Goal: Information Seeking & Learning: Learn about a topic

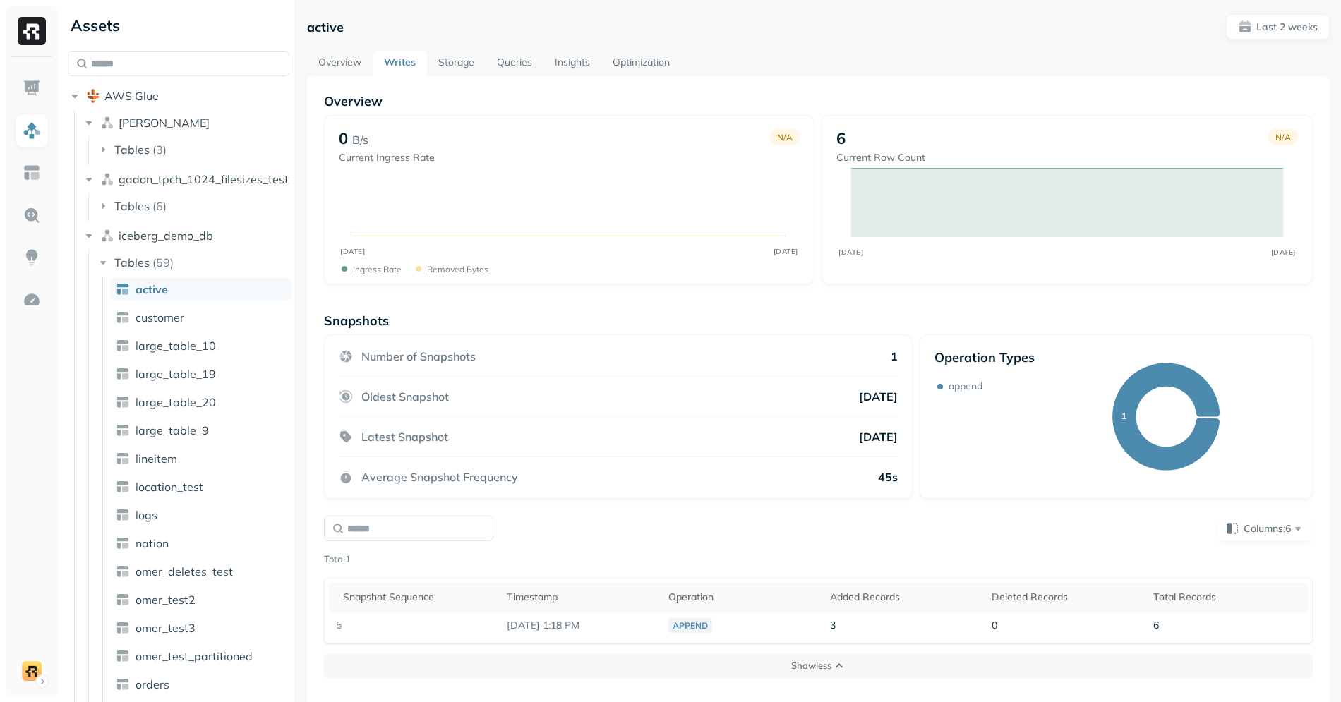
click at [455, 54] on link "Storage" at bounding box center [456, 63] width 59 height 25
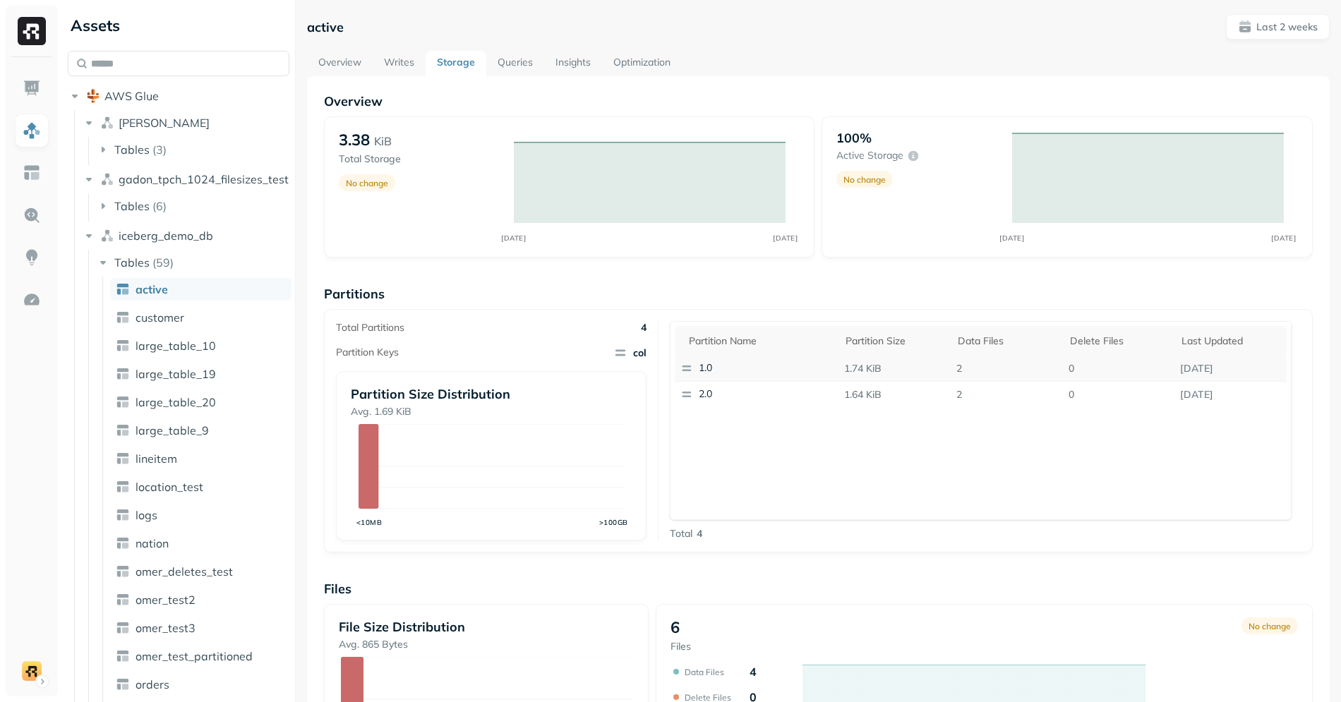
scroll to position [272, 0]
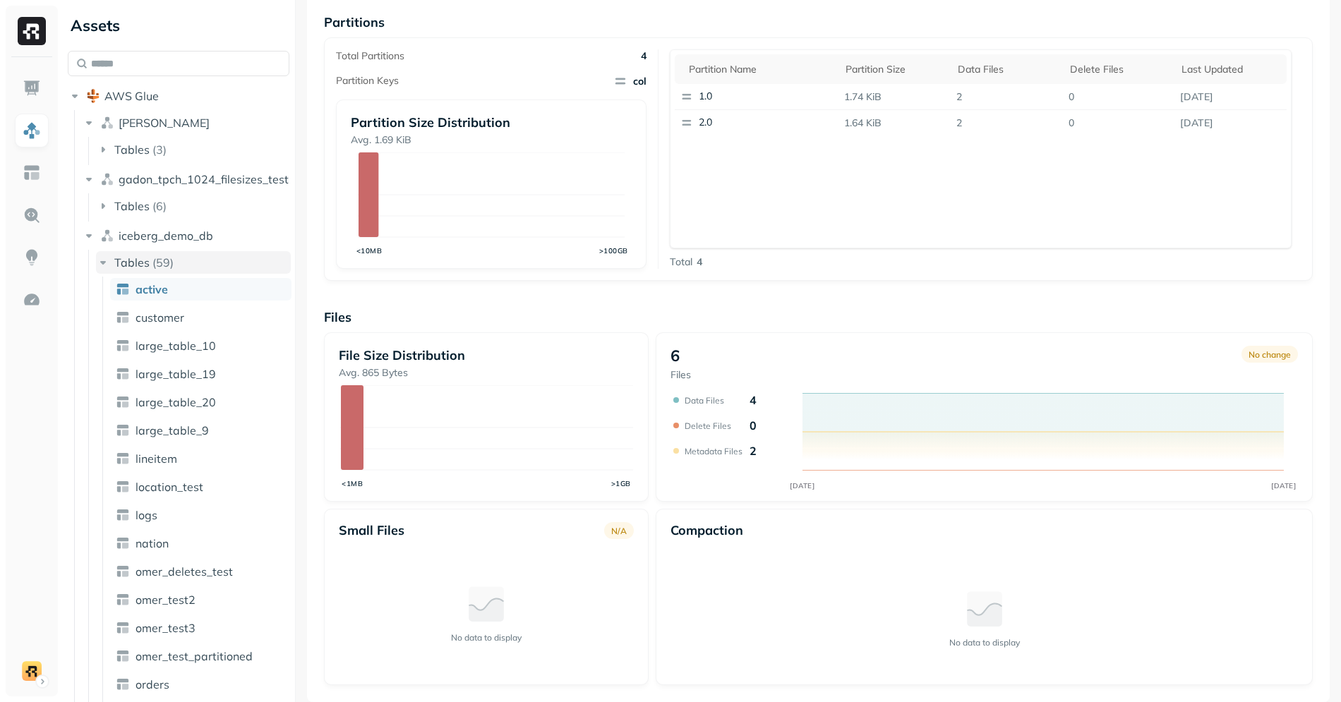
click at [184, 269] on button "Tables ( 59 )" at bounding box center [193, 262] width 195 height 23
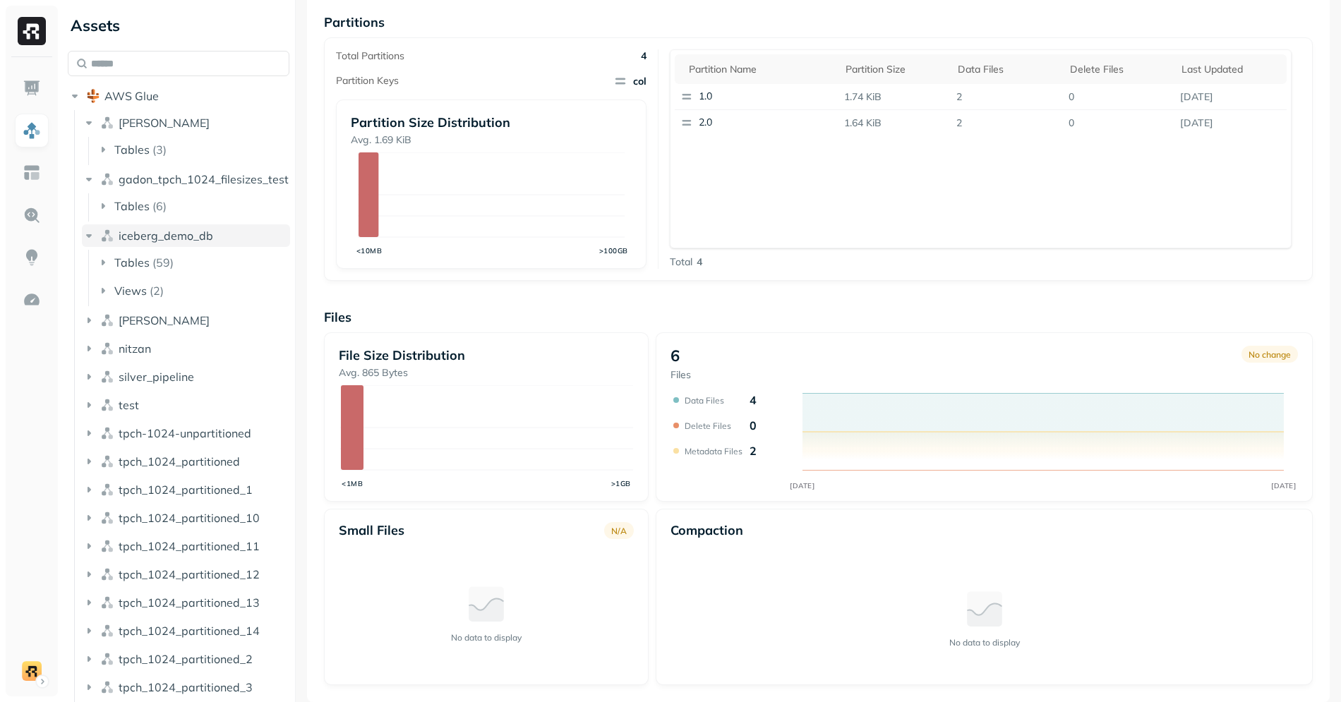
click at [196, 242] on span "iceberg_demo_db" at bounding box center [166, 236] width 95 height 14
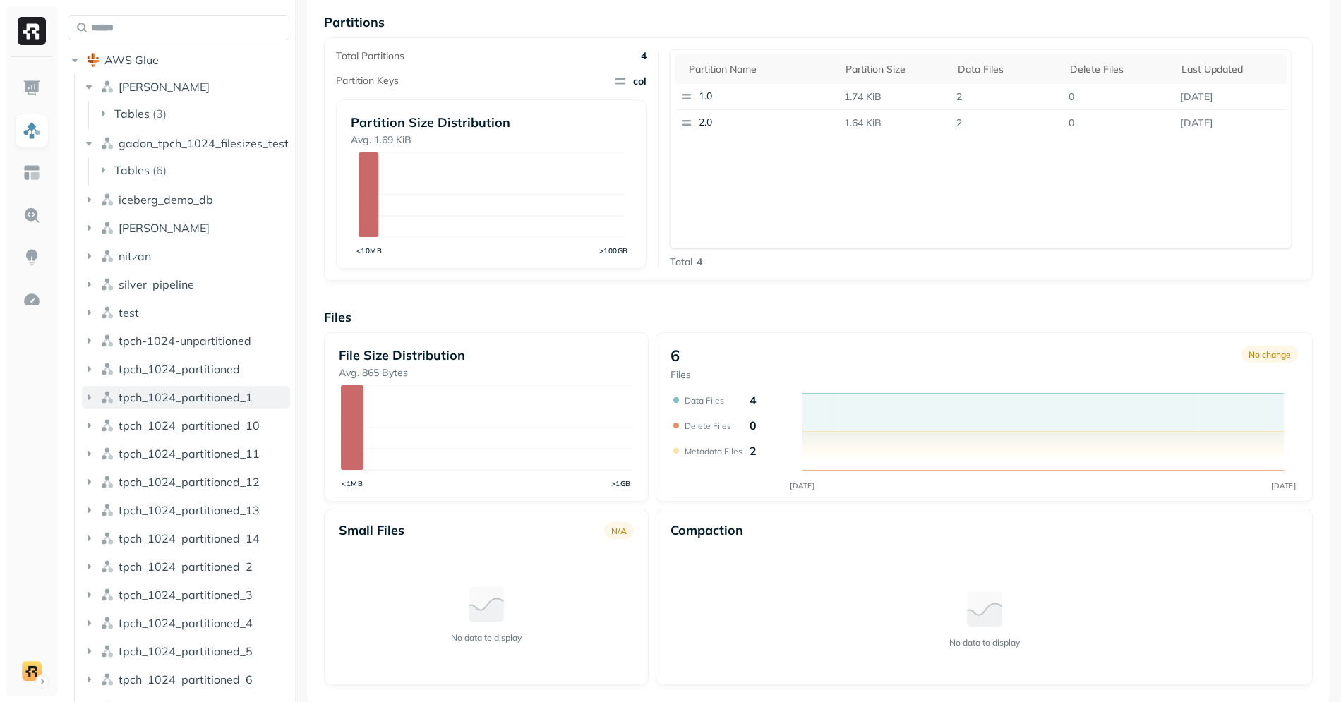
click at [217, 403] on span "tpch_1024_partitioned_1" at bounding box center [186, 397] width 134 height 14
click at [215, 432] on button "Tables ( 9 )" at bounding box center [193, 424] width 195 height 23
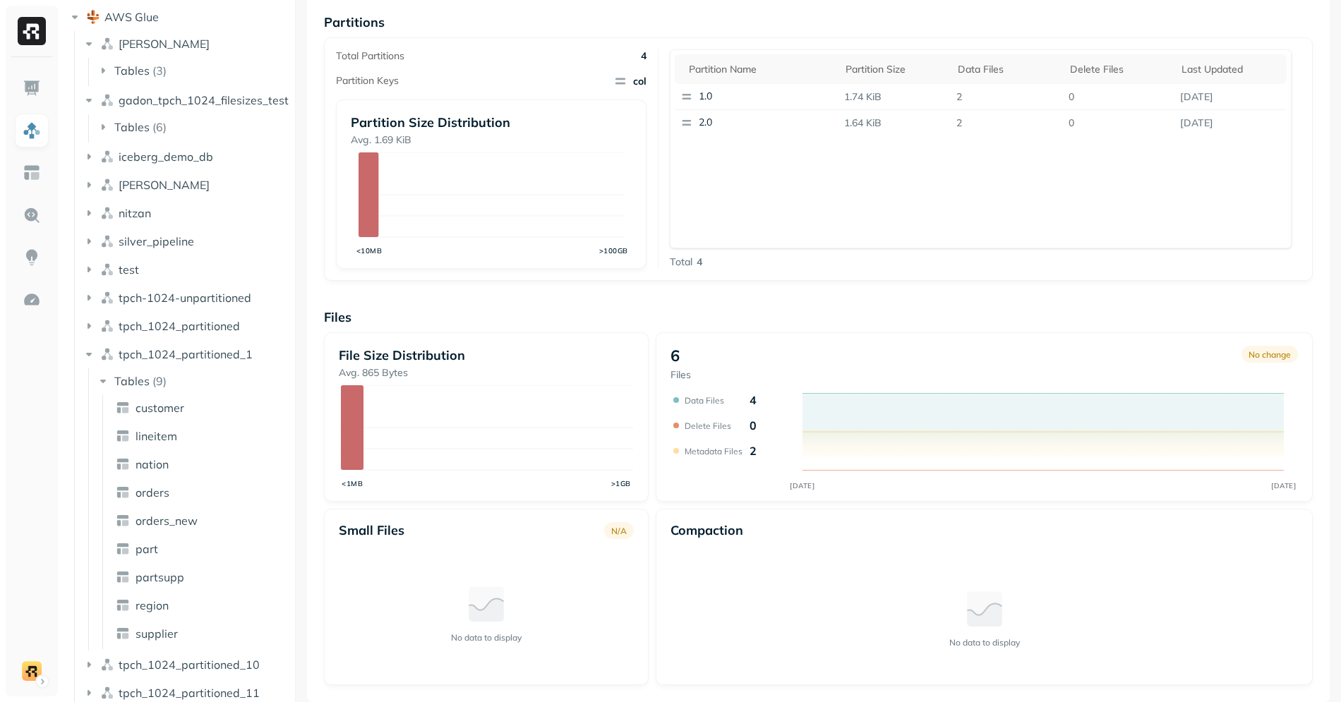
scroll to position [90, 0]
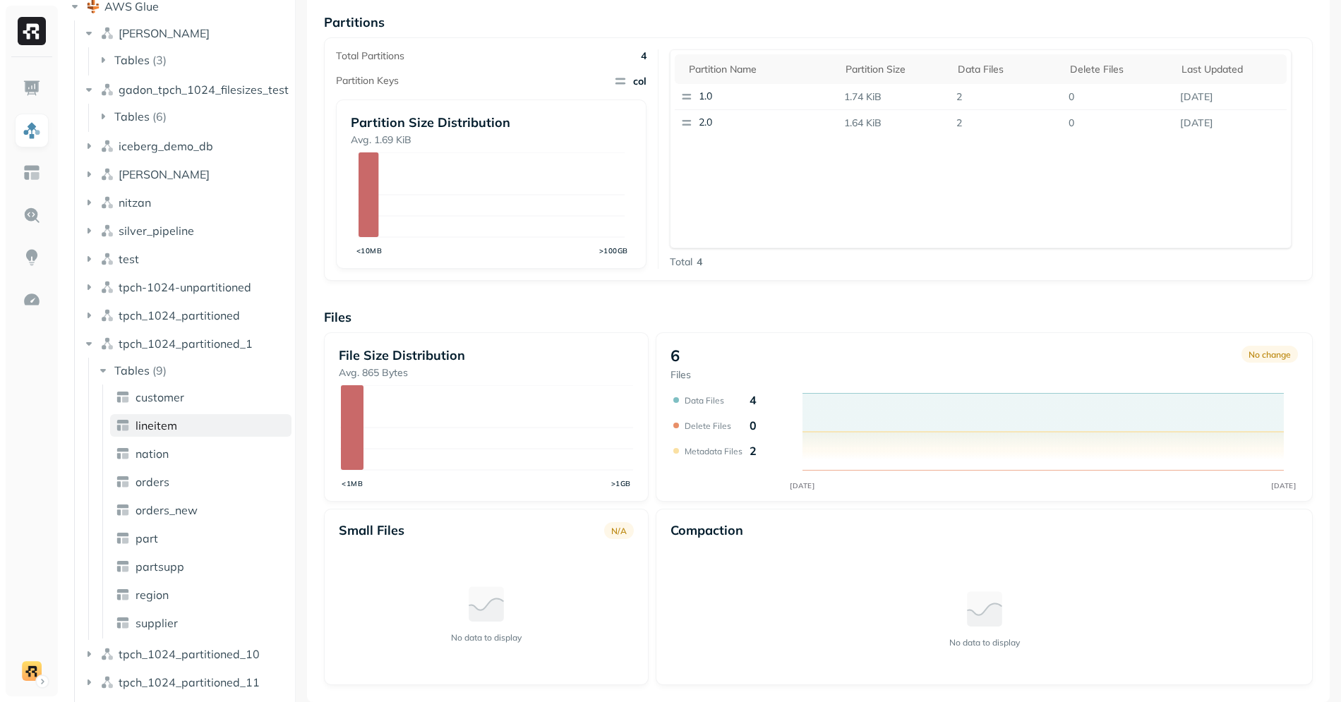
click at [190, 428] on link "lineitem" at bounding box center [200, 425] width 181 height 23
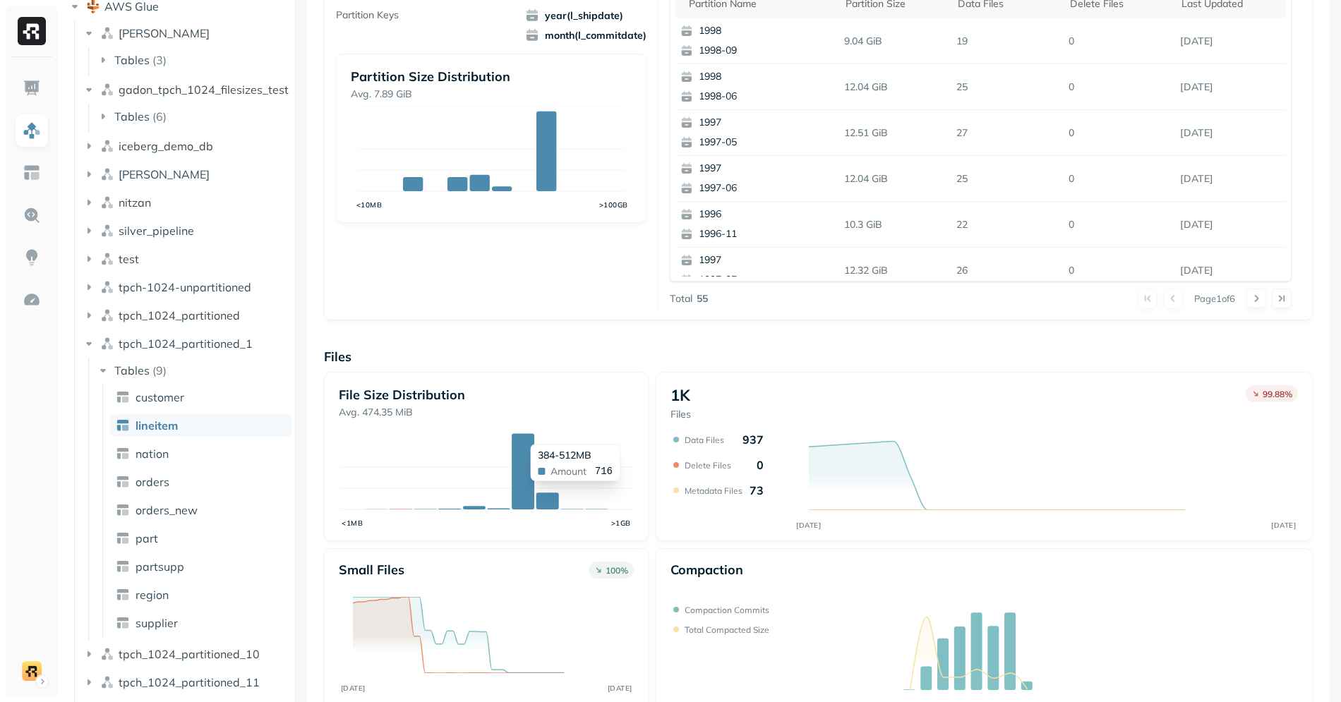
scroll to position [377, 0]
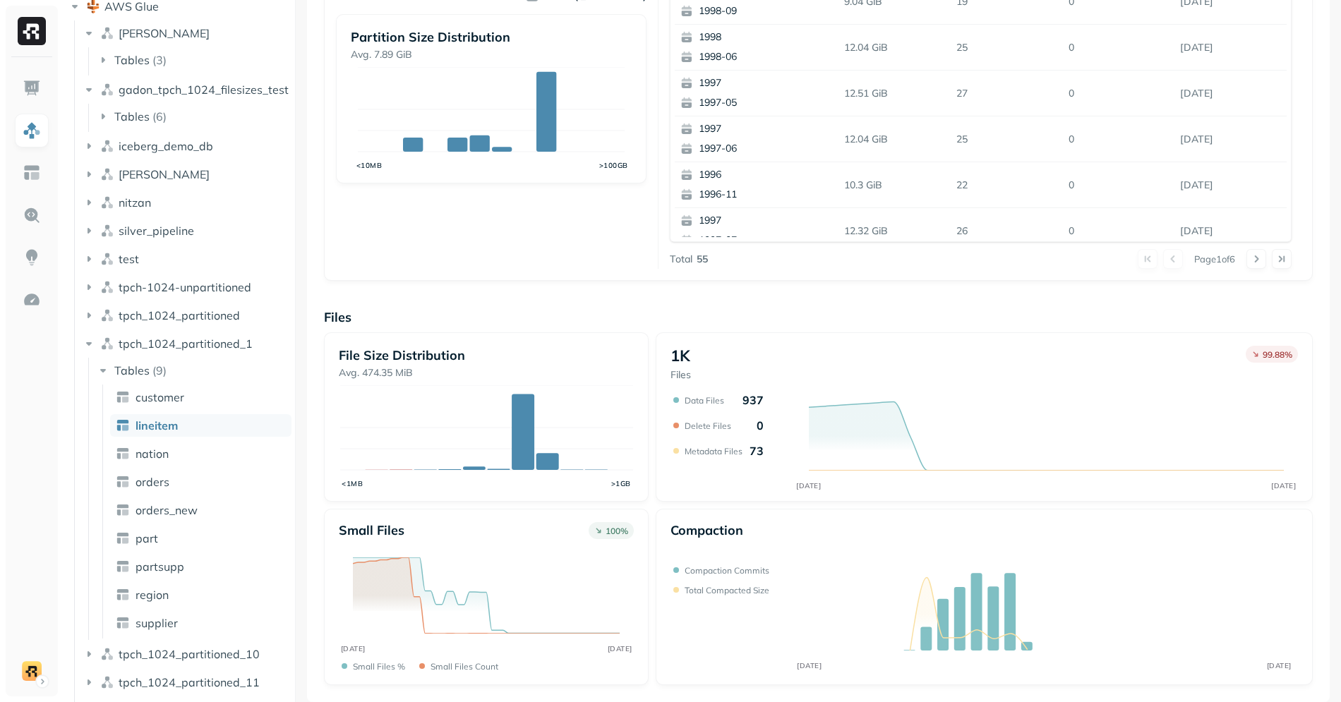
click at [643, 492] on div "File Size Distribution Avg. 474.35 MiB <1MB >1GB" at bounding box center [486, 416] width 325 height 169
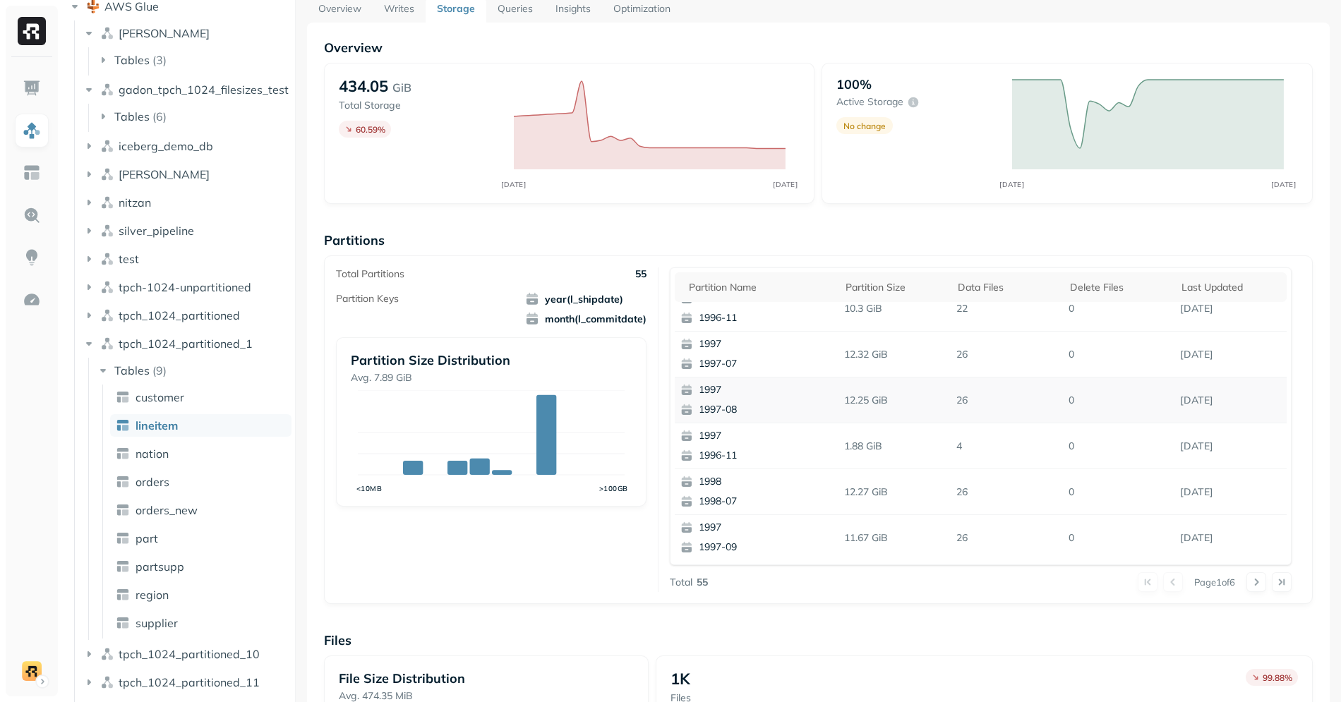
scroll to position [0, 0]
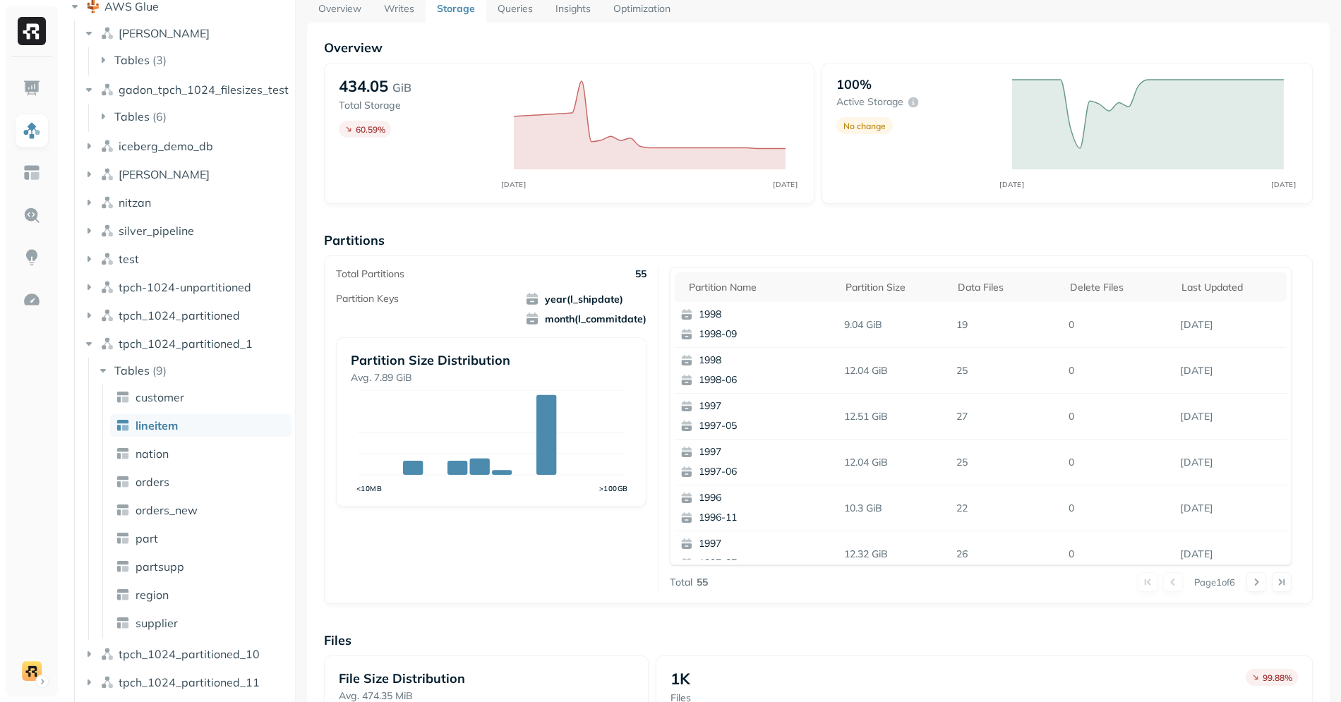
click at [723, 222] on div "Overview 434.05 GiB Total Storage 60.59 % SEP 11 SEP 25 100% Active storage No …" at bounding box center [818, 524] width 989 height 969
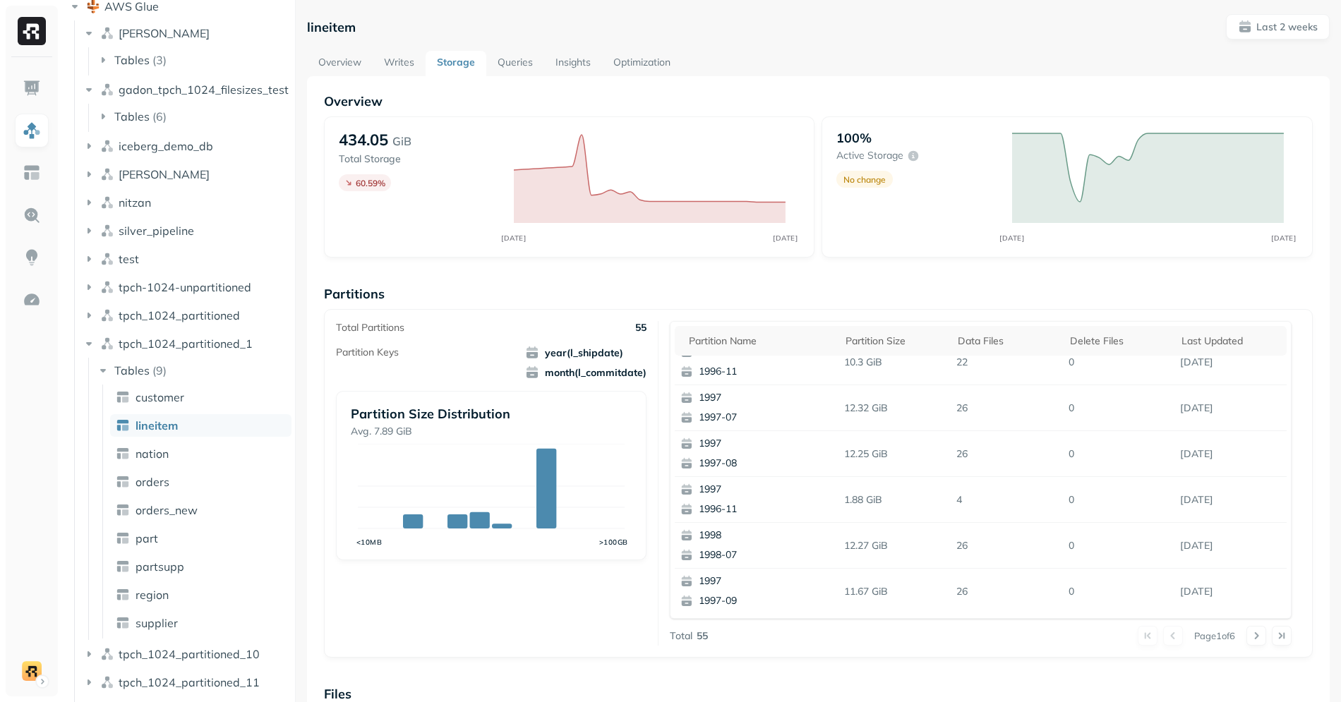
click at [661, 285] on div "Overview 434.05 GiB Total Storage 60.59 % SEP 11 SEP 25 100% Active storage No …" at bounding box center [818, 577] width 989 height 969
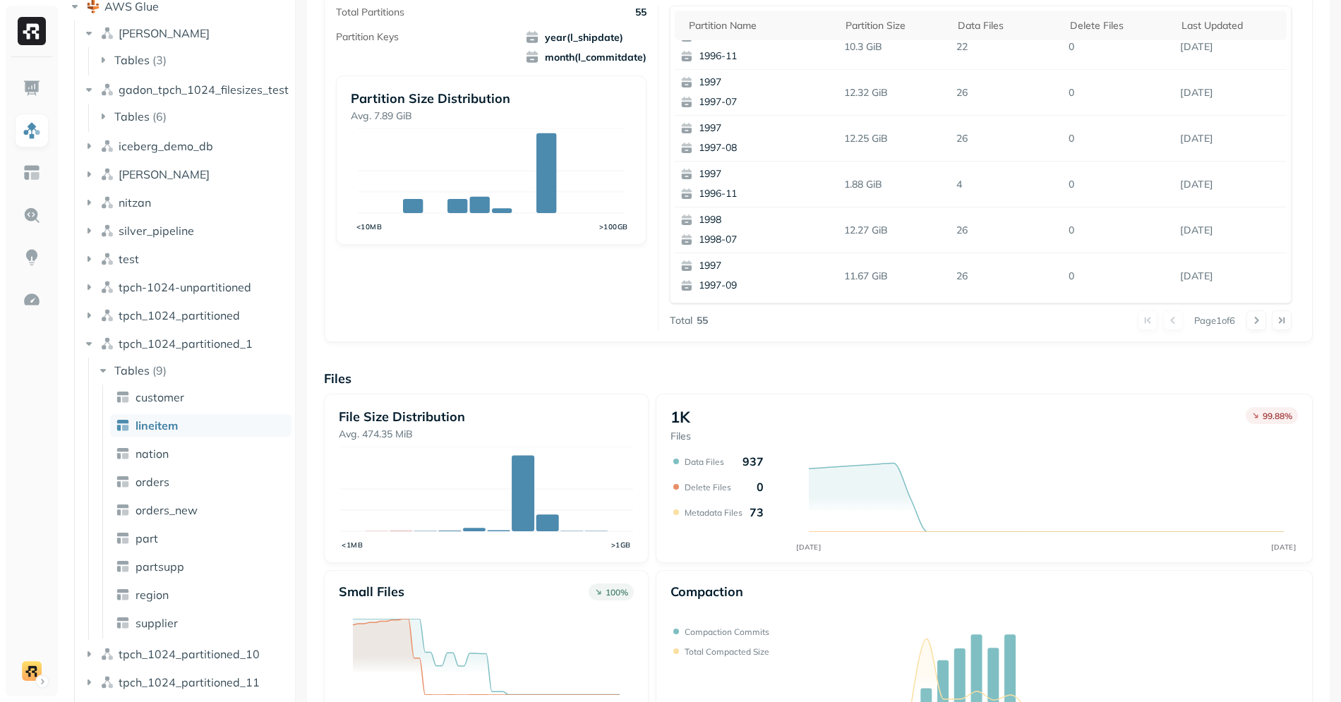
scroll to position [298, 0]
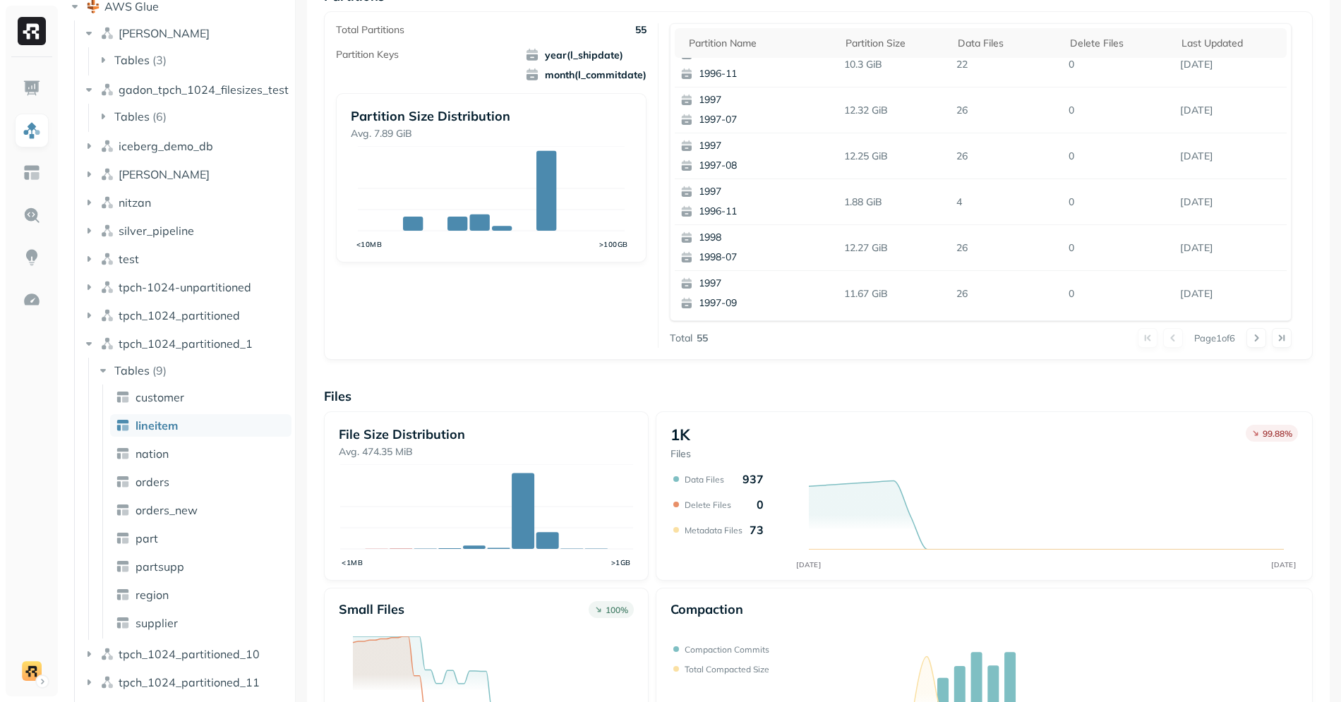
click at [598, 345] on div "Total Partitions 55 Partition Keys year(l_shipdate) month(l_commitdate) Partiti…" at bounding box center [497, 185] width 323 height 325
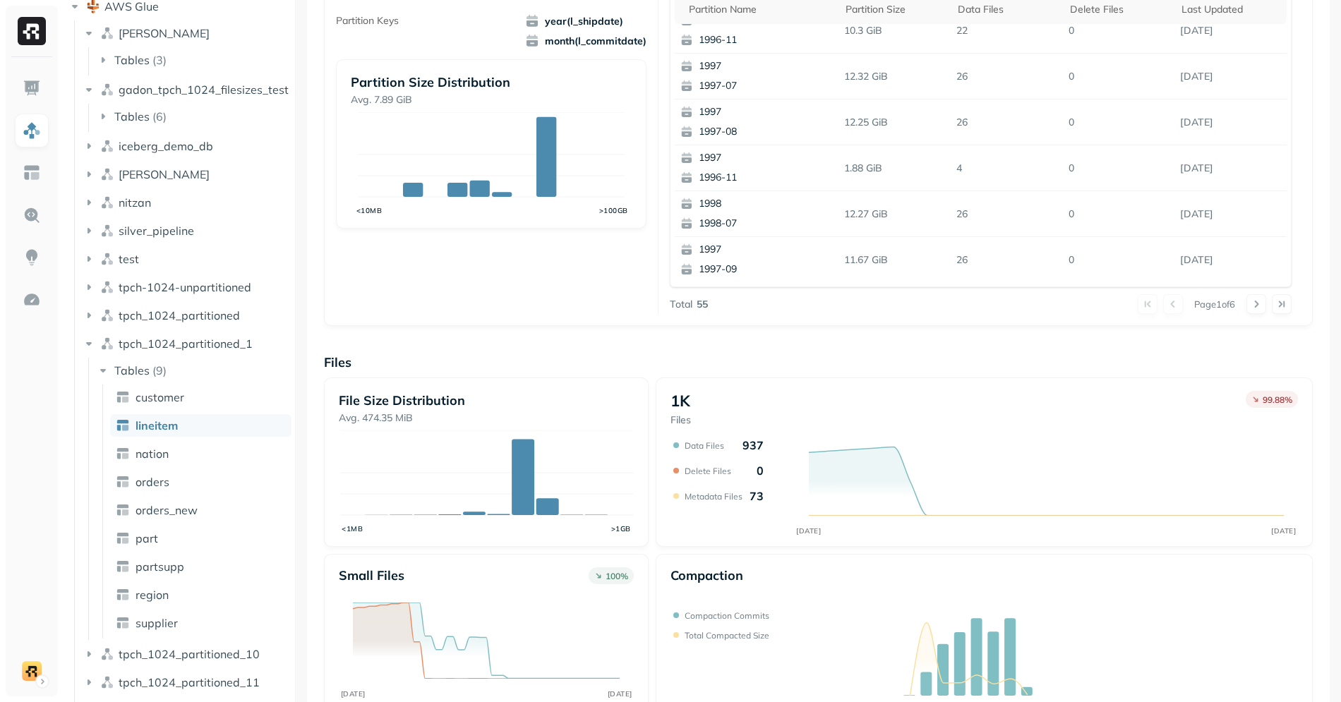
scroll to position [377, 0]
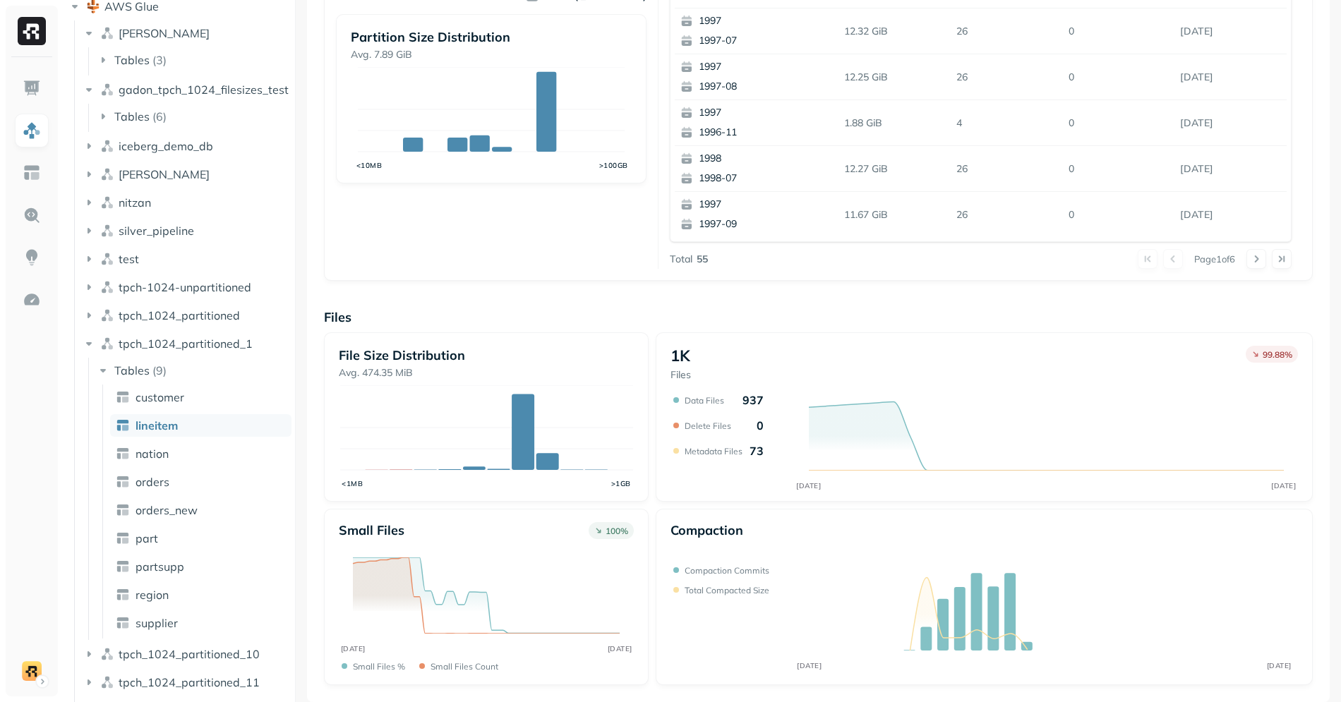
click at [651, 505] on div "File Size Distribution Avg. 474.35 MiB <1MB >1GB 1K Files 99.88 % SEP 11 SEP 25…" at bounding box center [818, 508] width 989 height 353
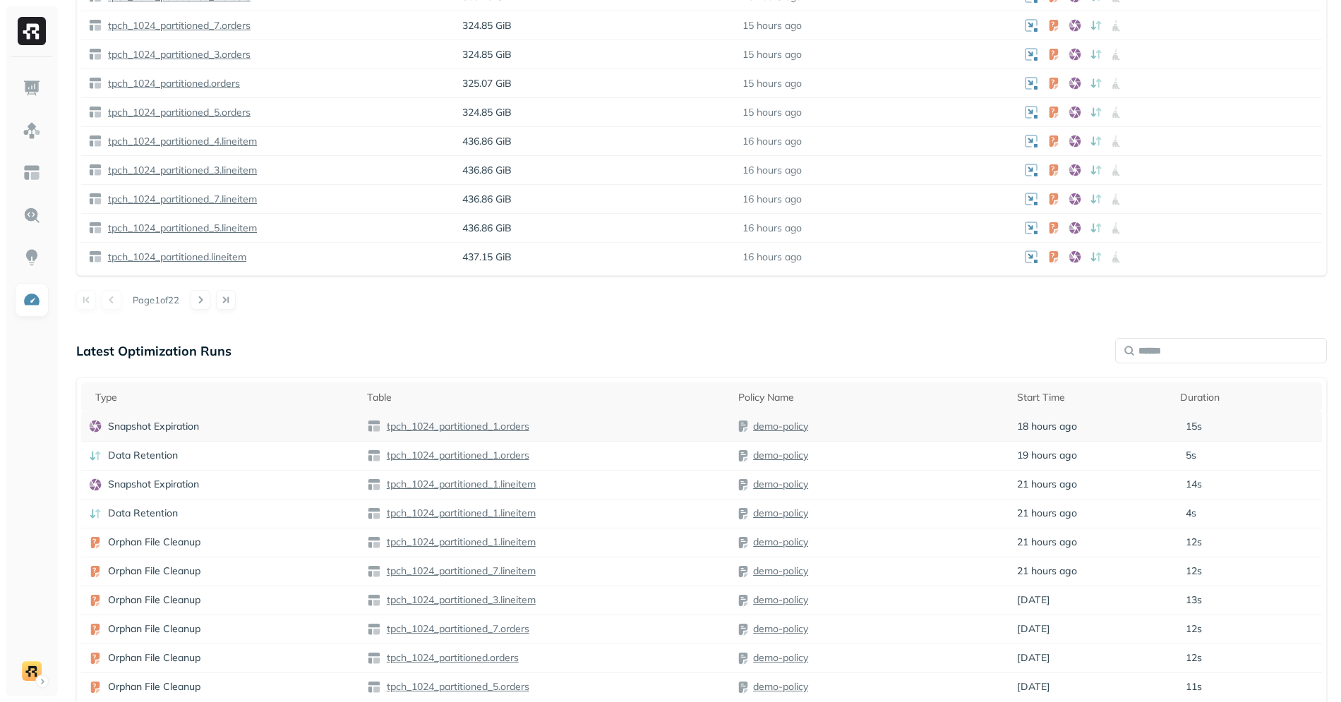
scroll to position [966, 0]
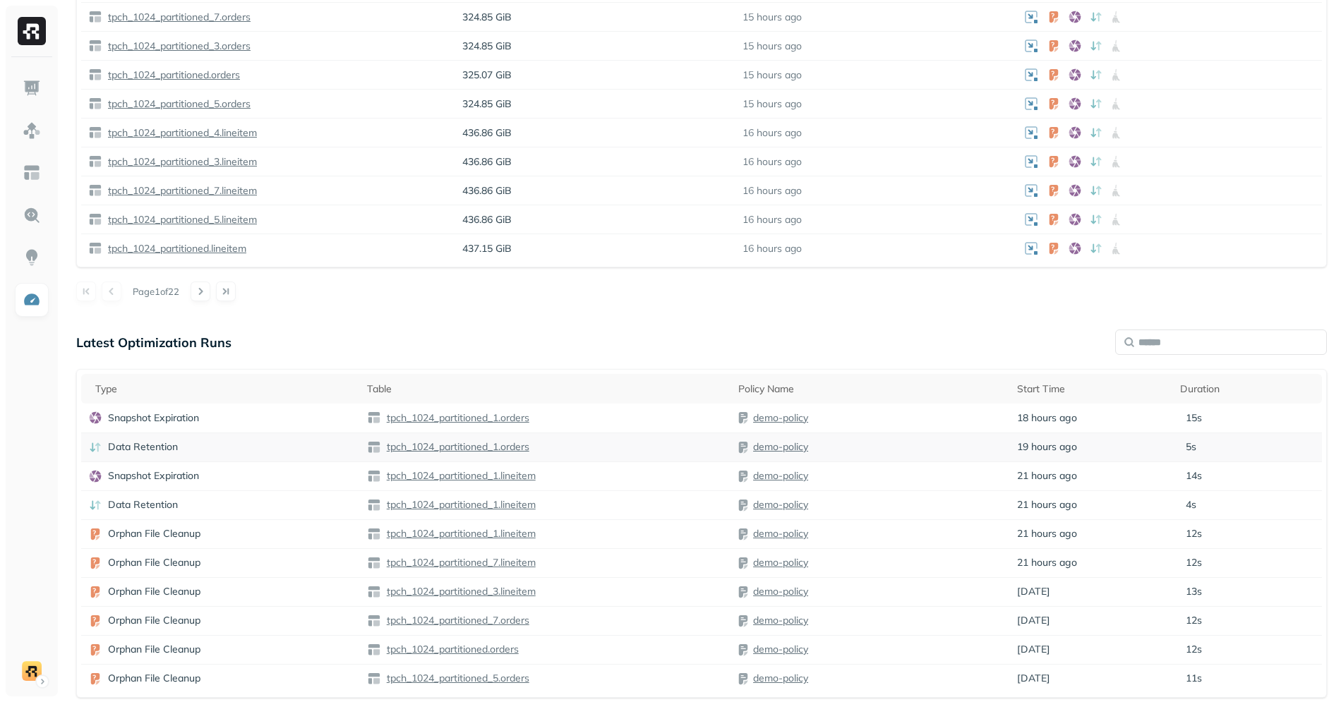
click at [236, 457] on td "Data Retention" at bounding box center [220, 447] width 279 height 29
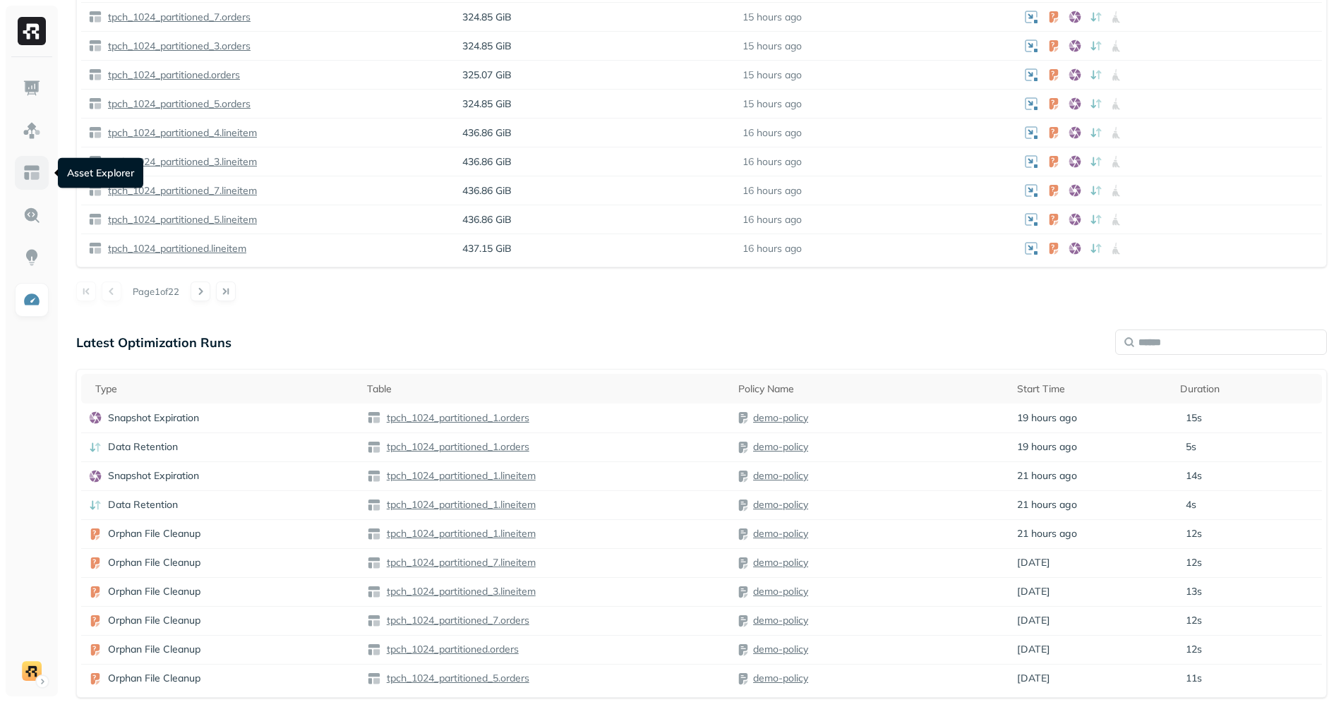
click at [21, 167] on link at bounding box center [32, 173] width 34 height 34
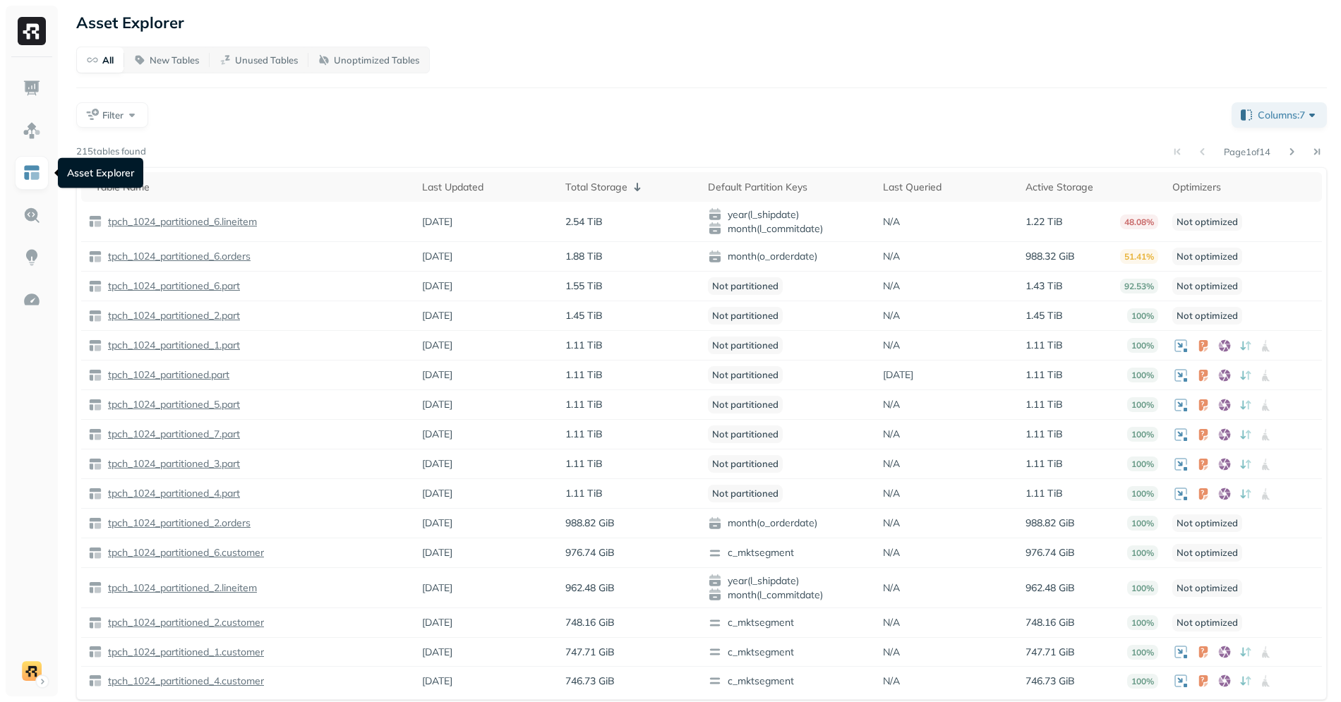
click at [904, 173] on div "Table Name Last Updated Total Storage Default Partition Keys Last Queried Activ…" at bounding box center [701, 433] width 1251 height 533
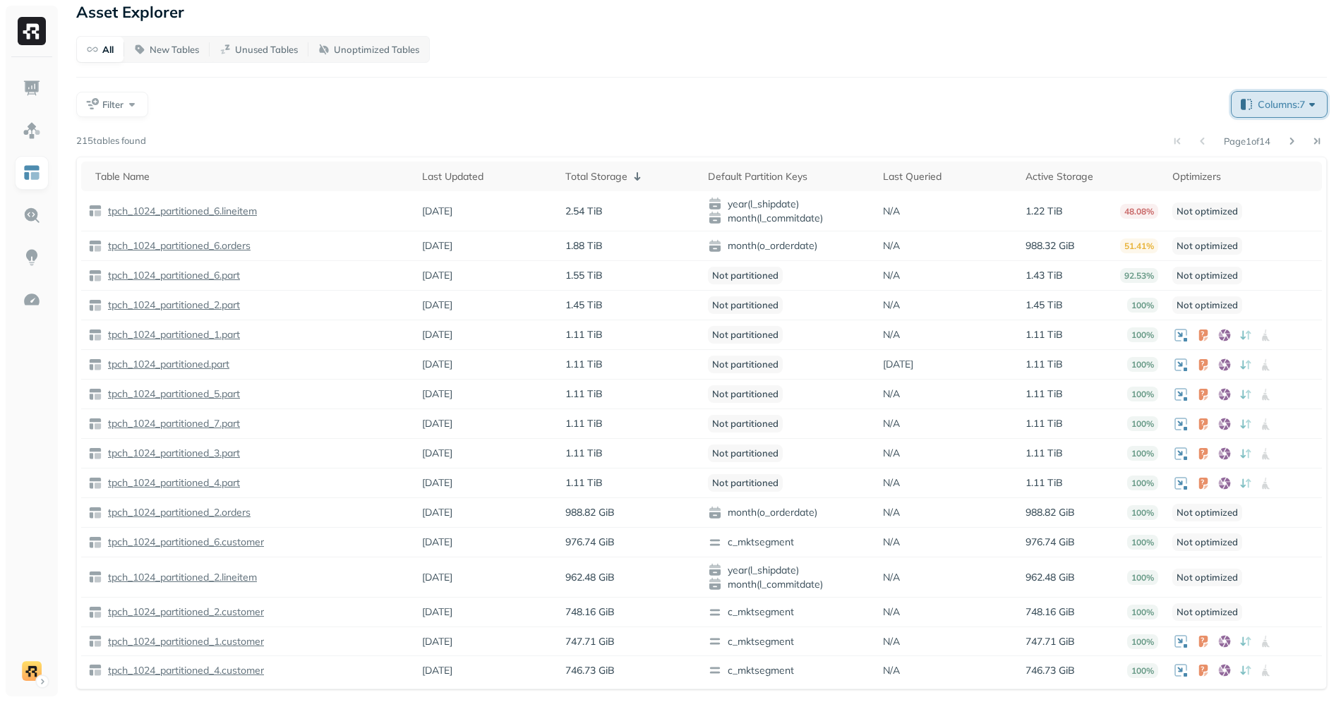
click at [1237, 104] on button "Columns: 7" at bounding box center [1279, 104] width 95 height 25
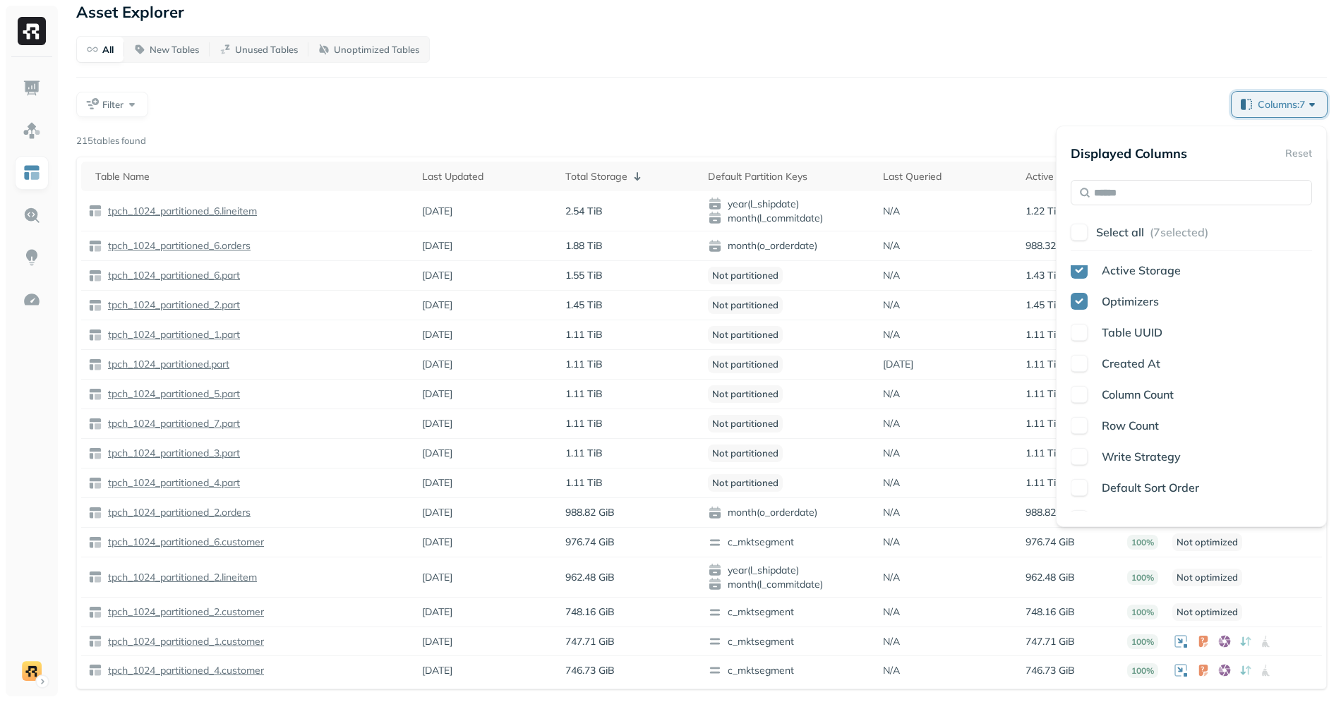
scroll to position [179, 0]
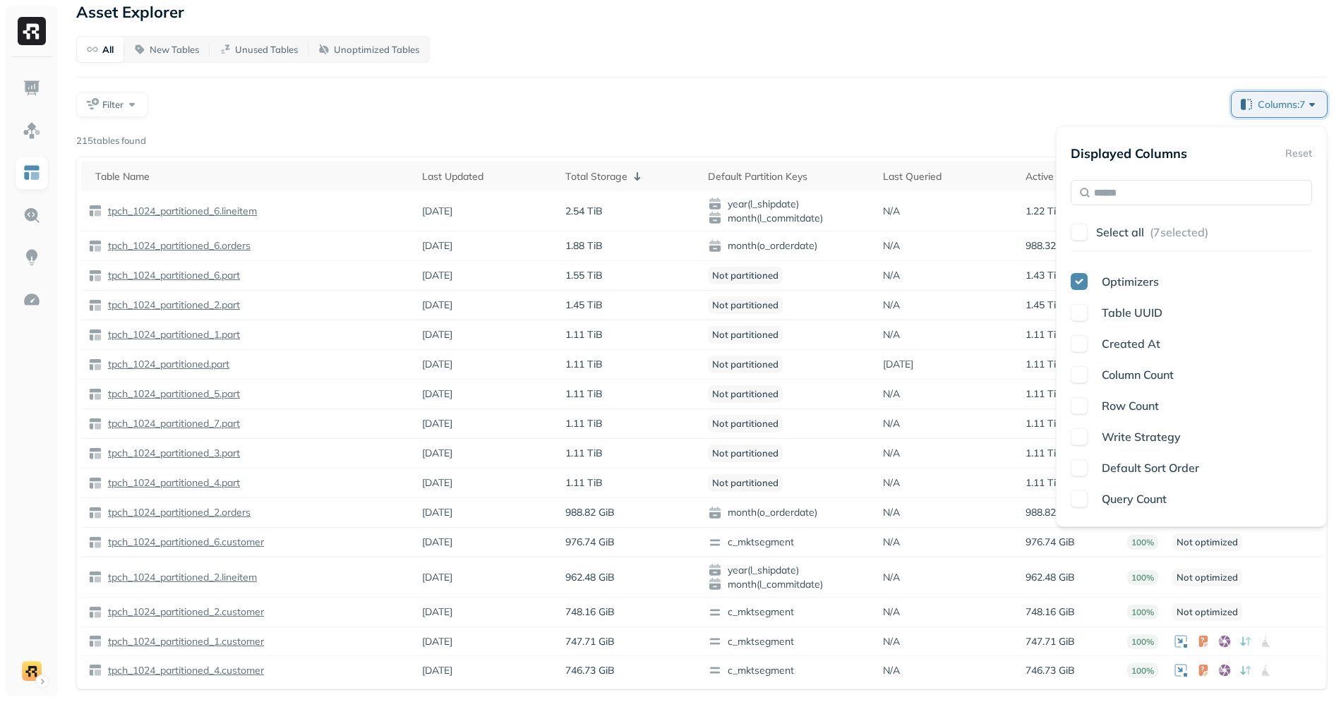
click at [1108, 414] on p "Row Count" at bounding box center [1130, 405] width 57 height 17
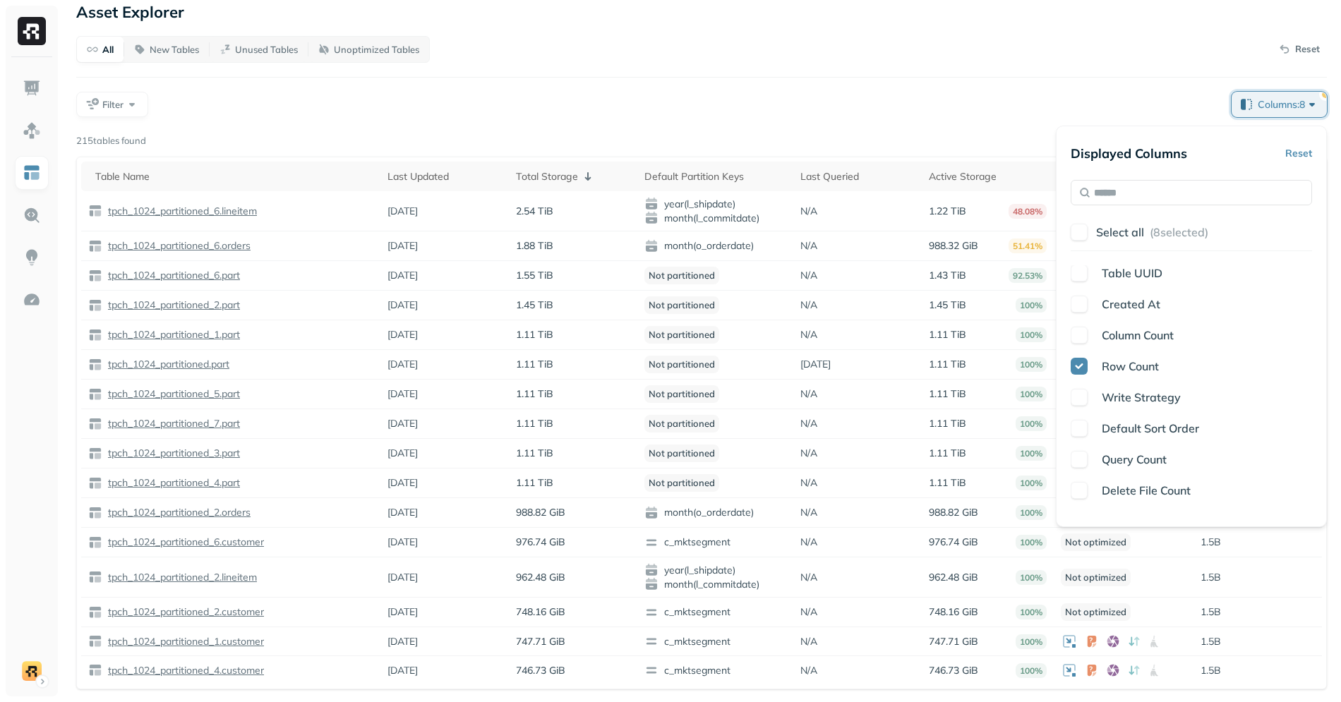
scroll to position [223, 0]
click at [1129, 422] on span "Default Sort Order" at bounding box center [1150, 423] width 97 height 14
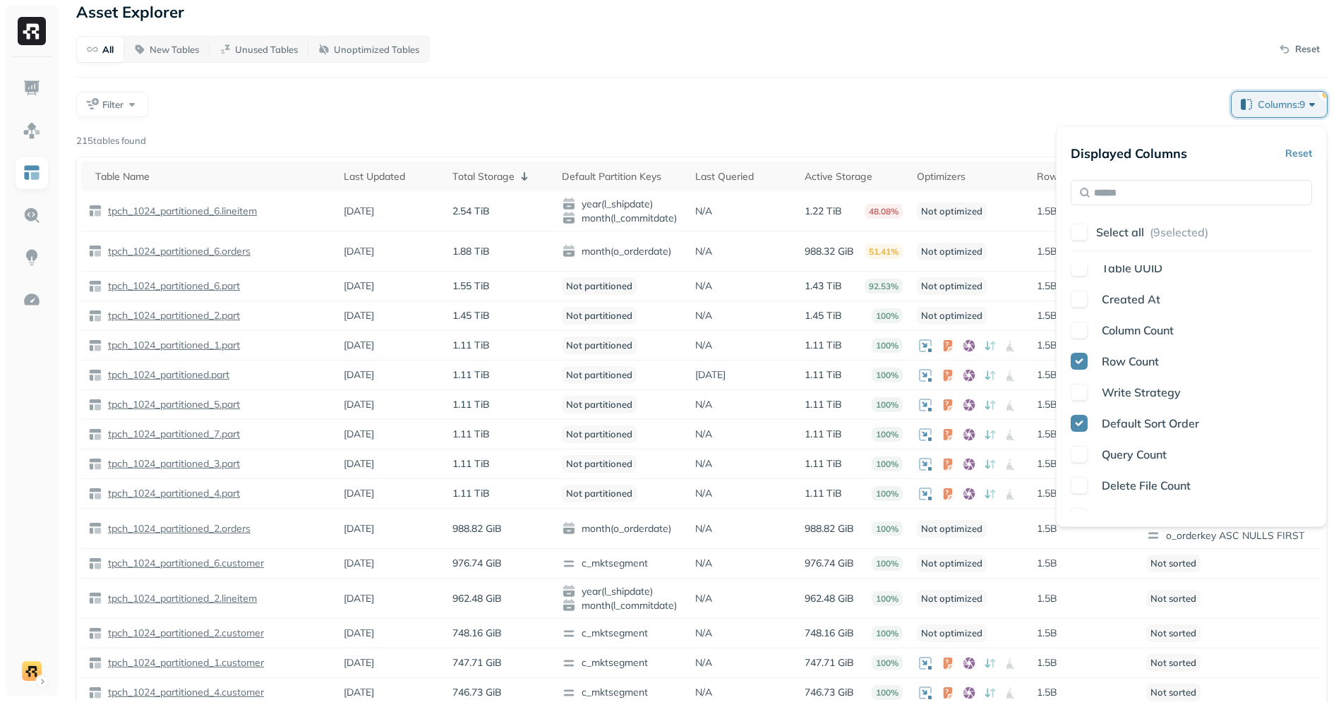
click at [1129, 394] on span "Write Strategy" at bounding box center [1141, 392] width 79 height 14
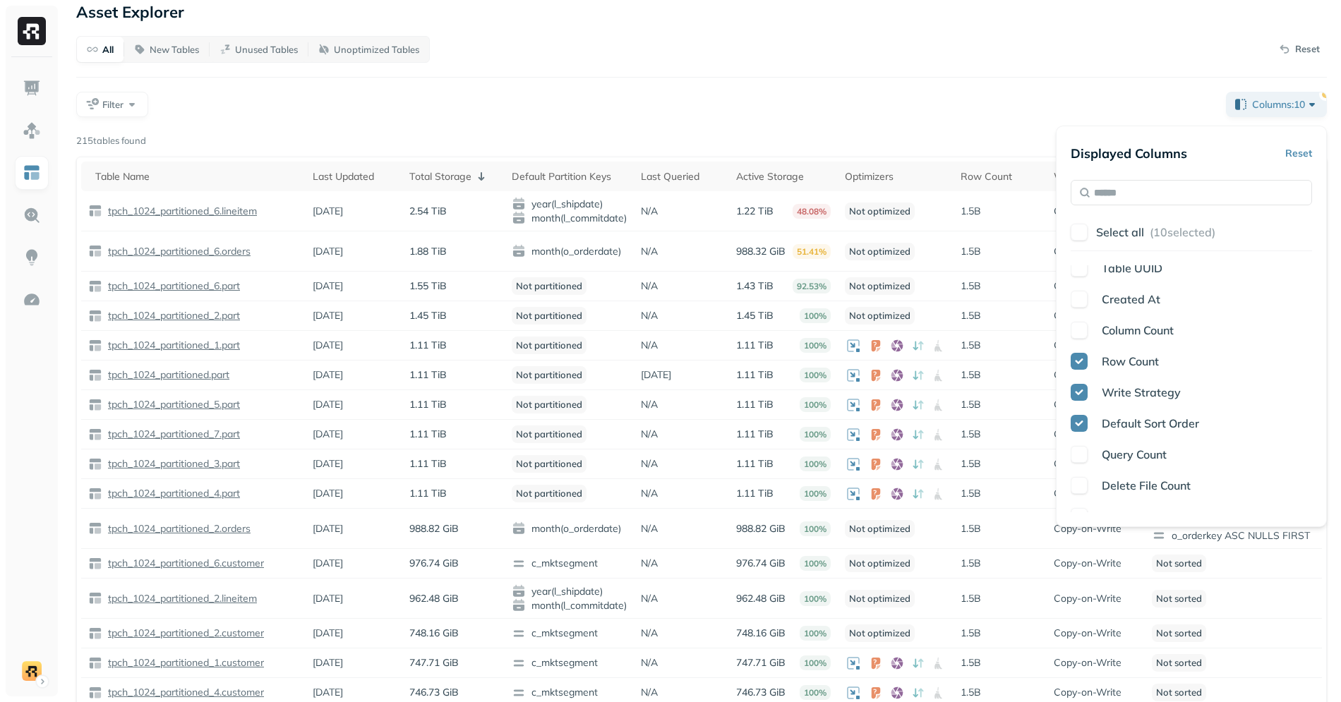
click at [950, 118] on div "All New Tables Unused Tables Unoptimized Tables Reset Filter Columns: 10 Page 1…" at bounding box center [701, 374] width 1251 height 676
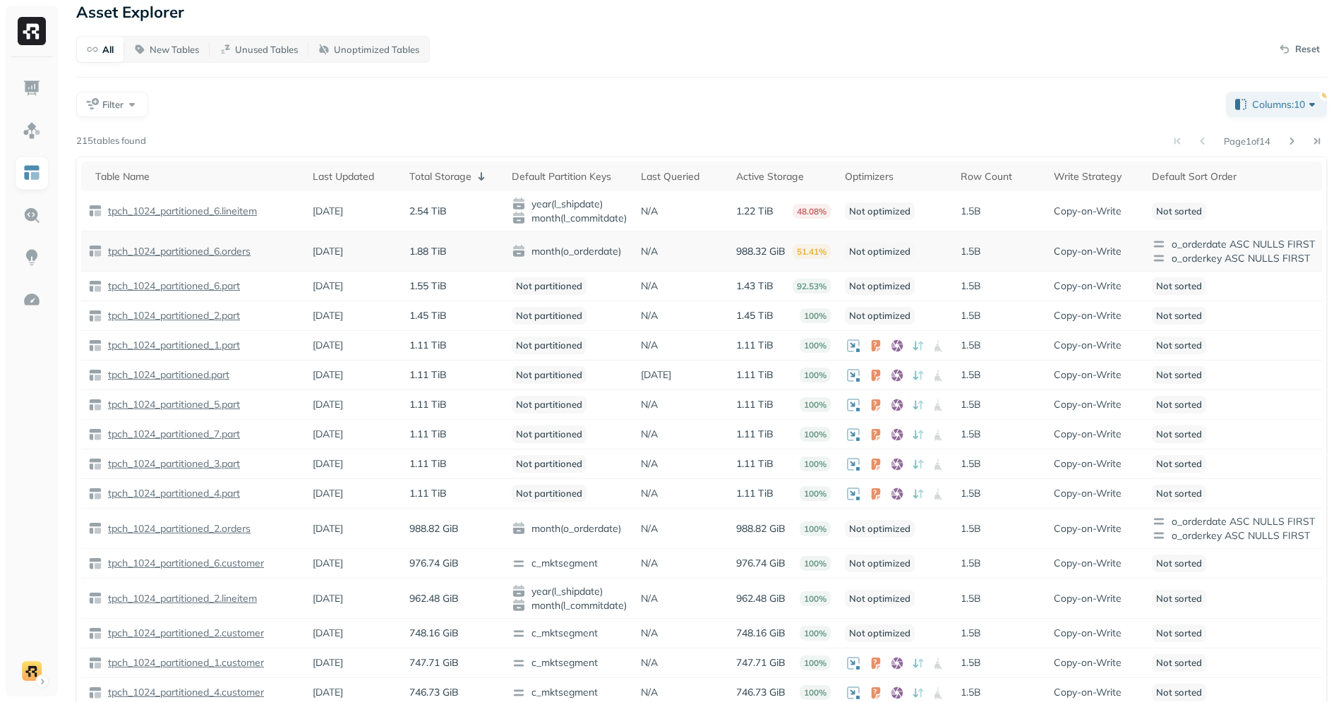
scroll to position [33, 0]
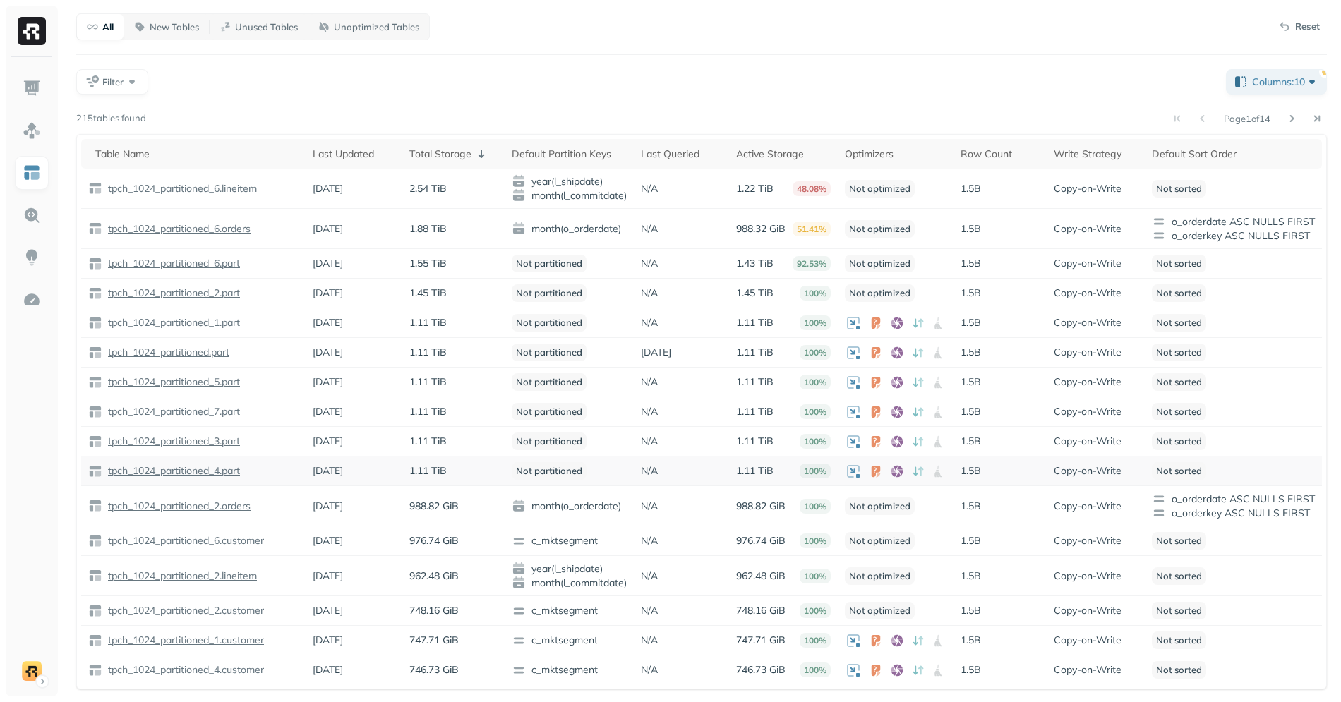
click at [1055, 470] on td "Copy-on-Write" at bounding box center [1096, 472] width 98 height 30
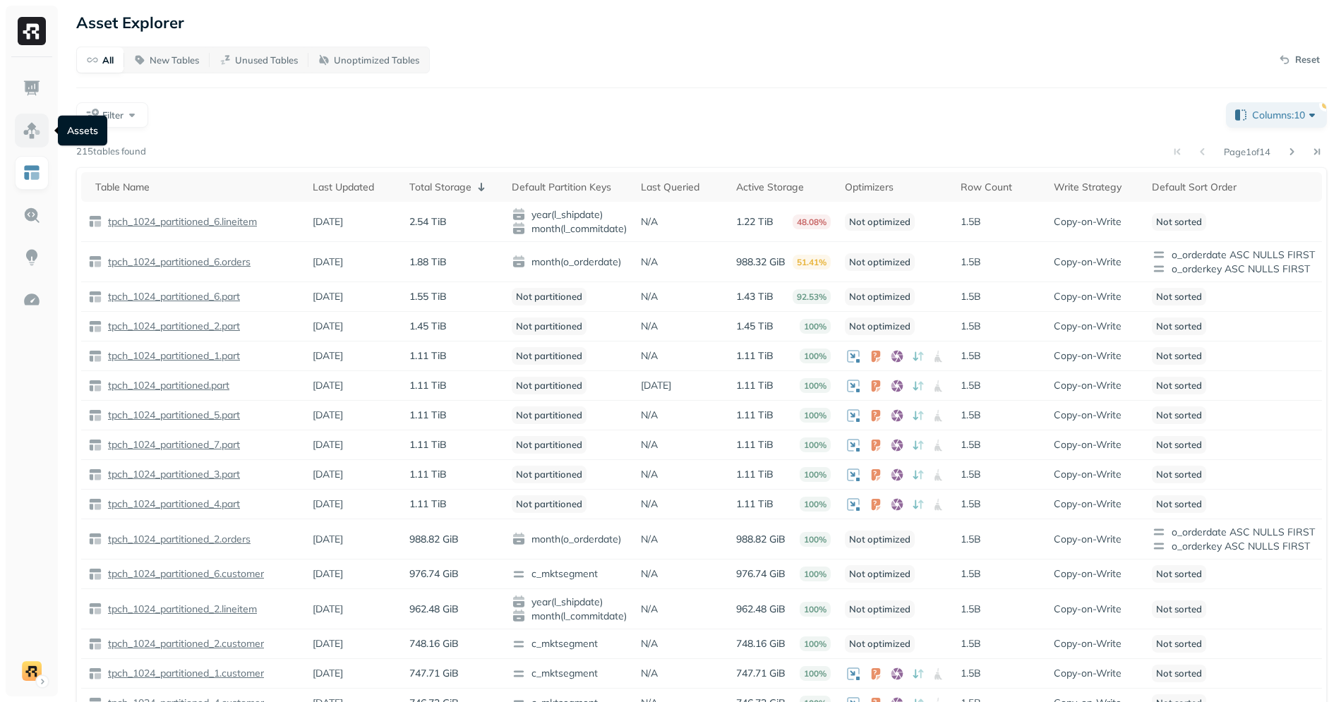
click at [37, 127] on img at bounding box center [32, 130] width 18 height 18
click at [515, 121] on div "Filter" at bounding box center [645, 114] width 1138 height 25
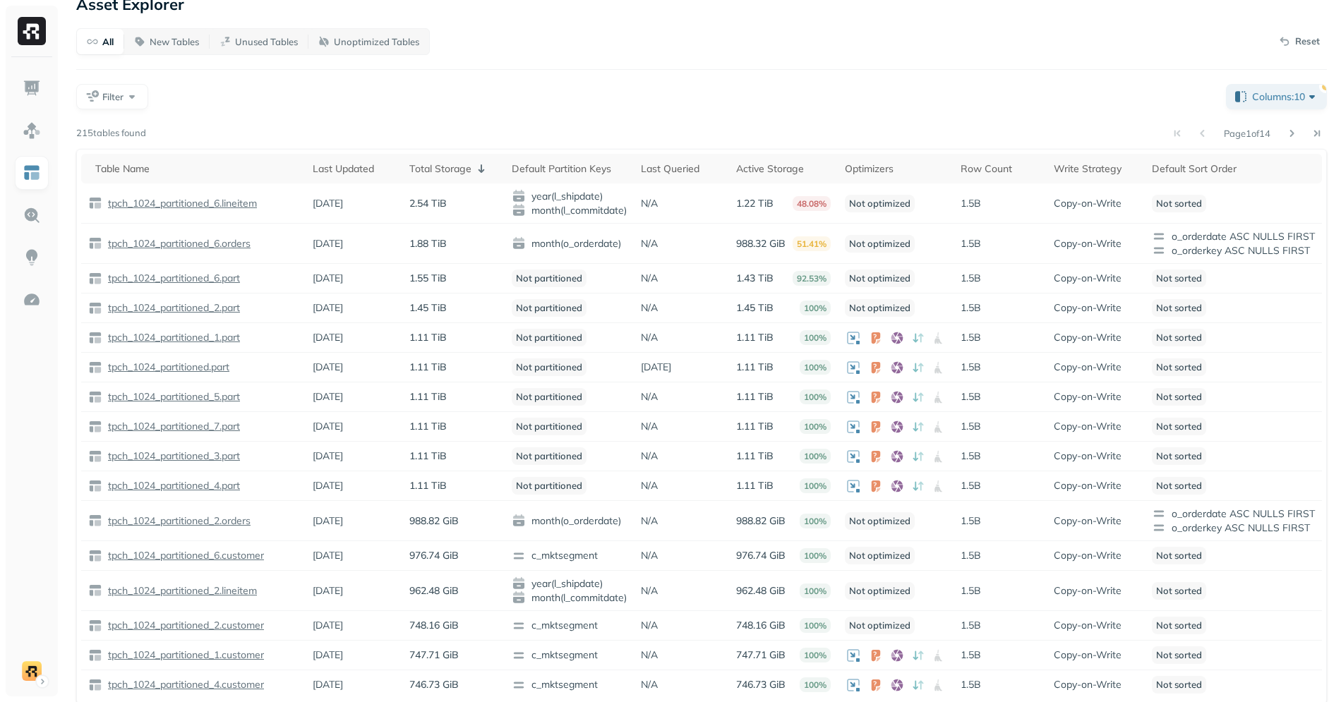
scroll to position [33, 0]
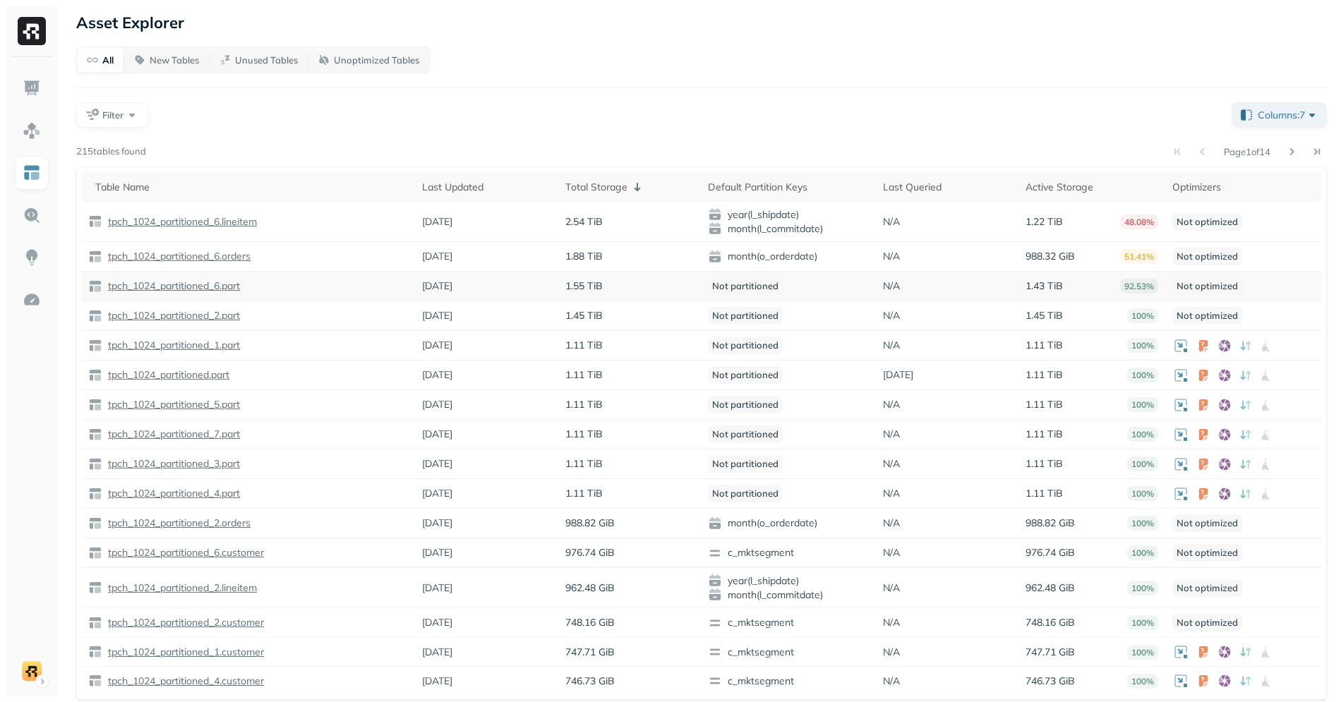
scroll to position [11, 0]
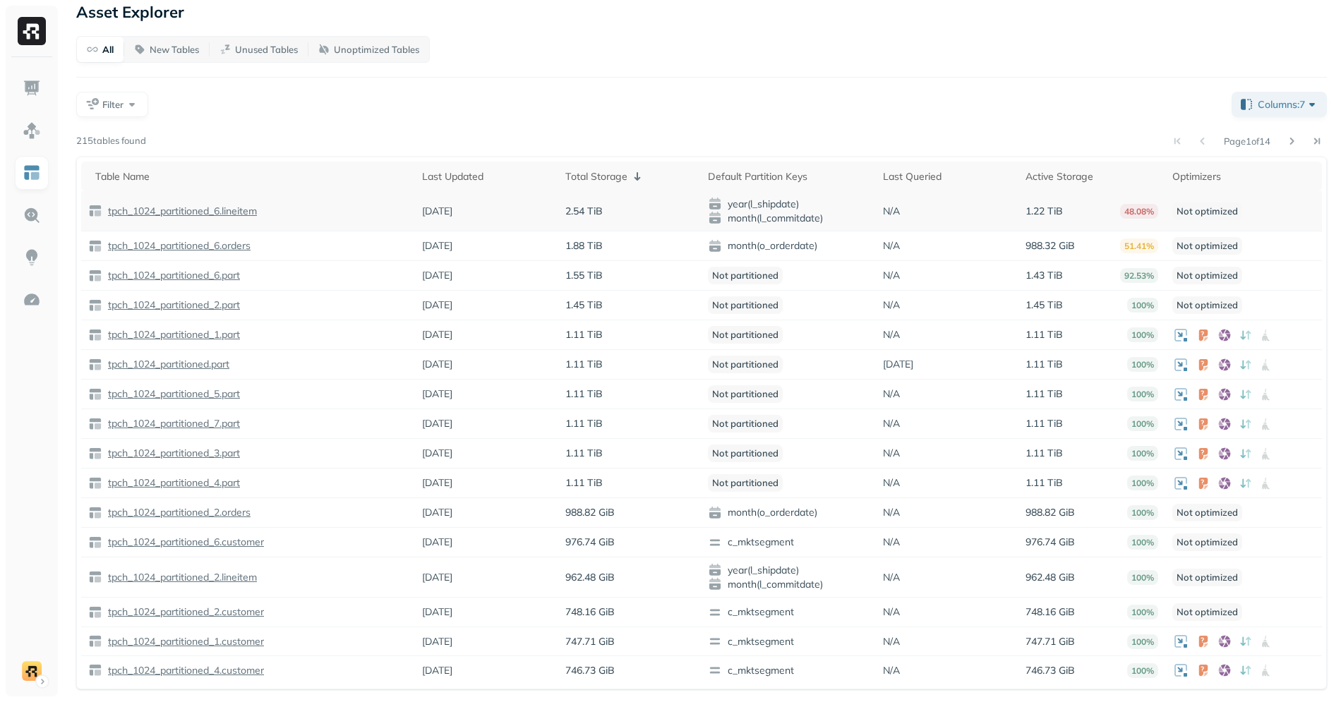
click at [226, 212] on p "tpch_1024_partitioned_6.lineitem" at bounding box center [181, 211] width 152 height 13
click at [38, 232] on link at bounding box center [32, 215] width 34 height 34
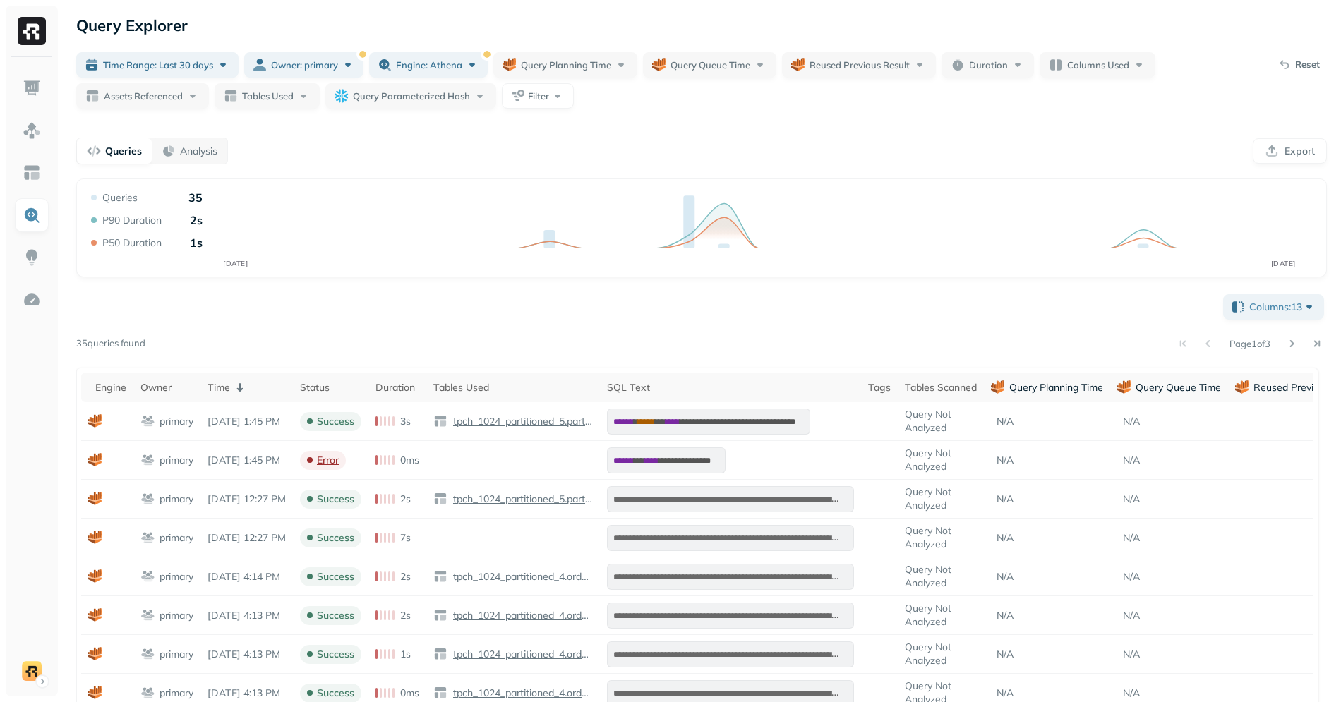
scroll to position [4, 0]
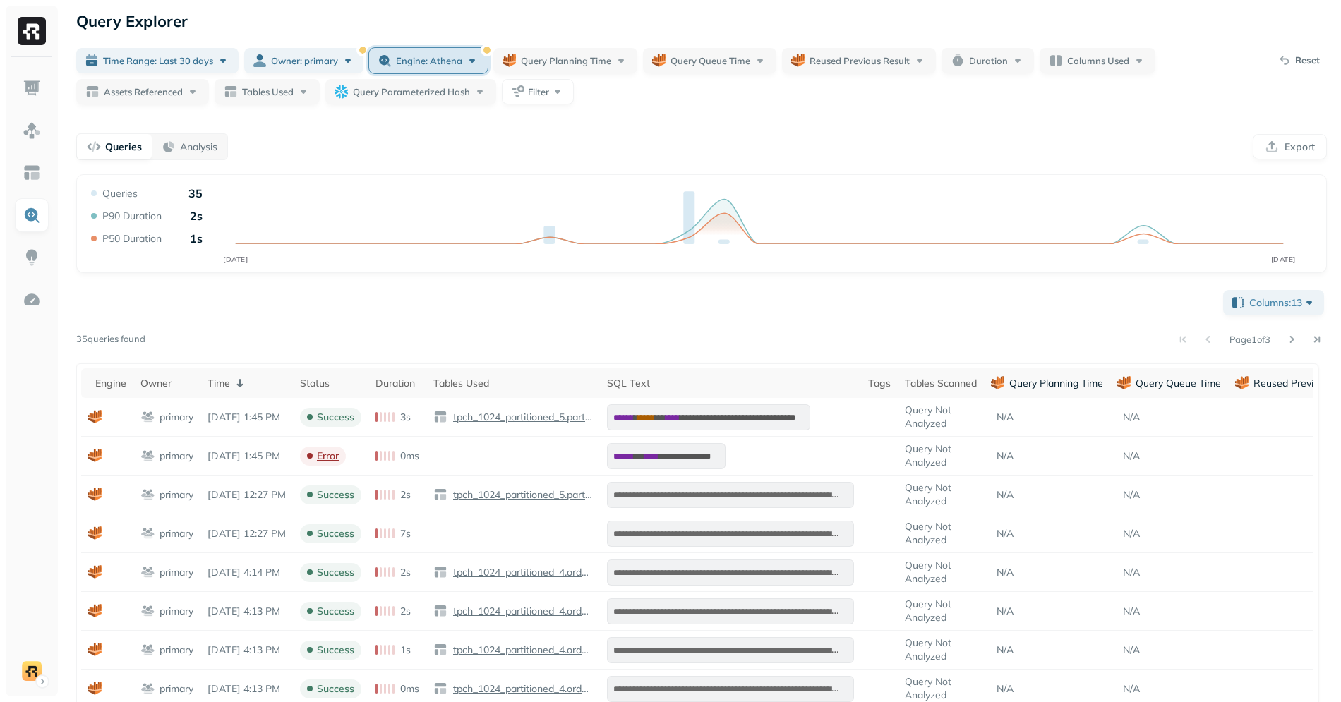
click at [423, 64] on span "Engine: athena" at bounding box center [429, 60] width 66 height 13
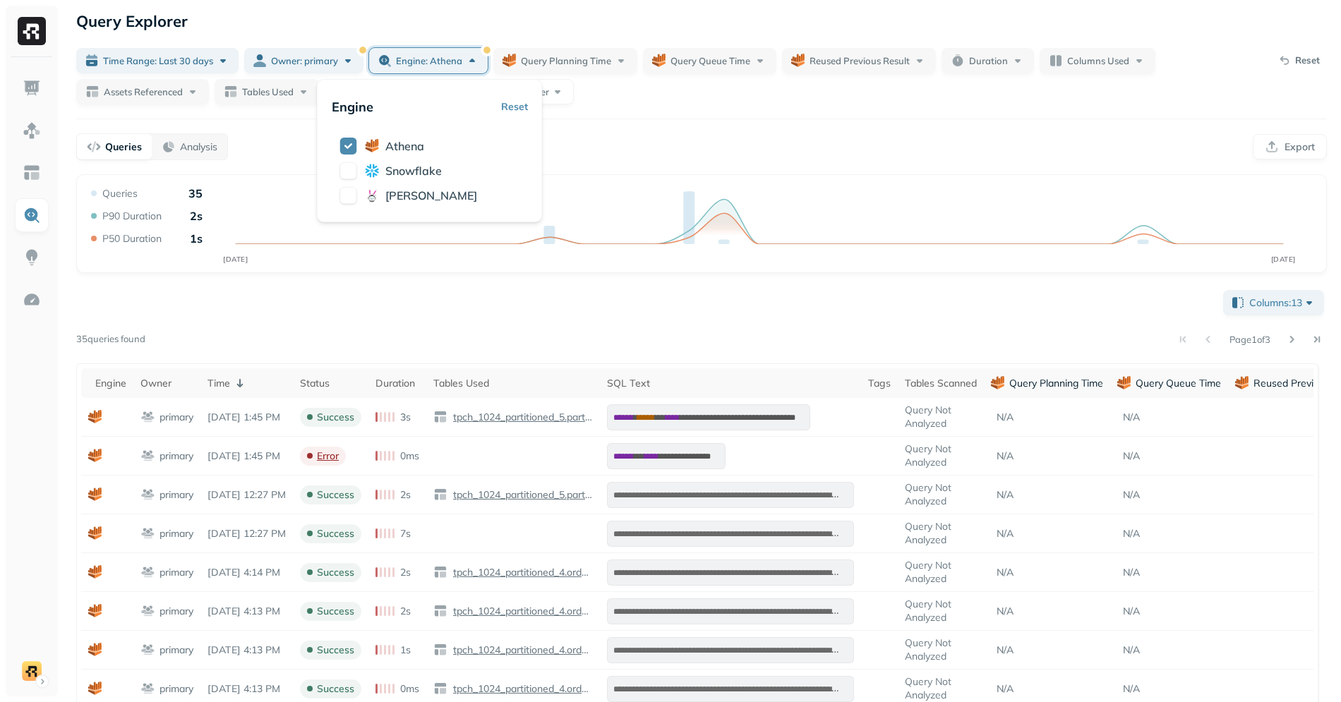
click at [649, 143] on div "Queries Analysis Export" at bounding box center [701, 146] width 1251 height 27
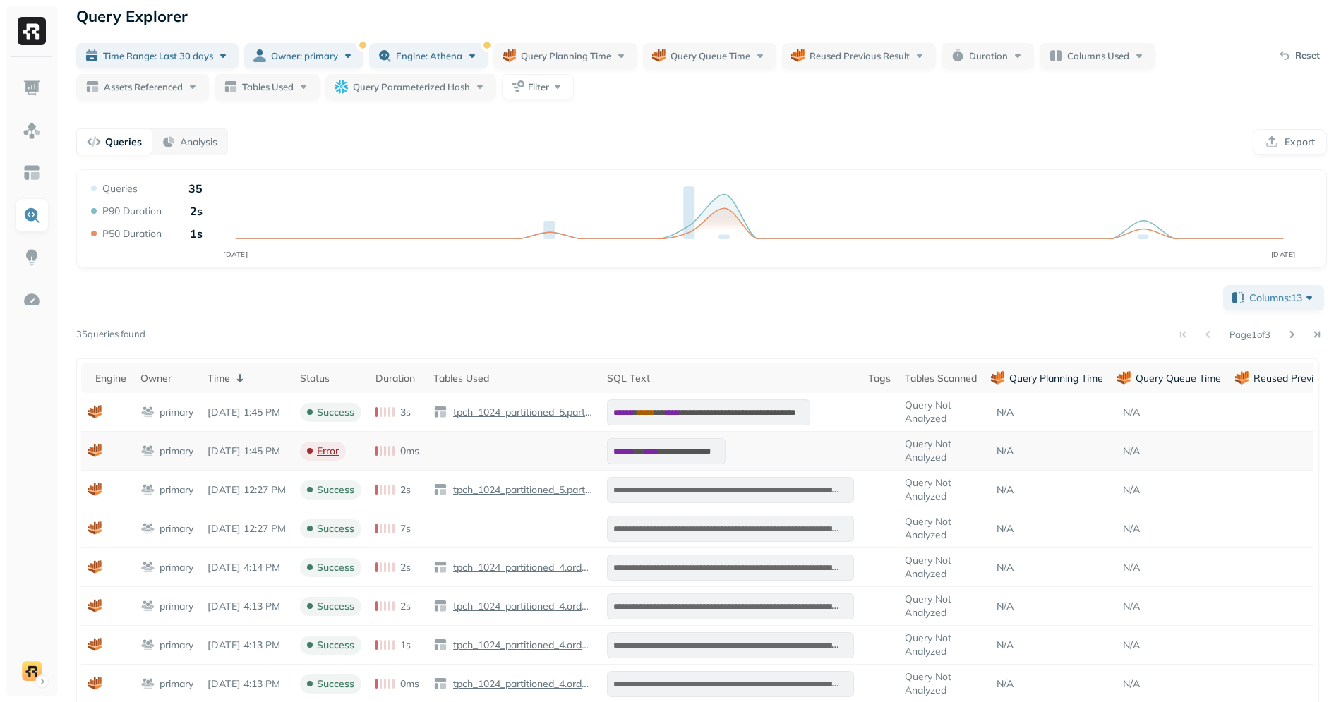
scroll to position [0, 0]
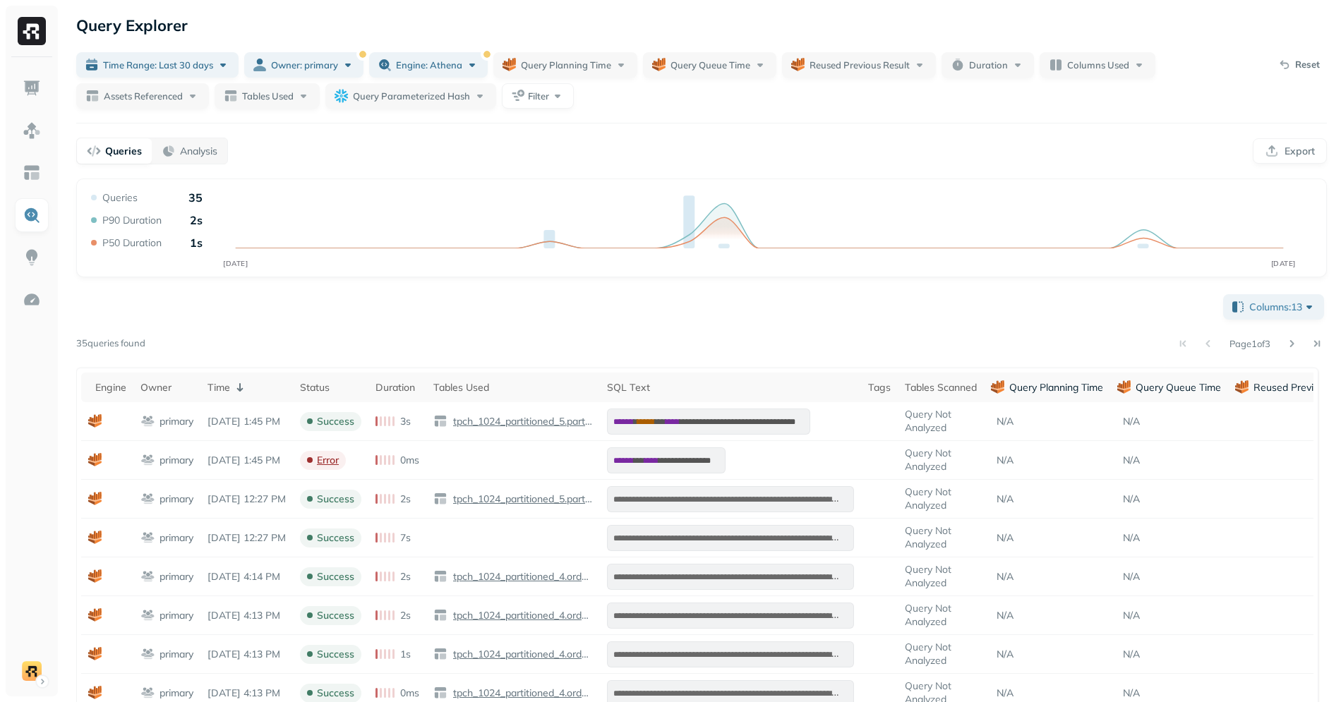
click at [554, 112] on div "**********" at bounding box center [701, 520] width 1279 height 1040
click at [554, 102] on button "Filter" at bounding box center [538, 95] width 72 height 25
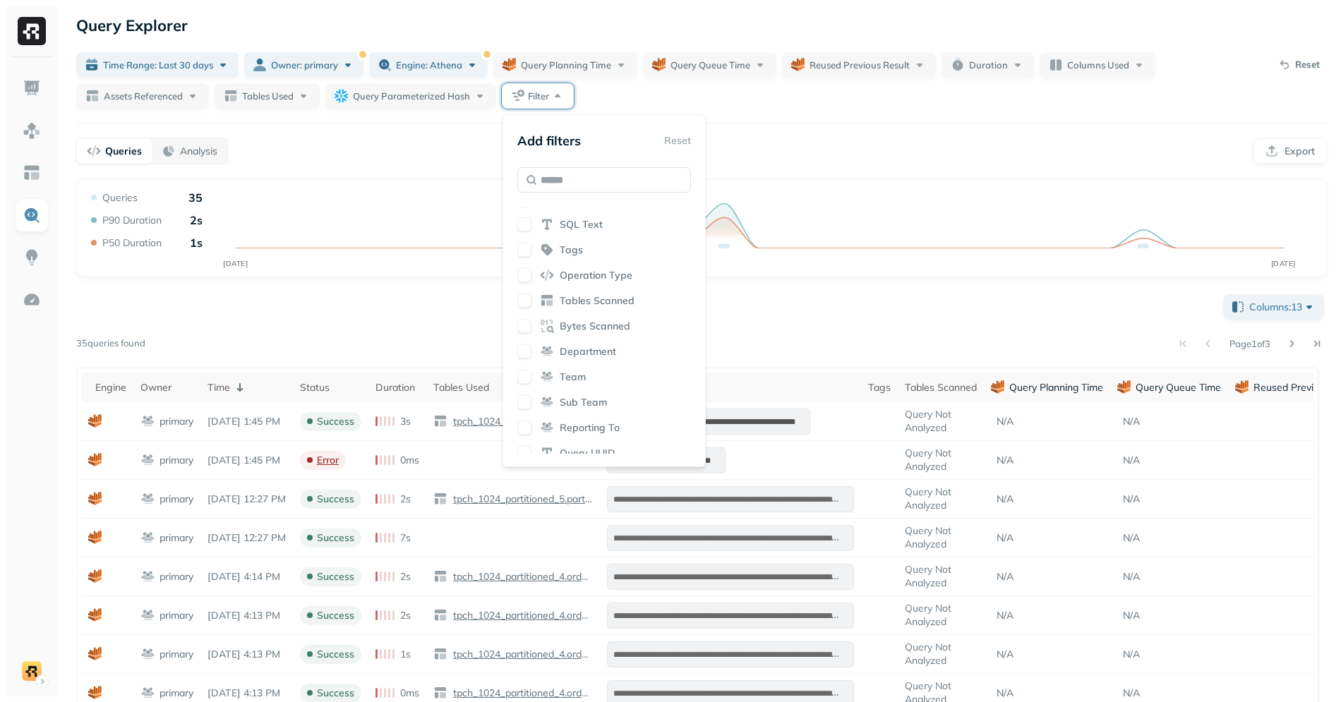
scroll to position [271, 0]
click at [464, 155] on div "Queries Analysis Export" at bounding box center [701, 151] width 1251 height 27
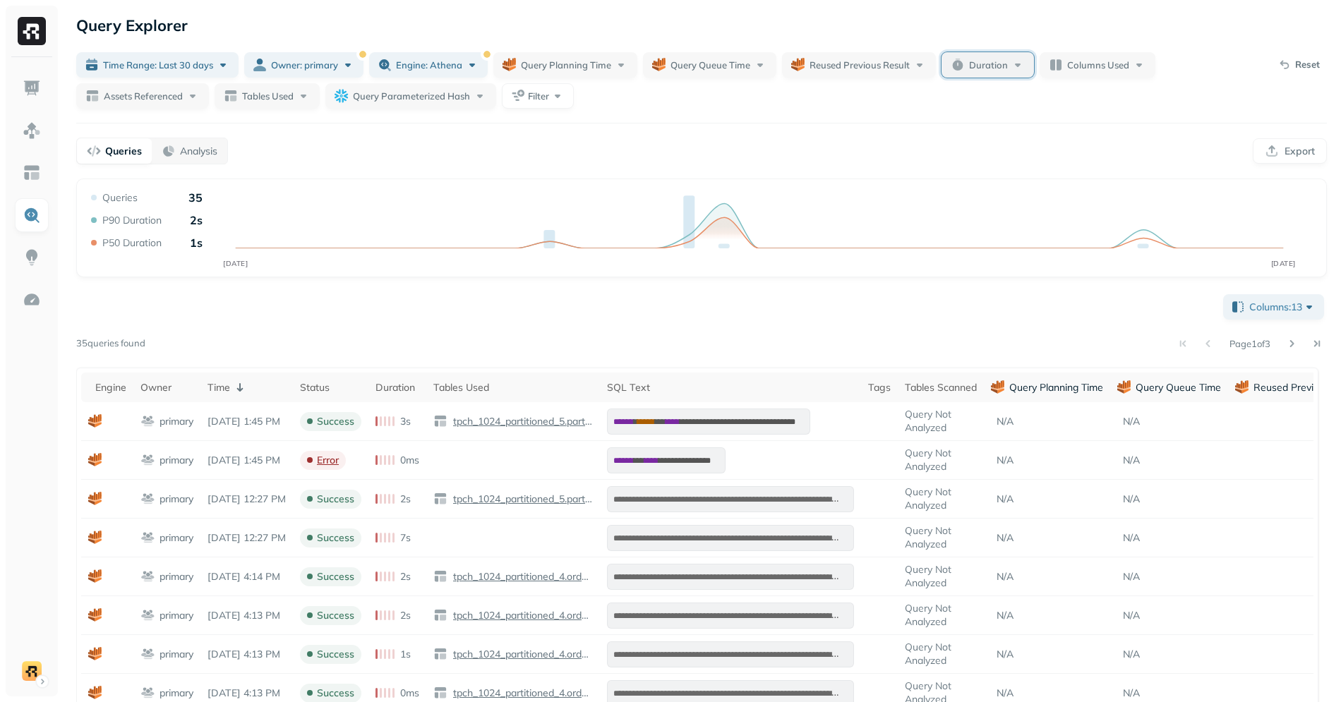
click at [982, 60] on span "Duration" at bounding box center [988, 65] width 39 height 13
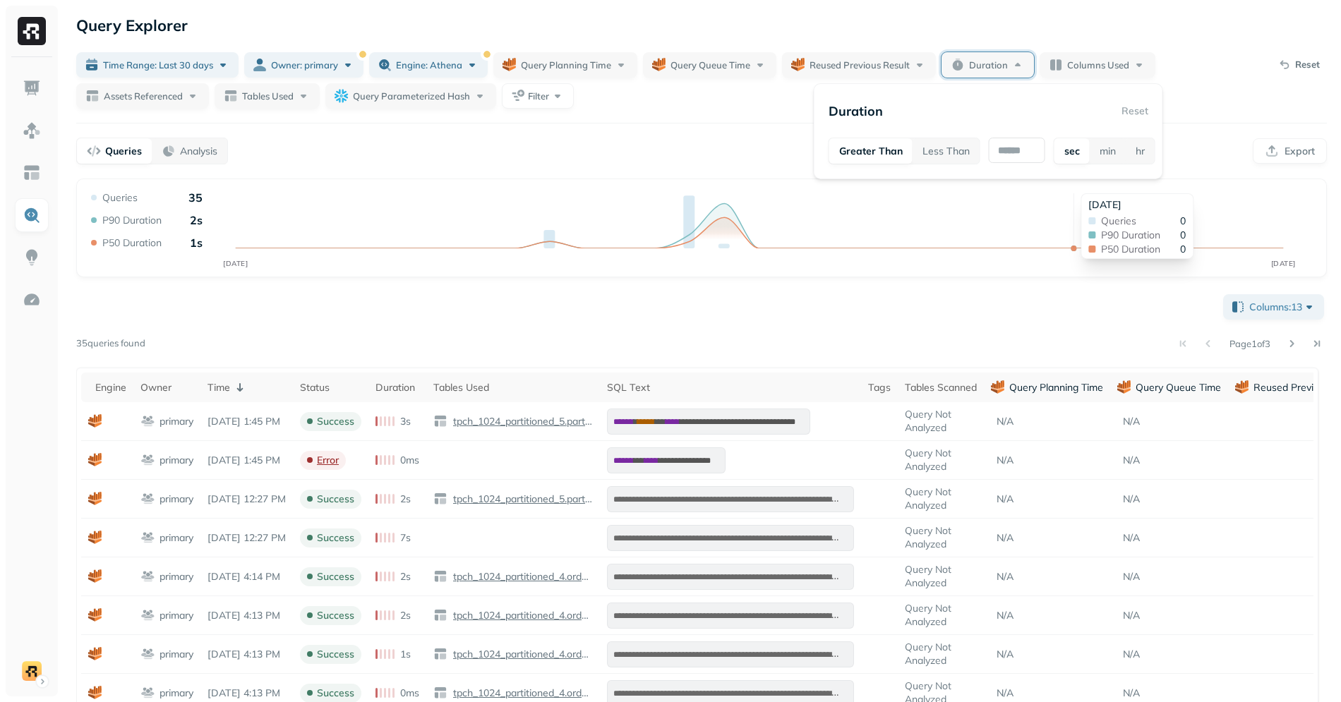
click at [1064, 193] on div "AUG 26 SEP 25 Queries 35 P90 Duration 2s P50 Duration 1s Sep 19, 2025 Queries 0…" at bounding box center [701, 233] width 1227 height 85
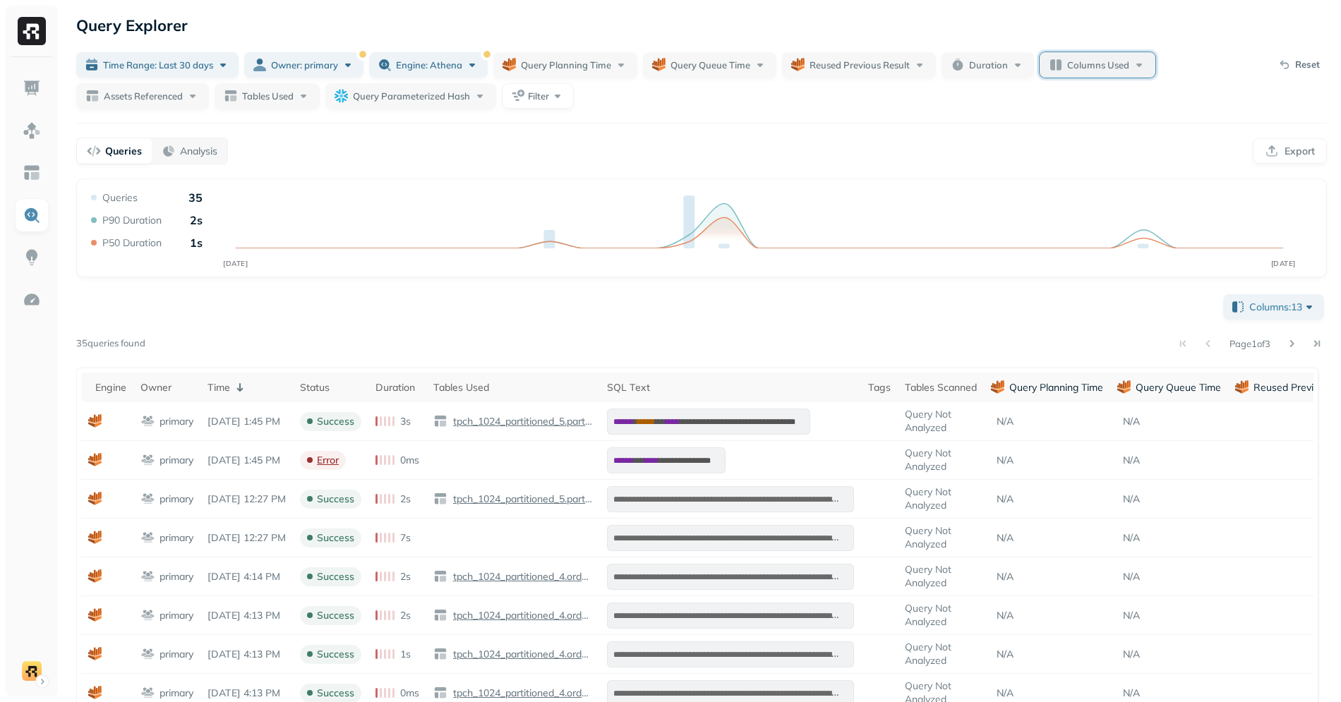
click at [1107, 57] on button "Columns Used" at bounding box center [1098, 64] width 116 height 25
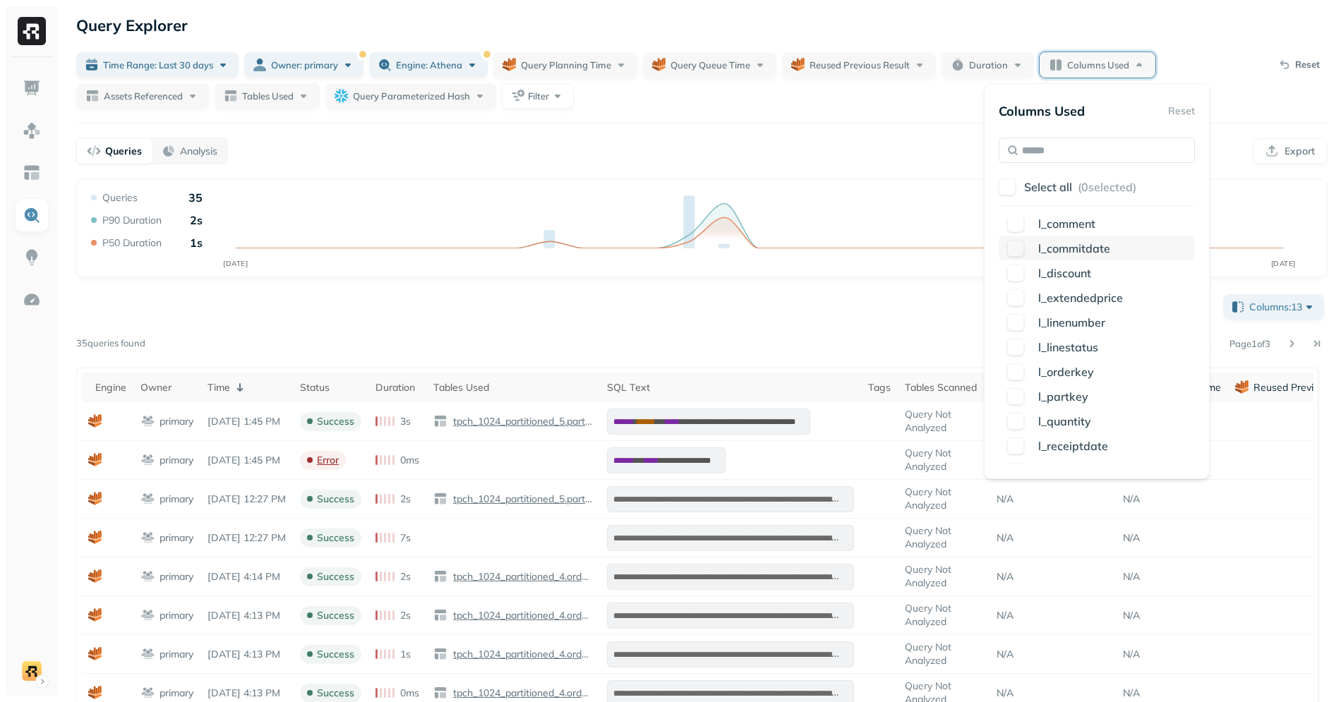
scroll to position [93, 0]
click at [1260, 174] on div "**********" at bounding box center [701, 520] width 1279 height 1040
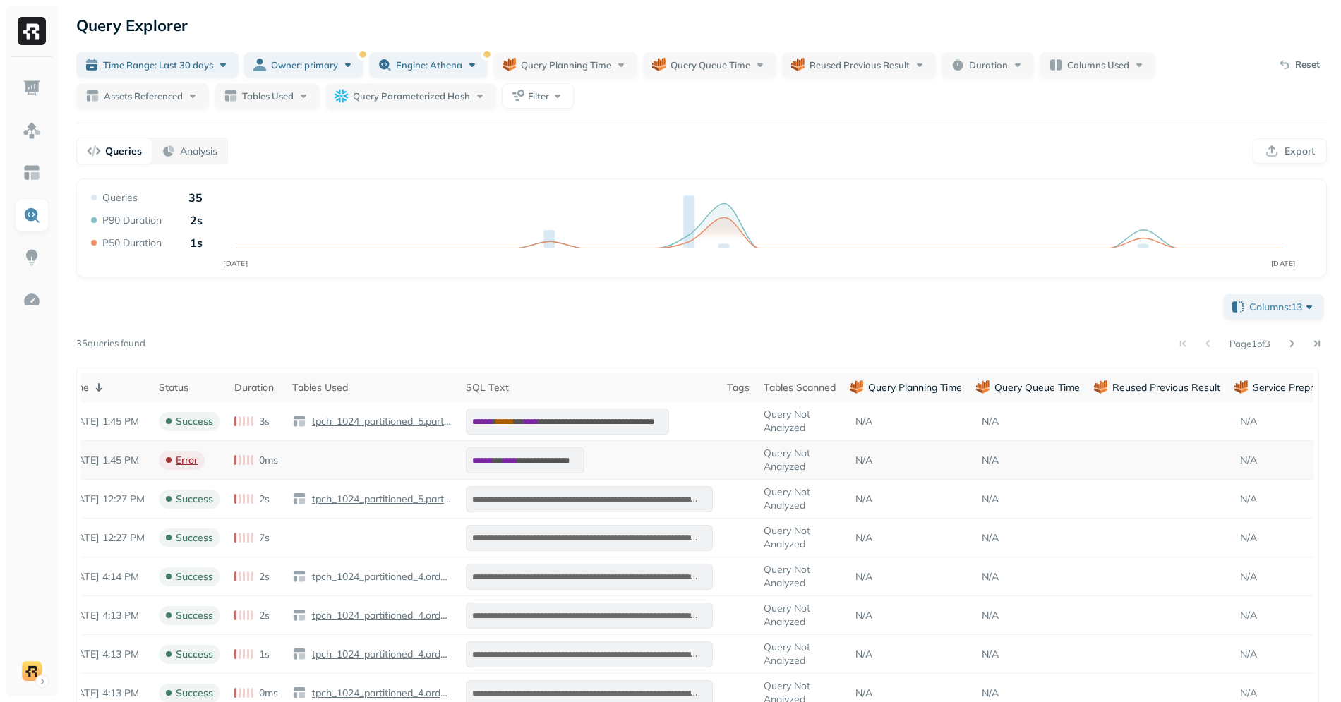
scroll to position [0, 0]
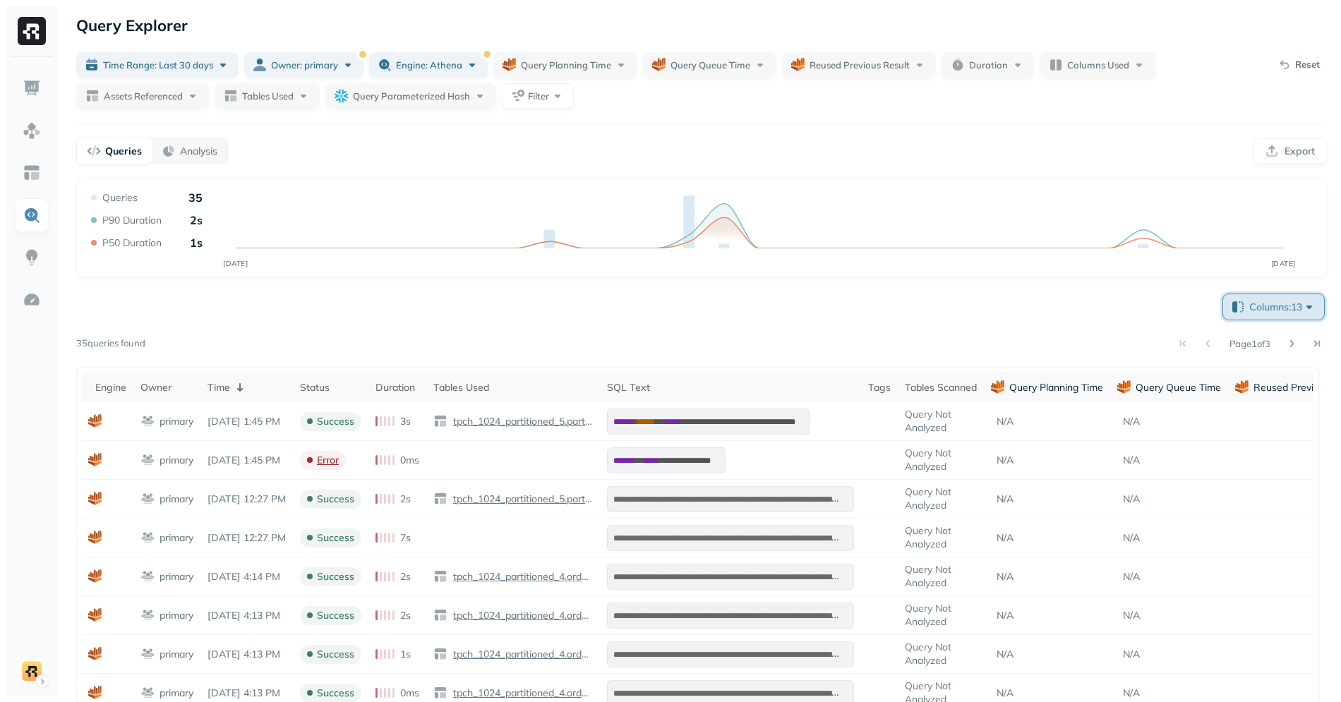
click at [1227, 315] on button "Columns: 13" at bounding box center [1273, 306] width 101 height 25
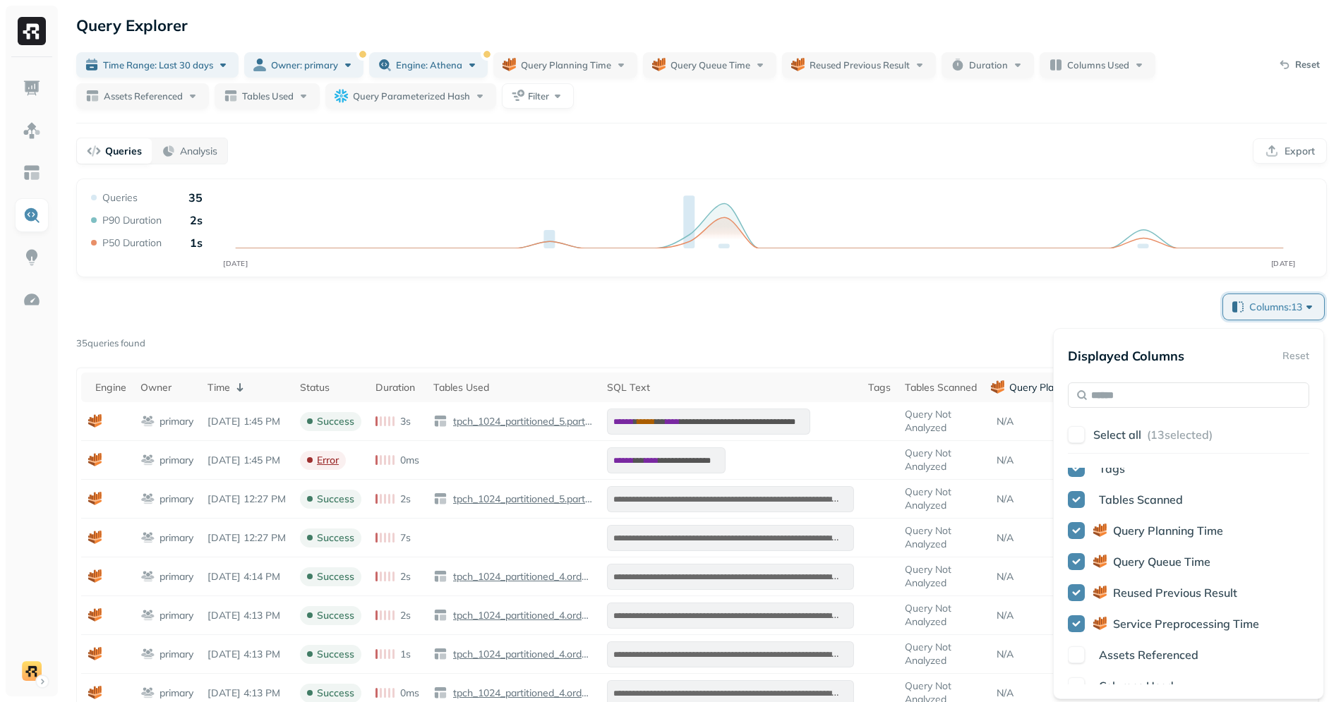
scroll to position [251, 0]
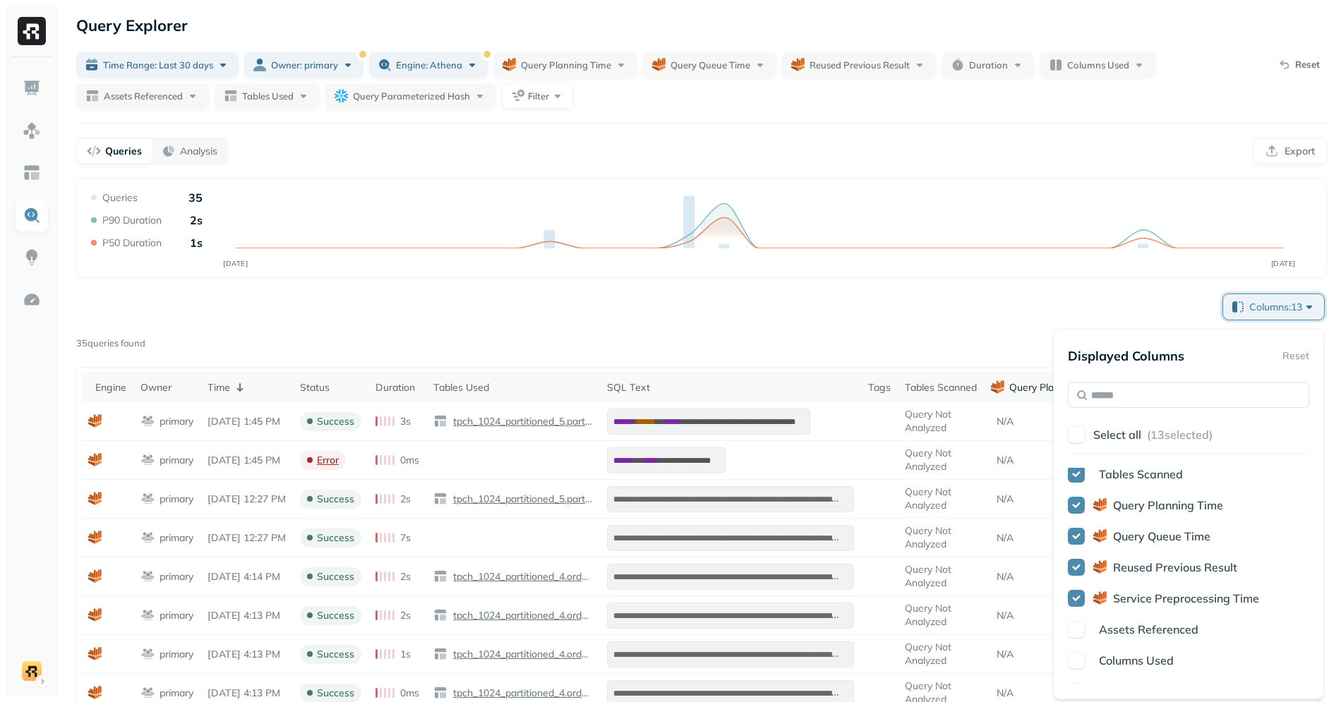
click at [1154, 500] on span "Query Planning Time" at bounding box center [1168, 505] width 110 height 14
click at [1154, 551] on div "Engine Owner Time Status Duration Tables Used SQL Text Tags Tables Scanned Quer…" at bounding box center [1188, 576] width 241 height 217
click at [1162, 539] on span "Query Queue Time" at bounding box center [1161, 536] width 97 height 14
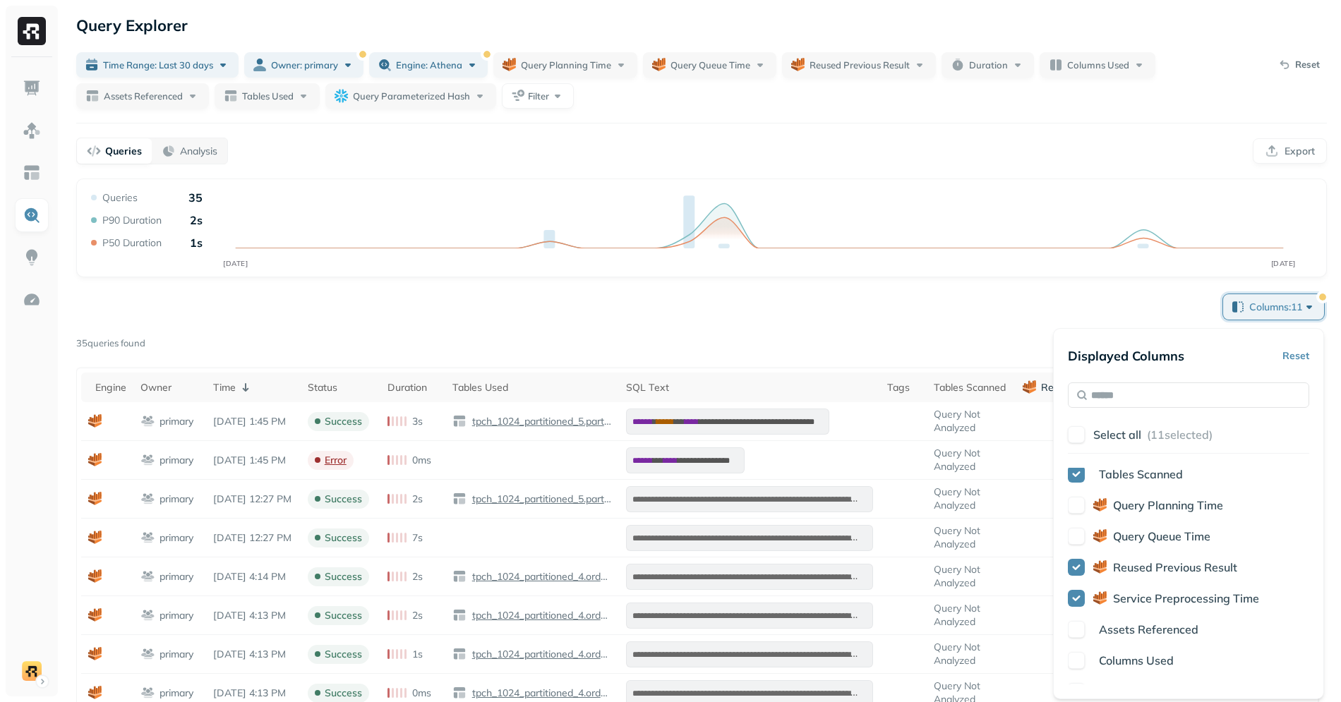
click at [1162, 572] on span "Reused Previous Result" at bounding box center [1175, 567] width 124 height 14
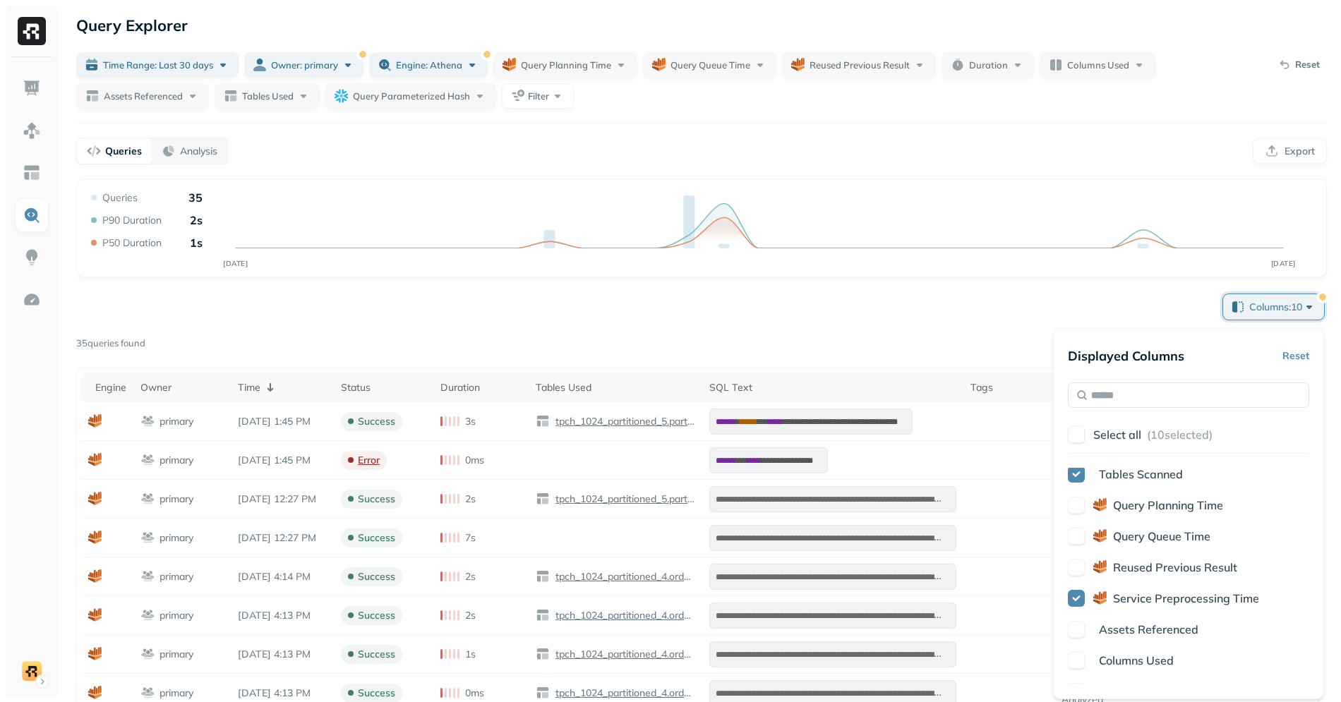
click at [1143, 611] on div "Engine Owner Time Status Duration Tables Used SQL Text Tags Tables Scanned Quer…" at bounding box center [1188, 576] width 241 height 217
click at [1147, 604] on span "Service Preprocessing Time" at bounding box center [1186, 598] width 146 height 14
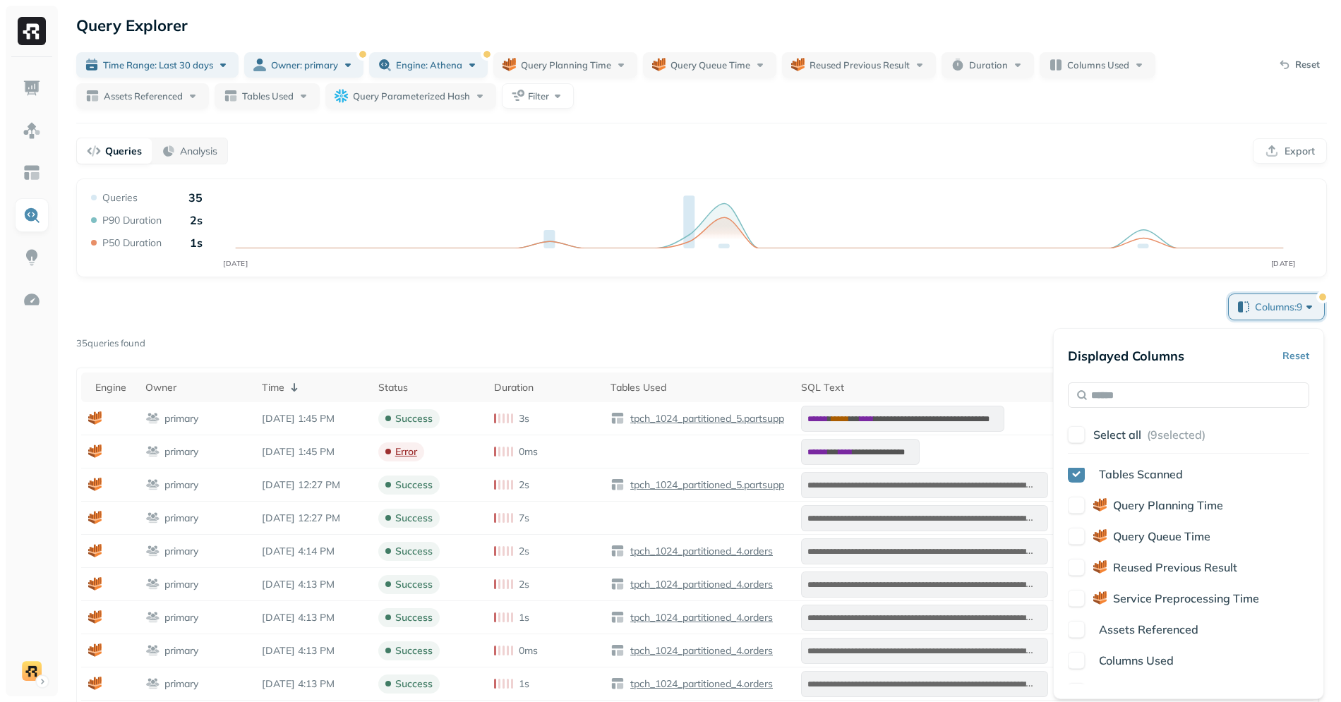
click at [1131, 661] on span "Columns Used" at bounding box center [1136, 661] width 75 height 14
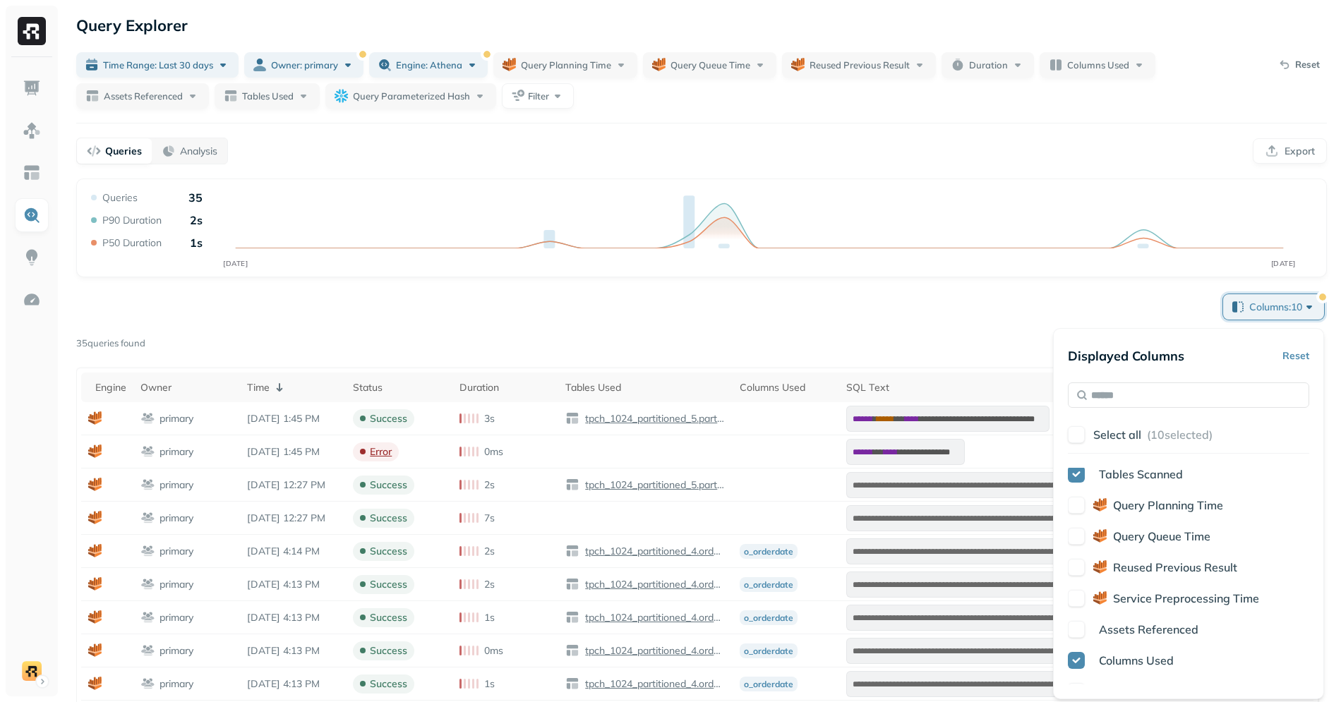
click at [1133, 625] on span "Assets Referenced" at bounding box center [1149, 630] width 100 height 14
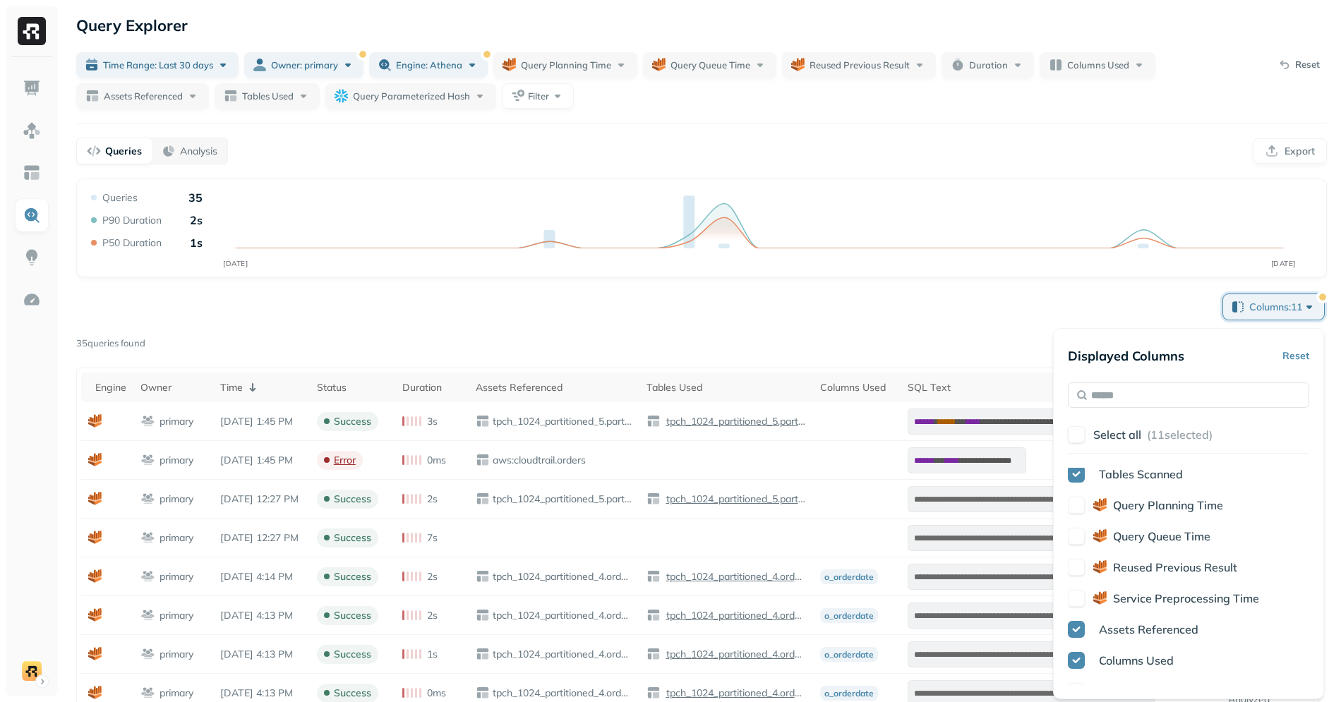
click at [1011, 316] on div "**********" at bounding box center [701, 667] width 1251 height 753
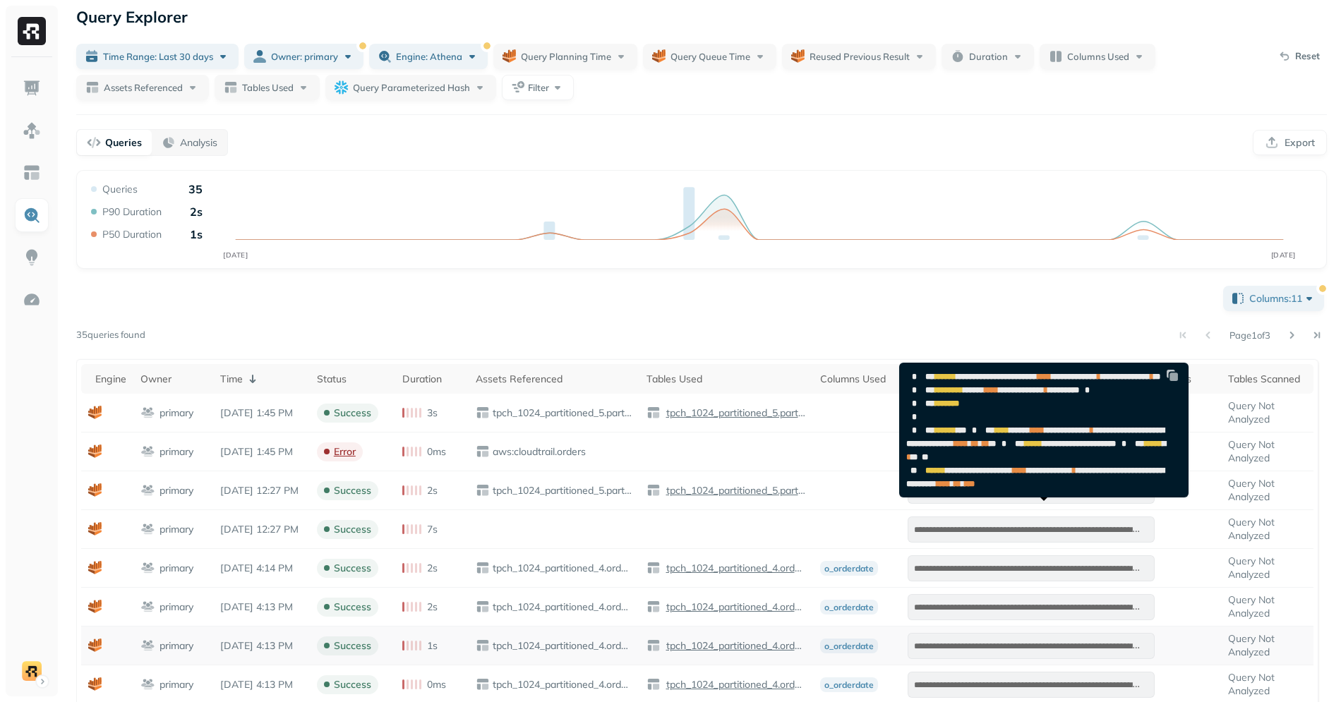
scroll to position [0, 0]
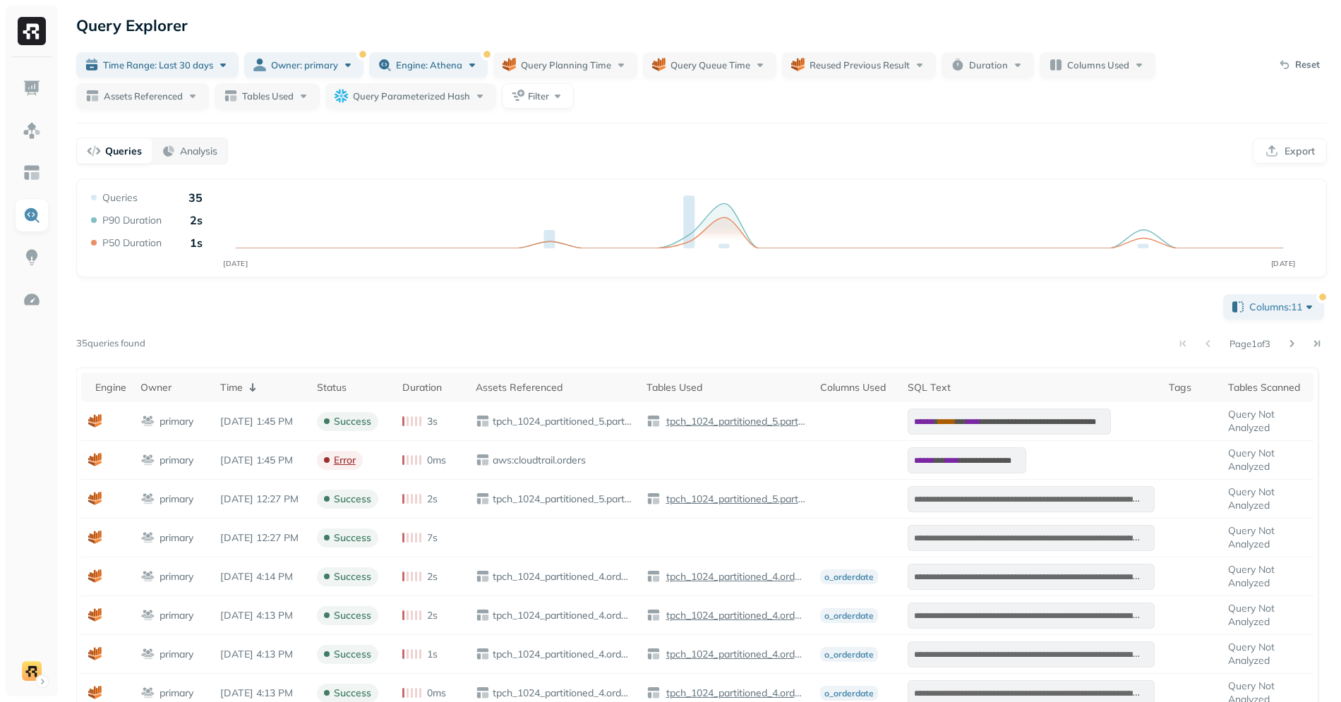
click at [802, 323] on div "**********" at bounding box center [701, 667] width 1251 height 753
click at [454, 68] on span "Engine: athena" at bounding box center [429, 65] width 66 height 13
click at [733, 343] on div "Page 1 of 3" at bounding box center [736, 344] width 1182 height 20
click at [824, 174] on div "**********" at bounding box center [701, 528] width 1279 height 1057
click at [771, 332] on div "**********" at bounding box center [701, 667] width 1251 height 753
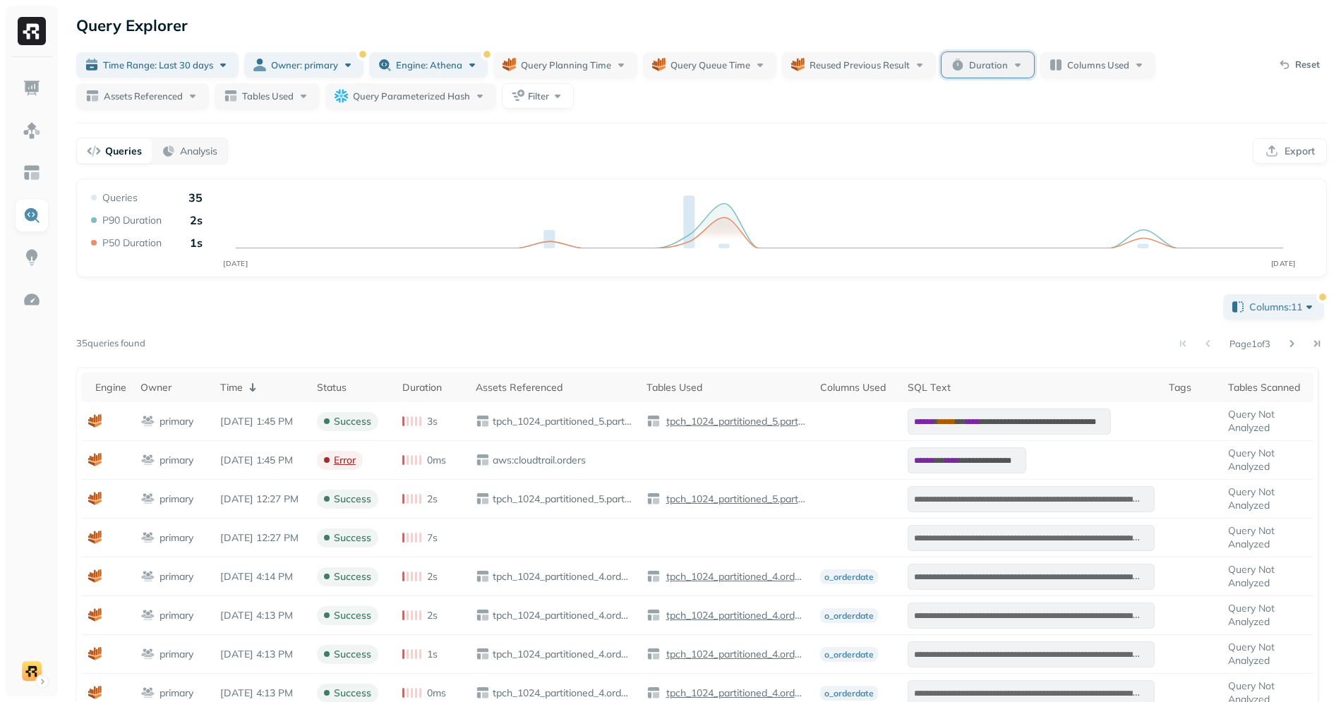
click at [992, 76] on button "Duration" at bounding box center [988, 64] width 92 height 25
click at [1001, 140] on input "text" at bounding box center [1017, 150] width 56 height 25
type input "*"
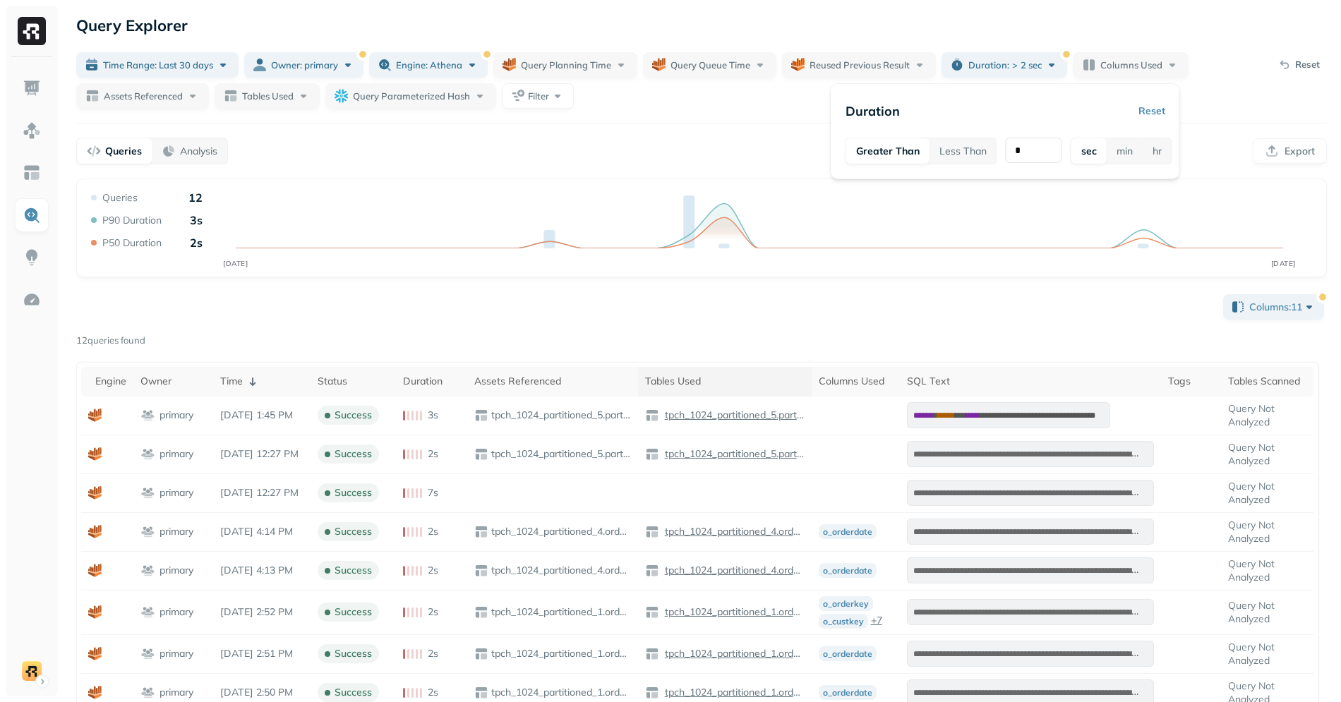
click at [806, 378] on th "Tables Used" at bounding box center [725, 382] width 174 height 30
click at [861, 307] on div "**********" at bounding box center [701, 581] width 1251 height 581
click at [745, 332] on div "**********" at bounding box center [701, 581] width 1251 height 581
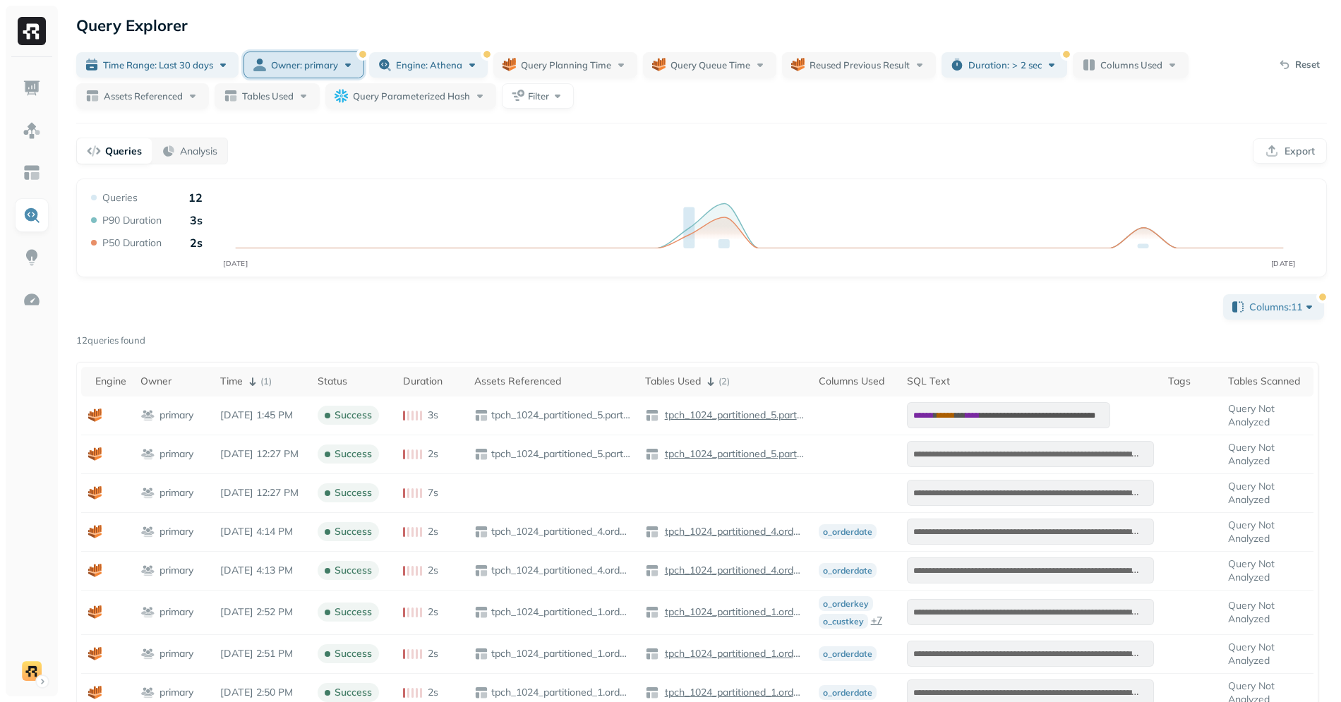
click at [320, 65] on span "Owner: primary" at bounding box center [304, 65] width 67 height 13
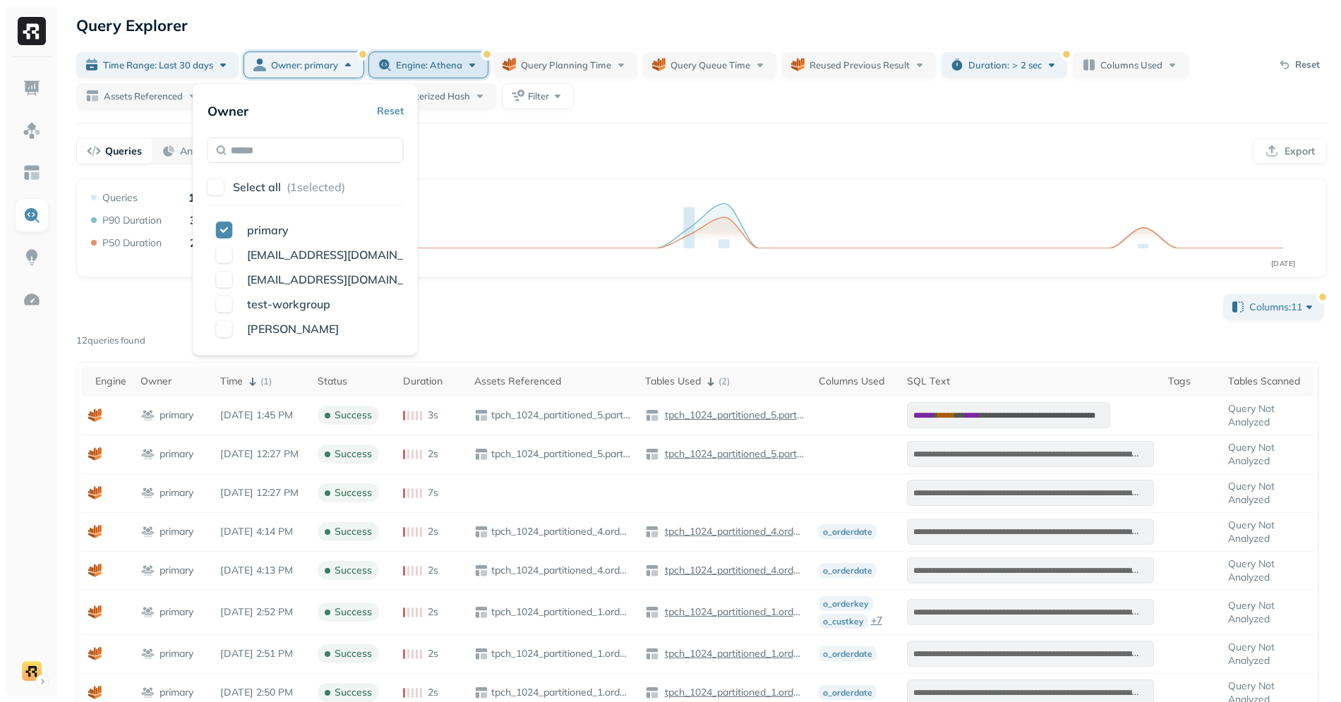
click at [425, 59] on span "Engine: athena" at bounding box center [429, 65] width 66 height 13
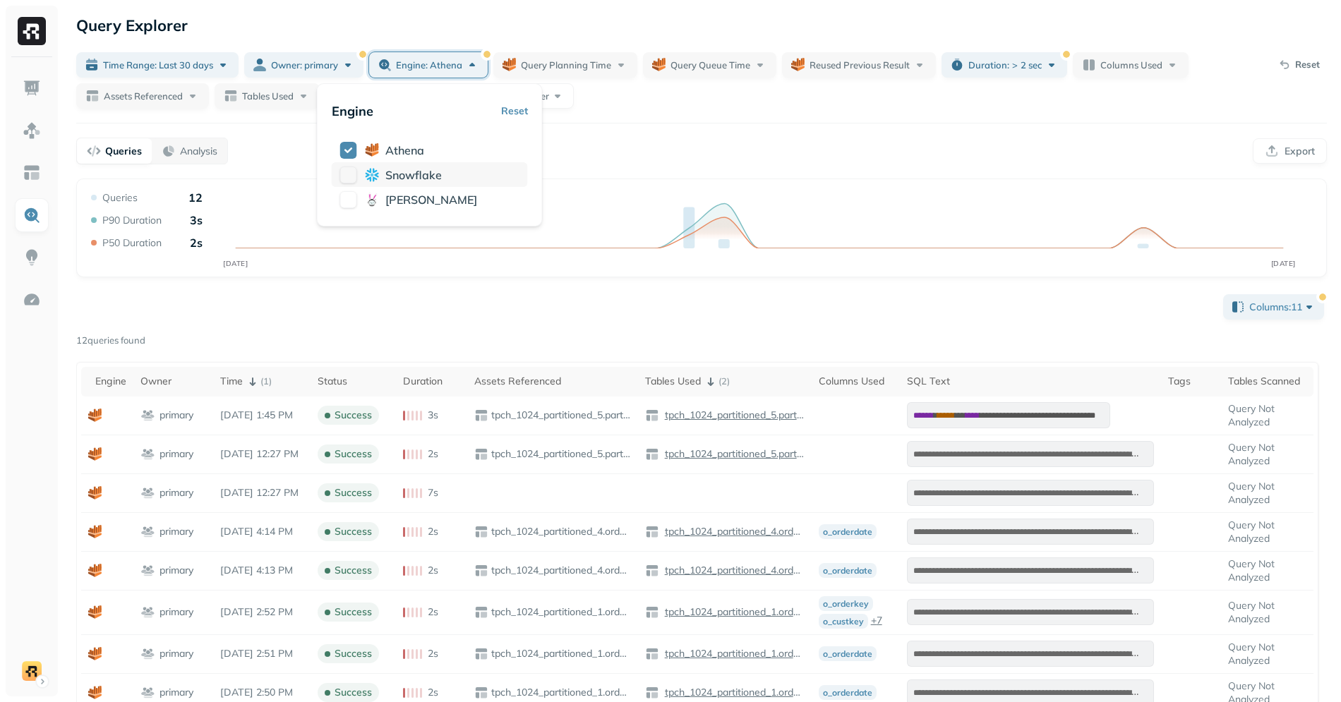
click at [411, 173] on span "snowflake" at bounding box center [413, 175] width 56 height 14
click at [411, 155] on span "athena" at bounding box center [414, 150] width 39 height 14
click at [505, 272] on icon "AUG 26 SEP 25" at bounding box center [701, 233] width 1227 height 85
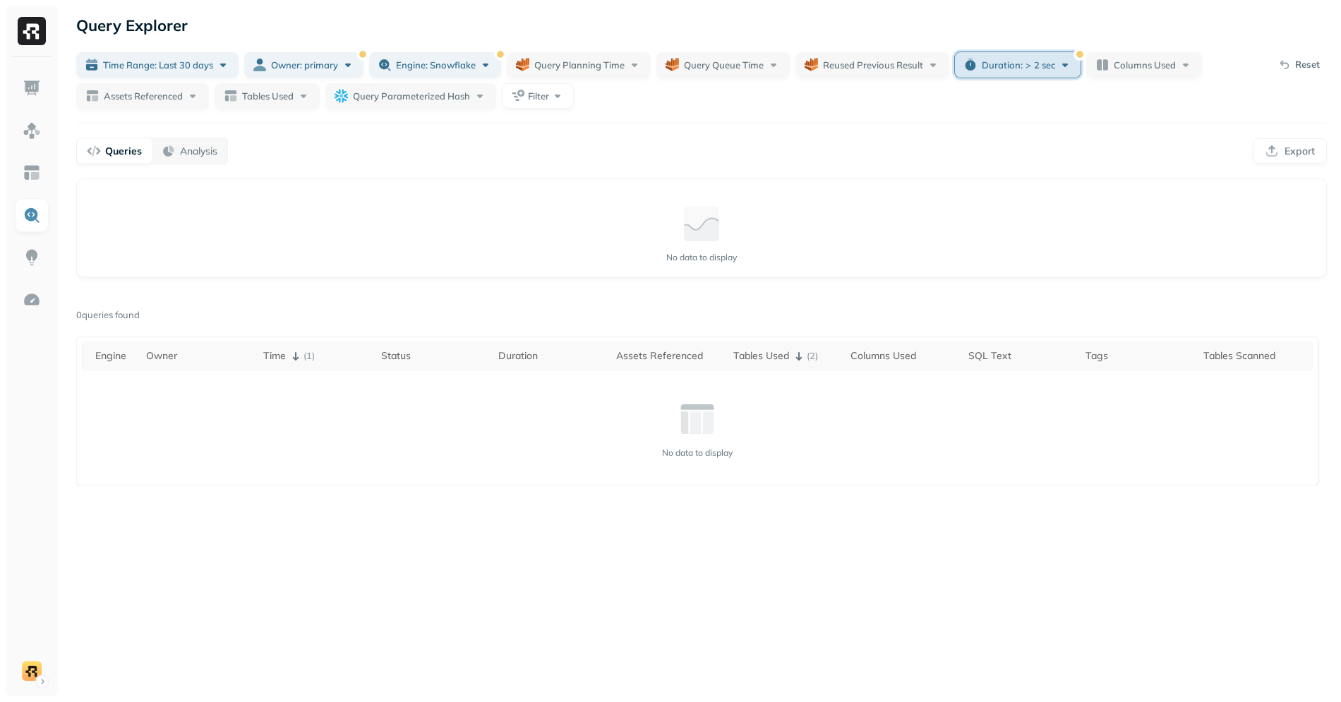
click at [1020, 73] on button "Duration : > 2 sec" at bounding box center [1018, 64] width 126 height 25
click at [1153, 110] on button "Reset" at bounding box center [1166, 110] width 27 height 25
click at [1095, 215] on div "No data to display" at bounding box center [701, 233] width 1227 height 85
click at [260, 48] on div "Query Explorer Time Range: Last 30 days Owner: primary Engine: snowflake Query …" at bounding box center [701, 351] width 1279 height 702
click at [300, 77] on button "Owner: primary" at bounding box center [303, 64] width 119 height 25
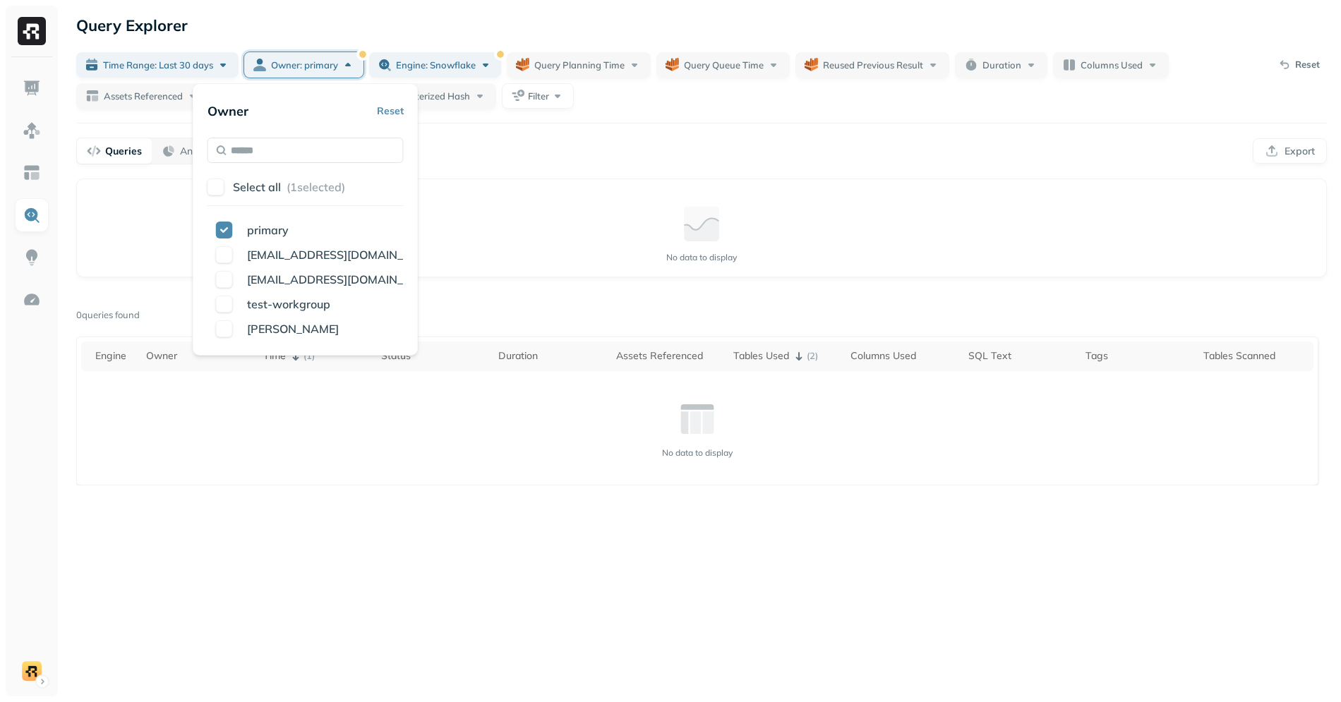
click at [390, 111] on button "Reset" at bounding box center [390, 110] width 27 height 25
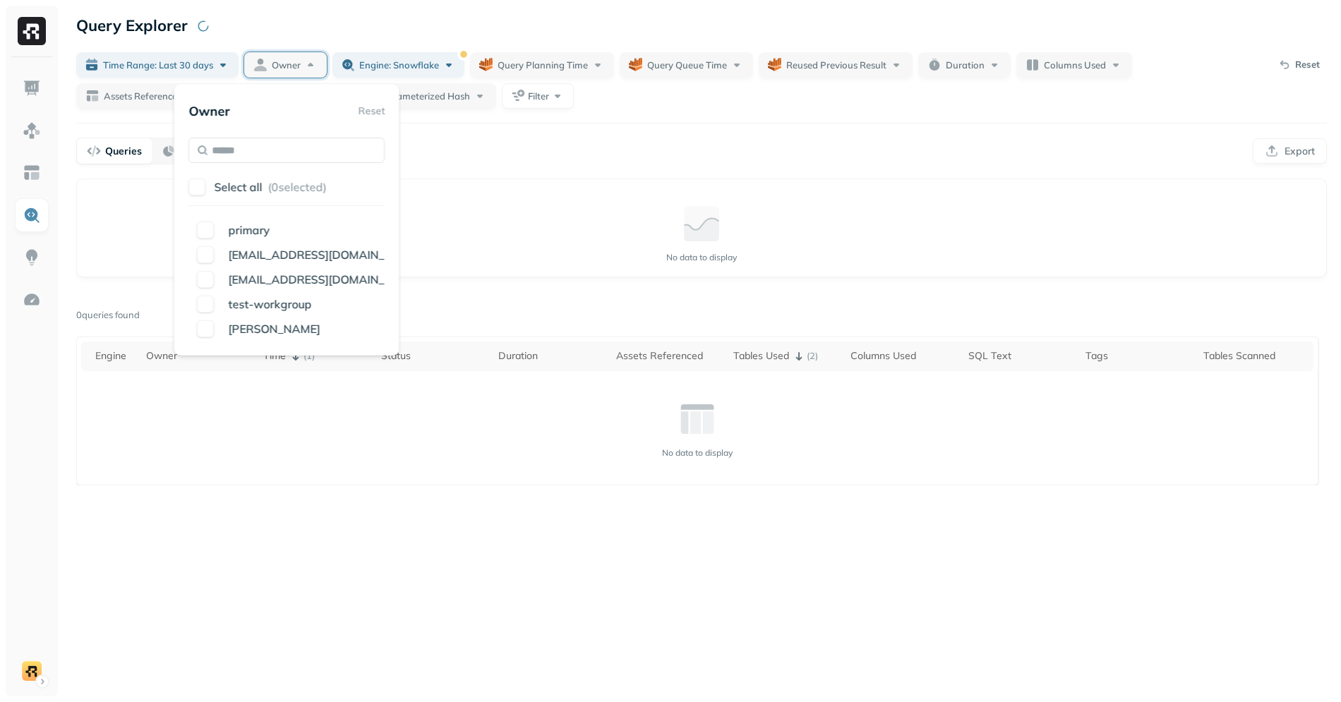
click at [481, 186] on div "Query Performance No data to display" at bounding box center [701, 228] width 1251 height 99
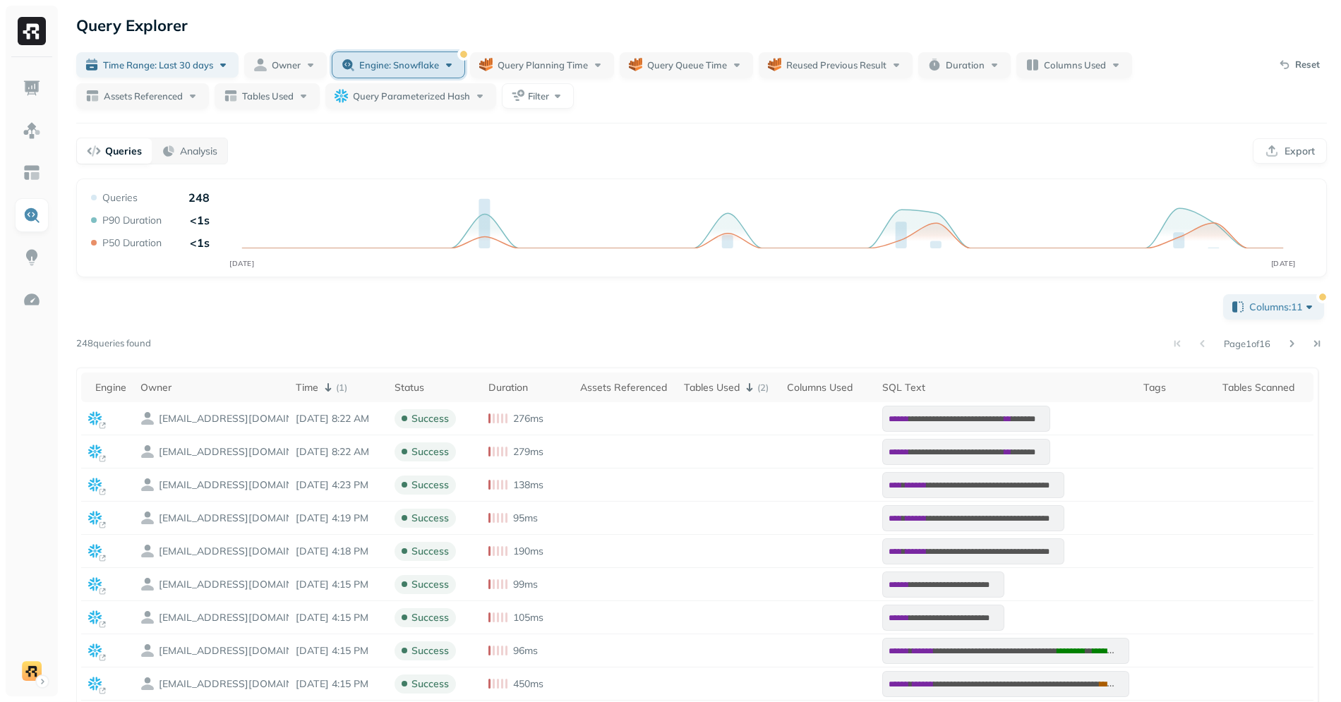
click at [375, 61] on span "Engine: snowflake" at bounding box center [399, 65] width 80 height 13
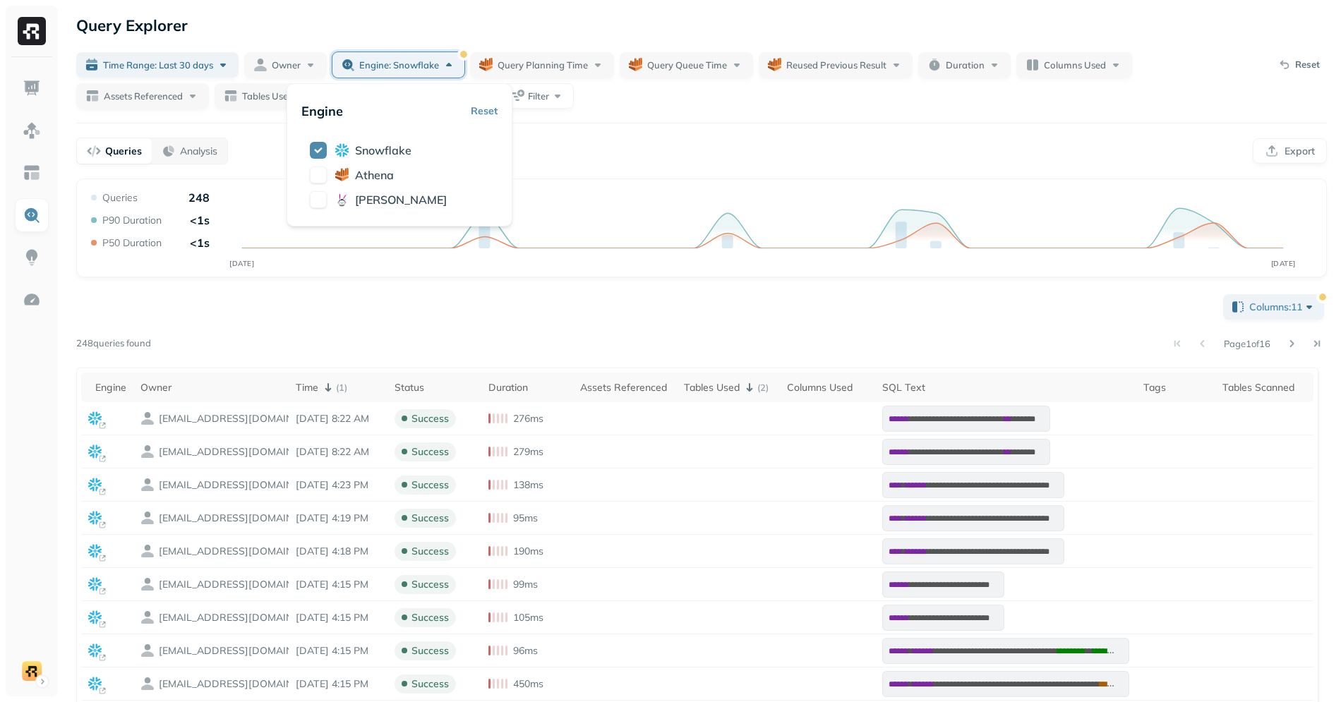
click at [572, 352] on div "Page 1 of 16" at bounding box center [739, 344] width 1176 height 20
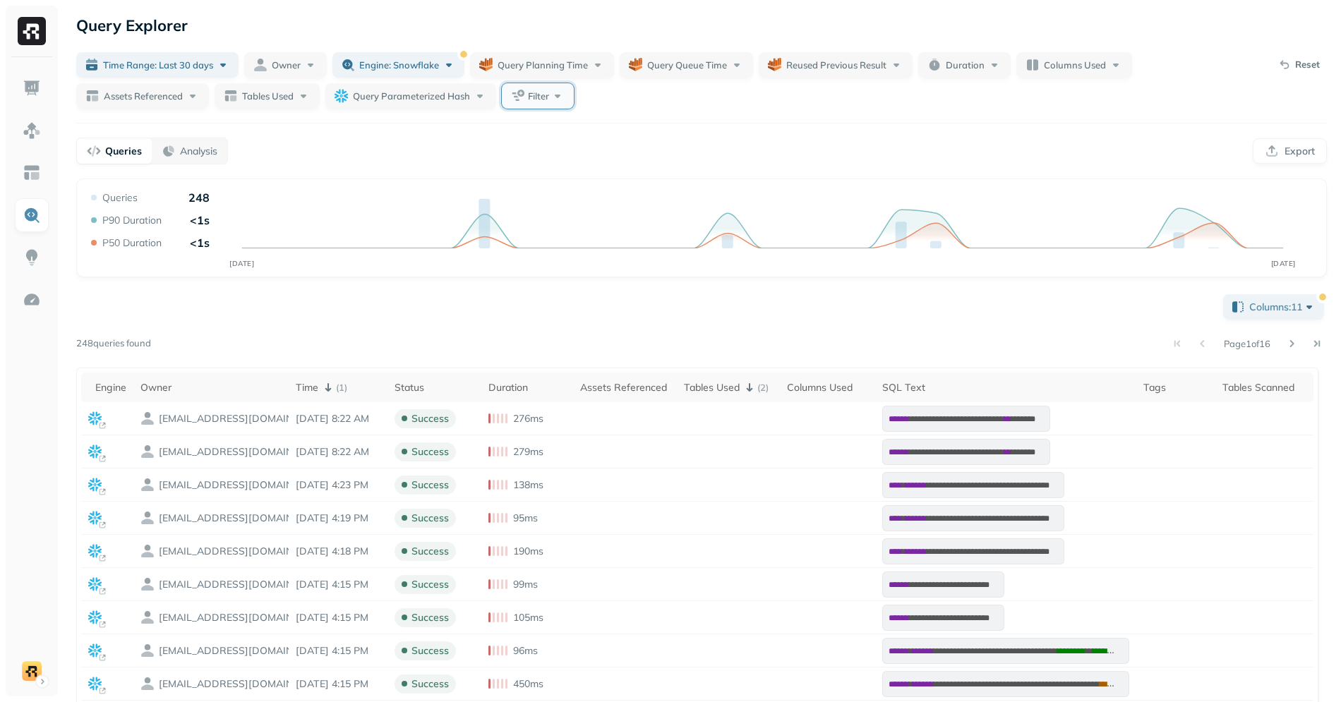
click at [519, 105] on button "Filter" at bounding box center [538, 95] width 72 height 25
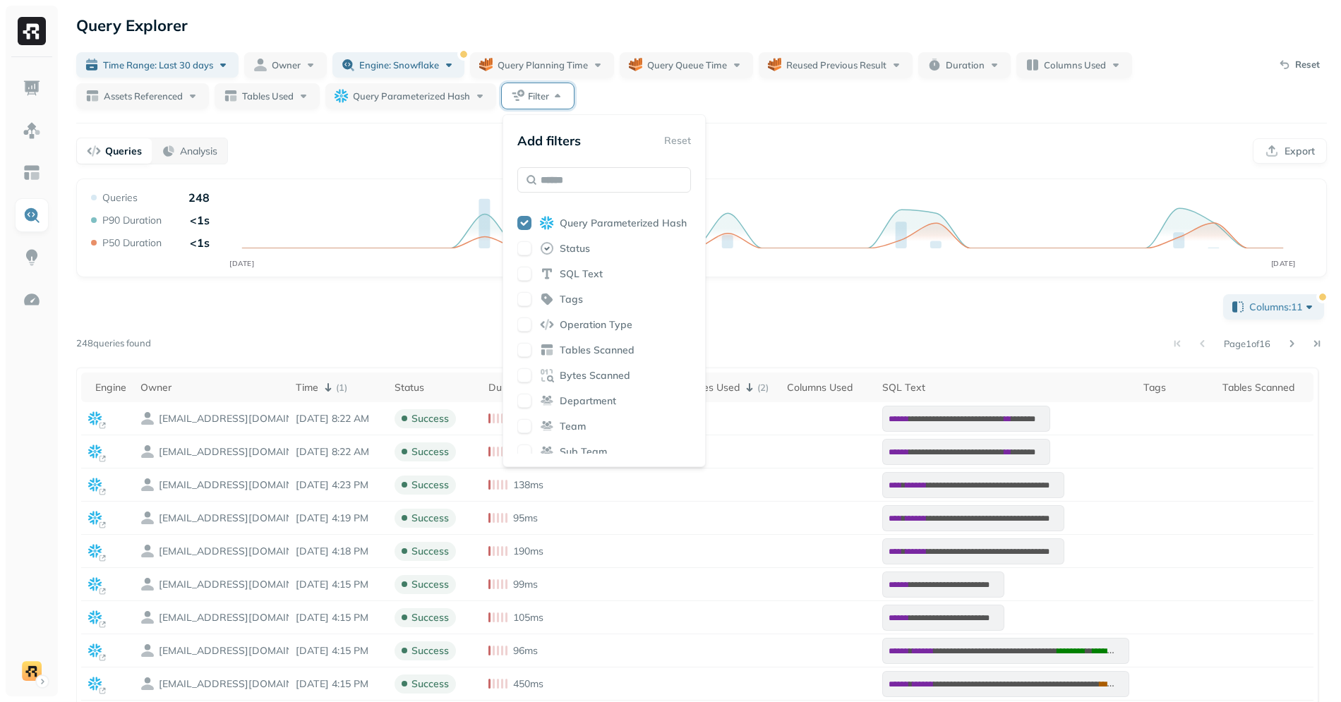
scroll to position [340, 0]
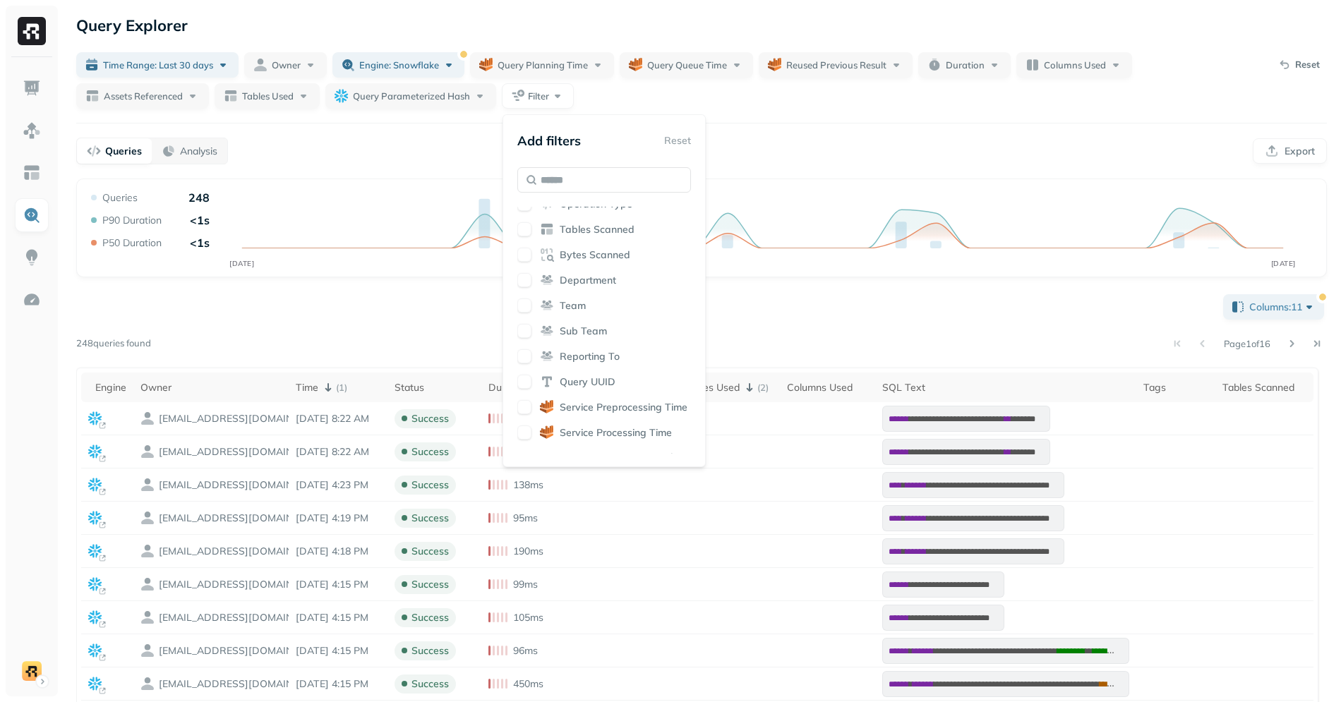
click at [794, 332] on div "**********" at bounding box center [701, 614] width 1251 height 646
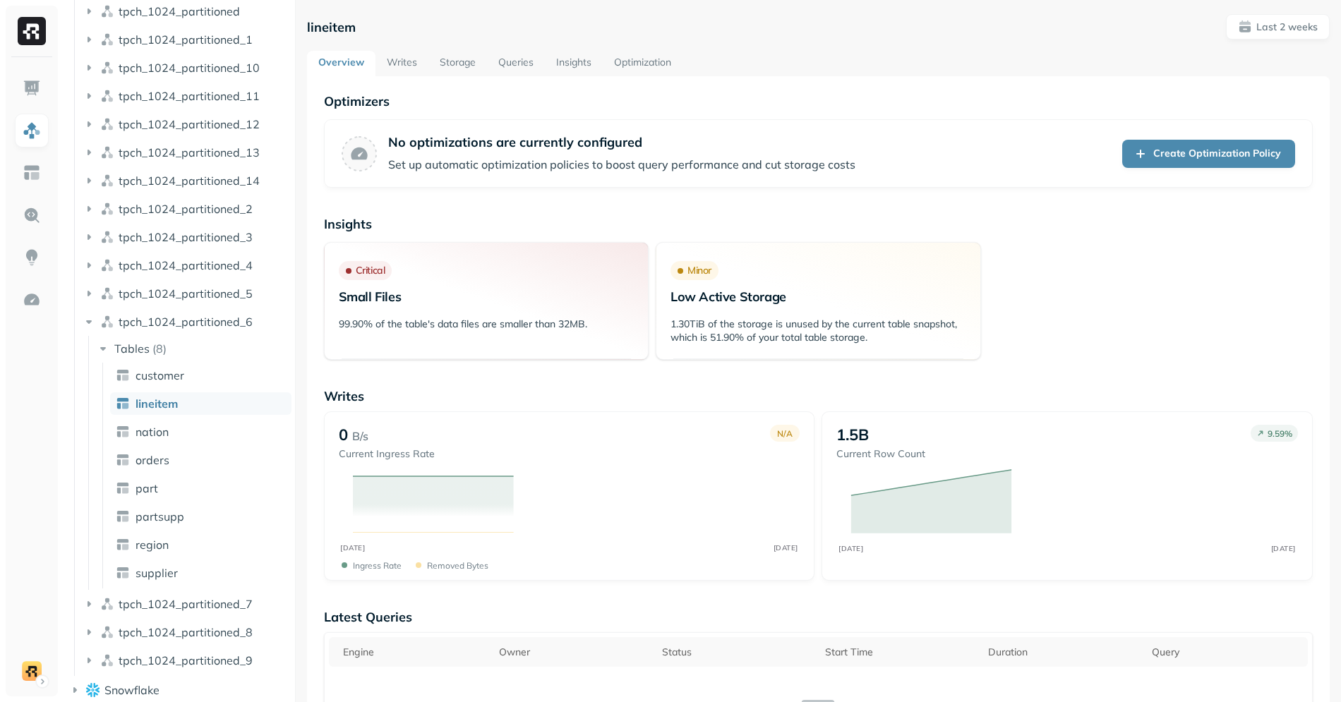
scroll to position [345, 0]
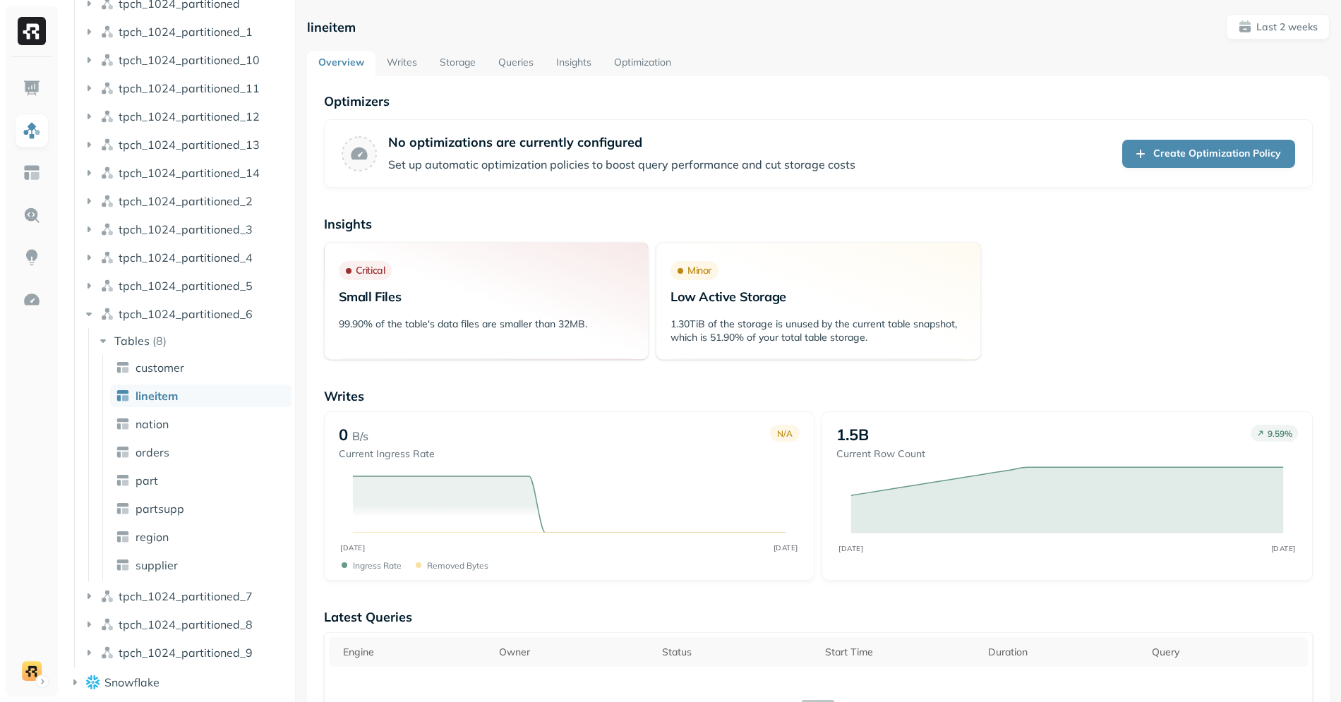
click at [392, 61] on link "Writes" at bounding box center [401, 63] width 53 height 25
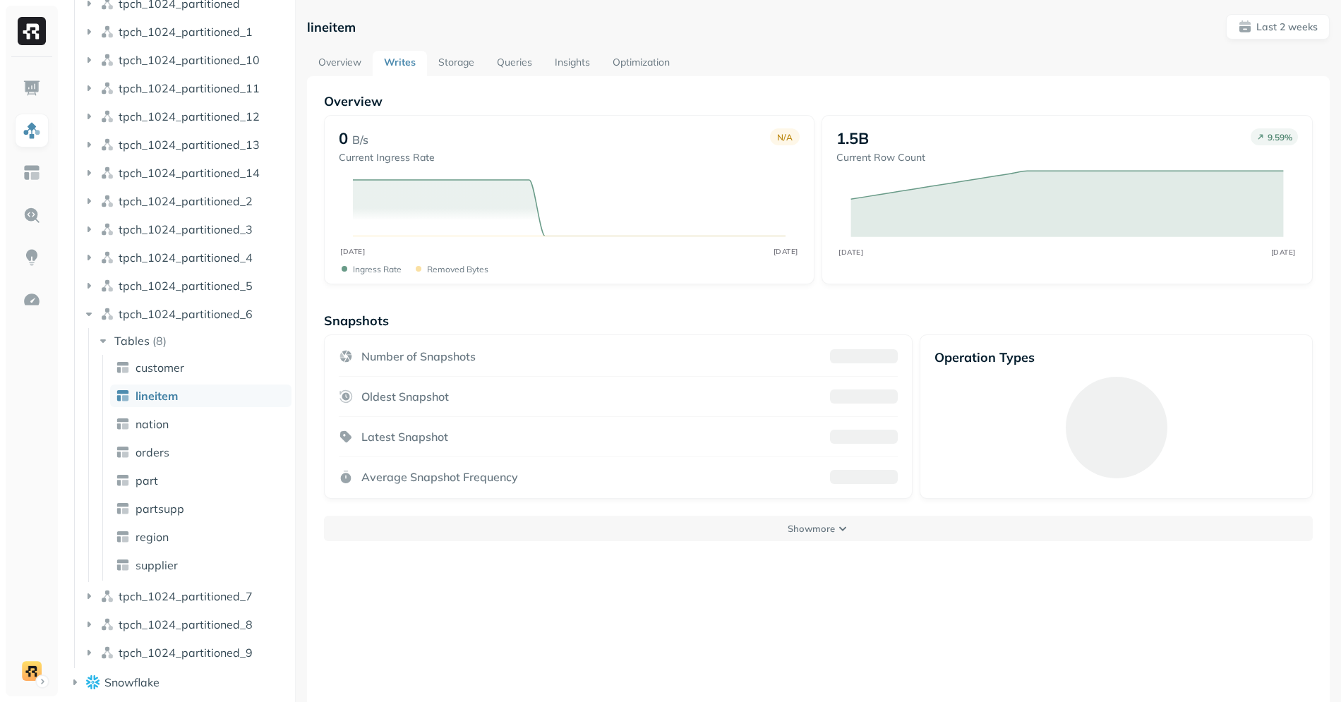
click at [460, 56] on link "Storage" at bounding box center [456, 63] width 59 height 25
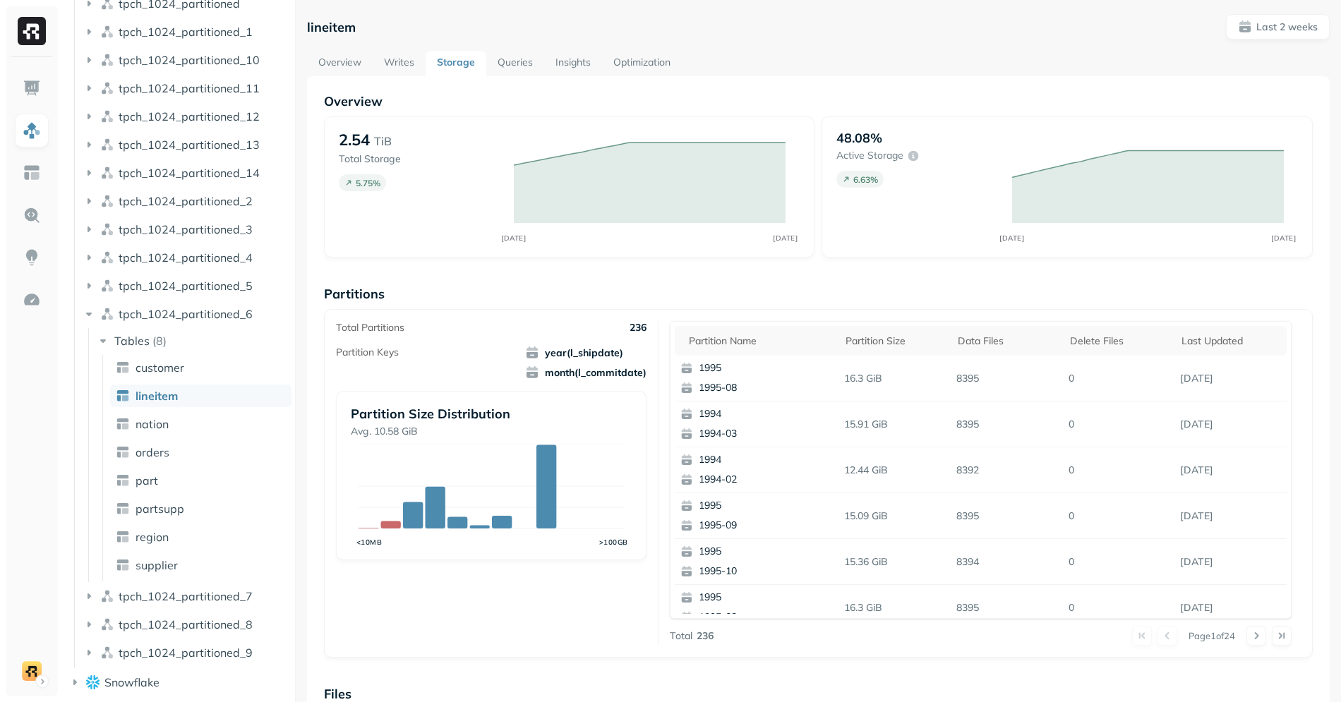
scroll to position [377, 0]
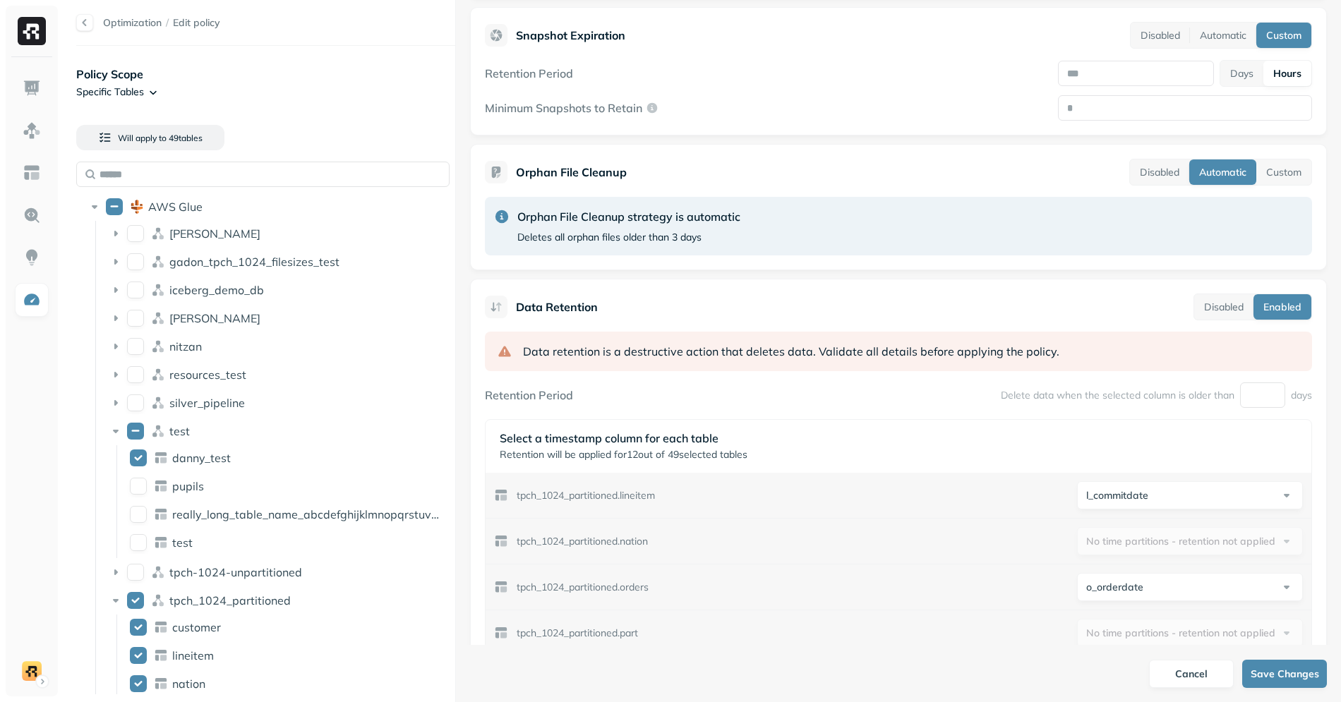
scroll to position [461, 0]
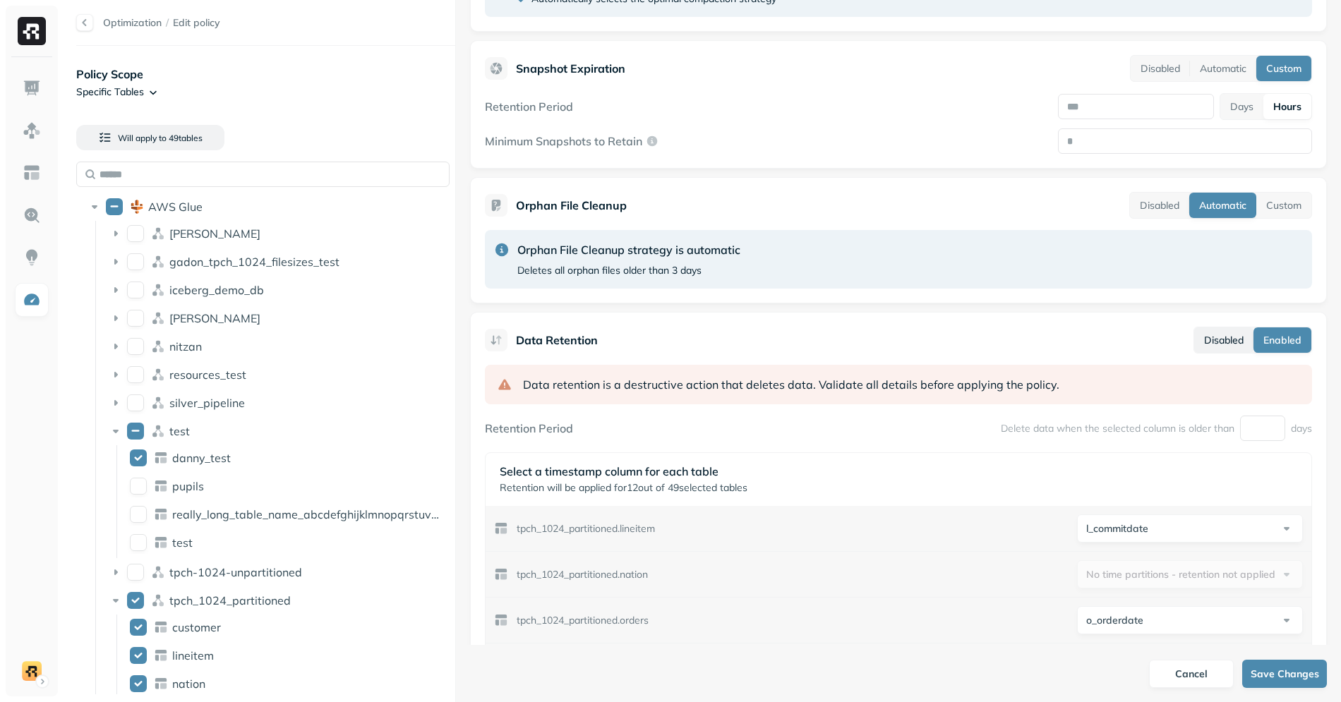
click at [1199, 346] on button "Disabled" at bounding box center [1223, 339] width 59 height 25
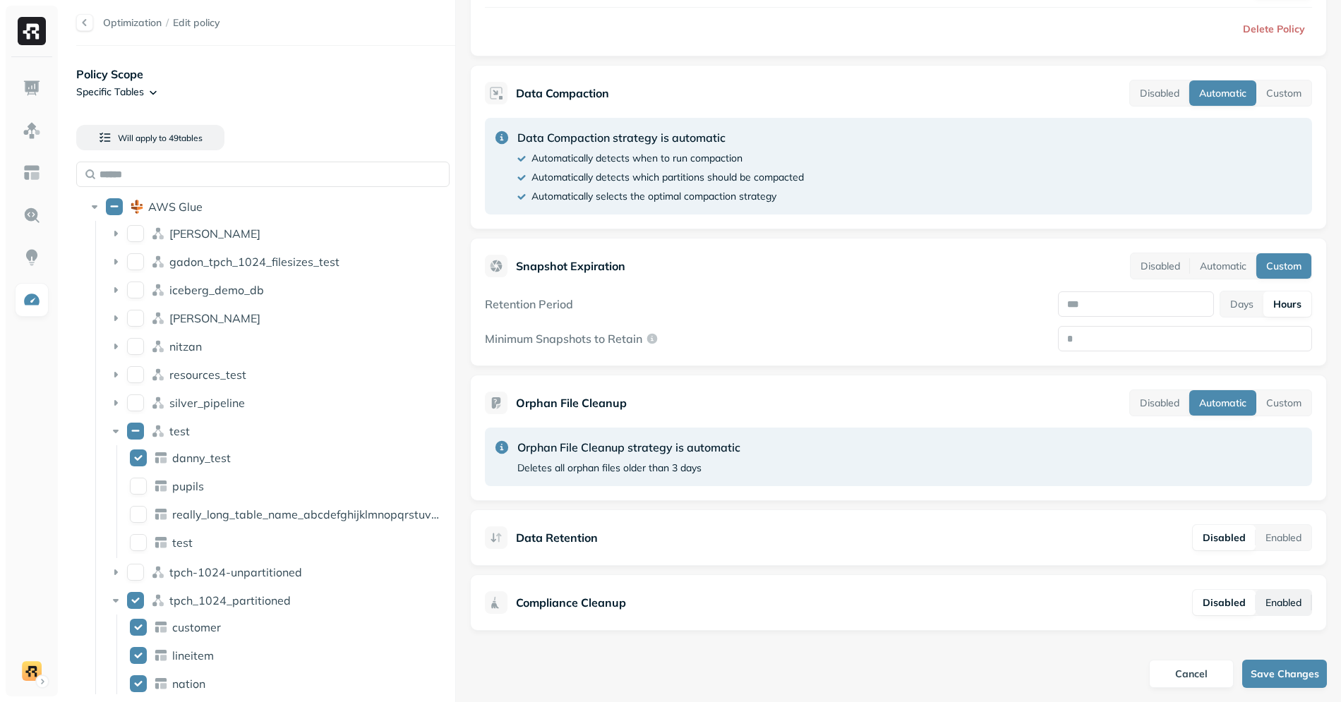
click at [1266, 605] on button "Enabled" at bounding box center [1284, 602] width 56 height 25
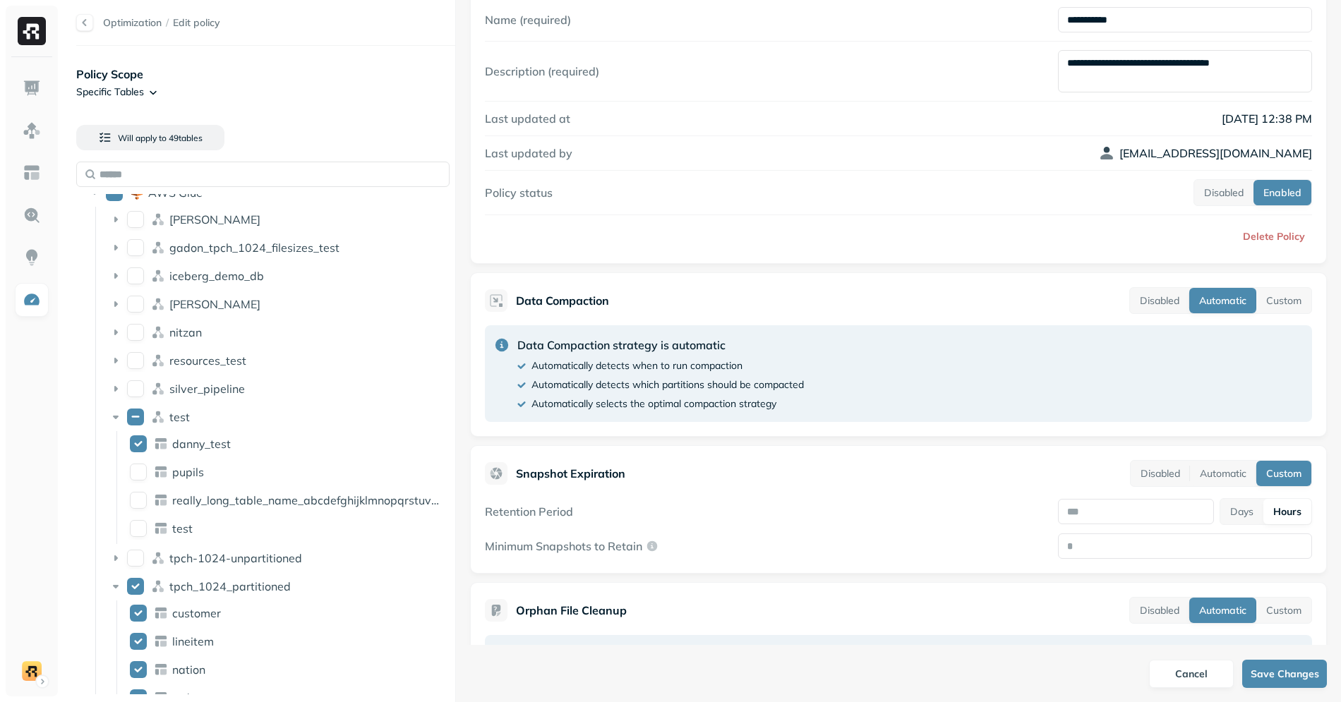
scroll to position [62, 0]
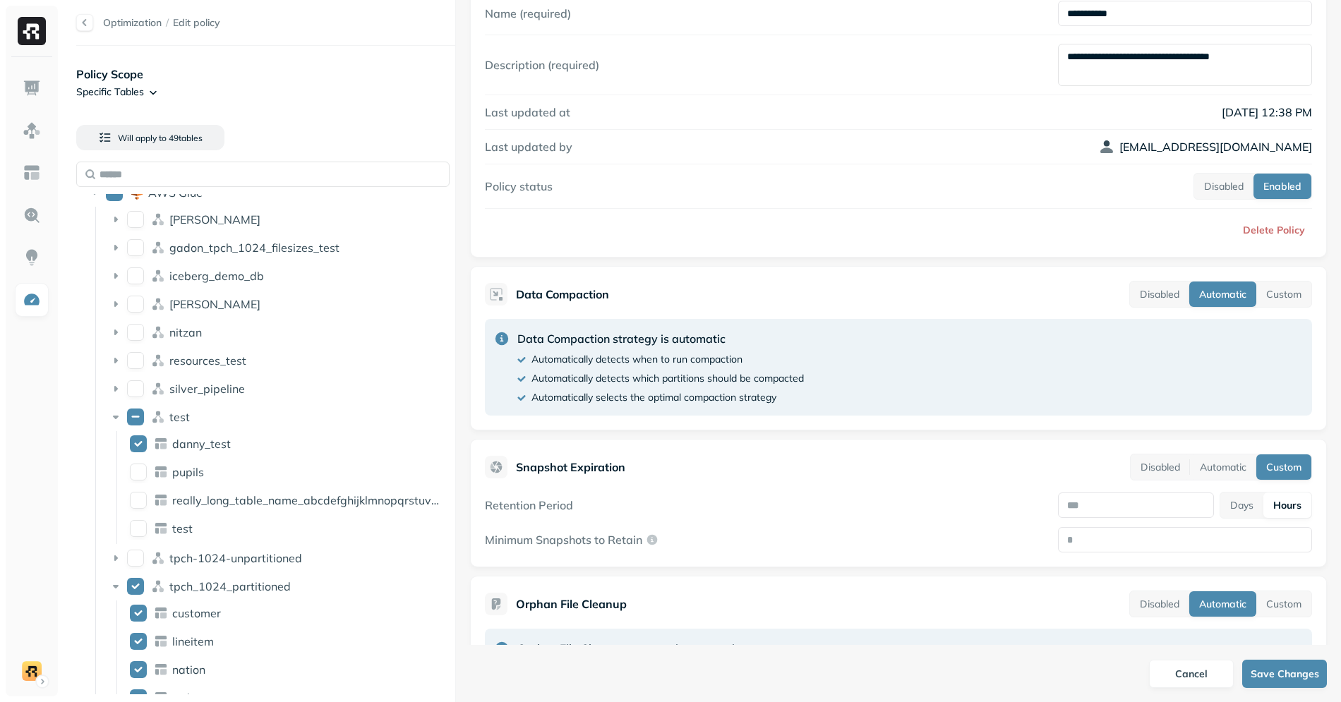
click at [1189, 363] on div "Data Compaction strategy is automatic Automatically detects when to run compact…" at bounding box center [898, 367] width 827 height 97
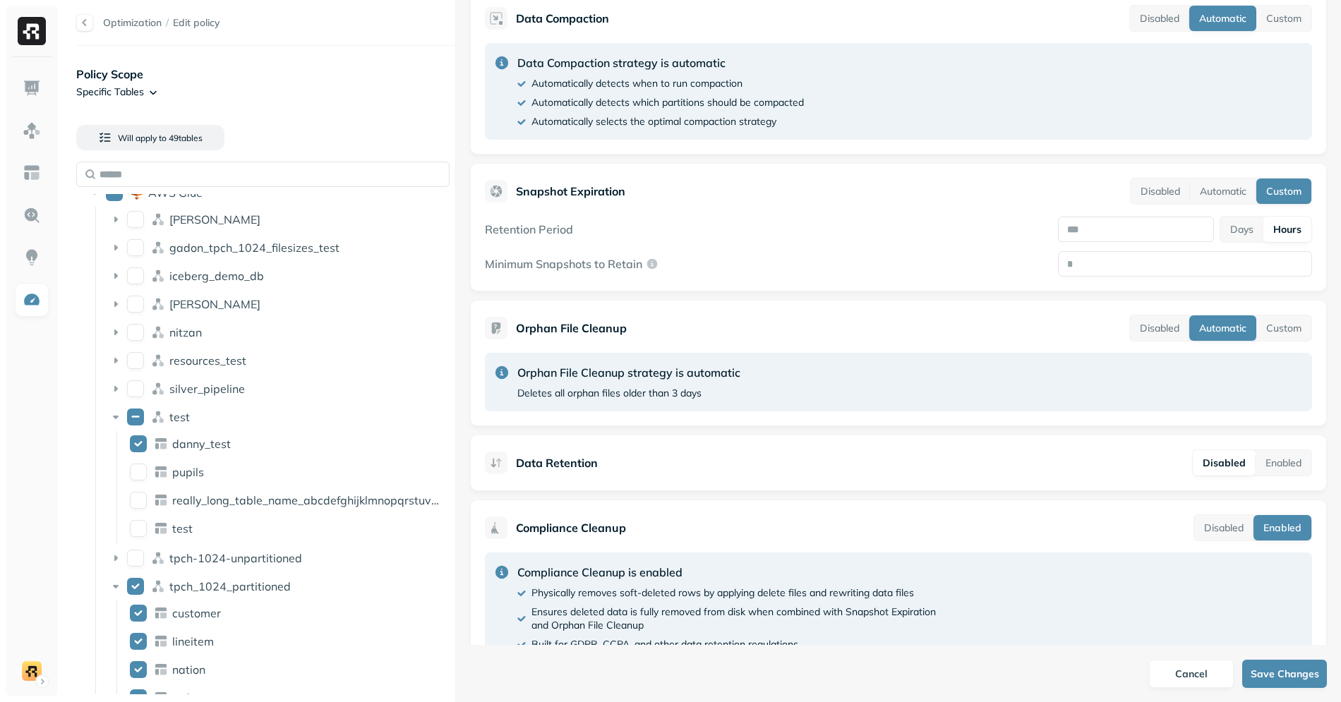
scroll to position [369, 0]
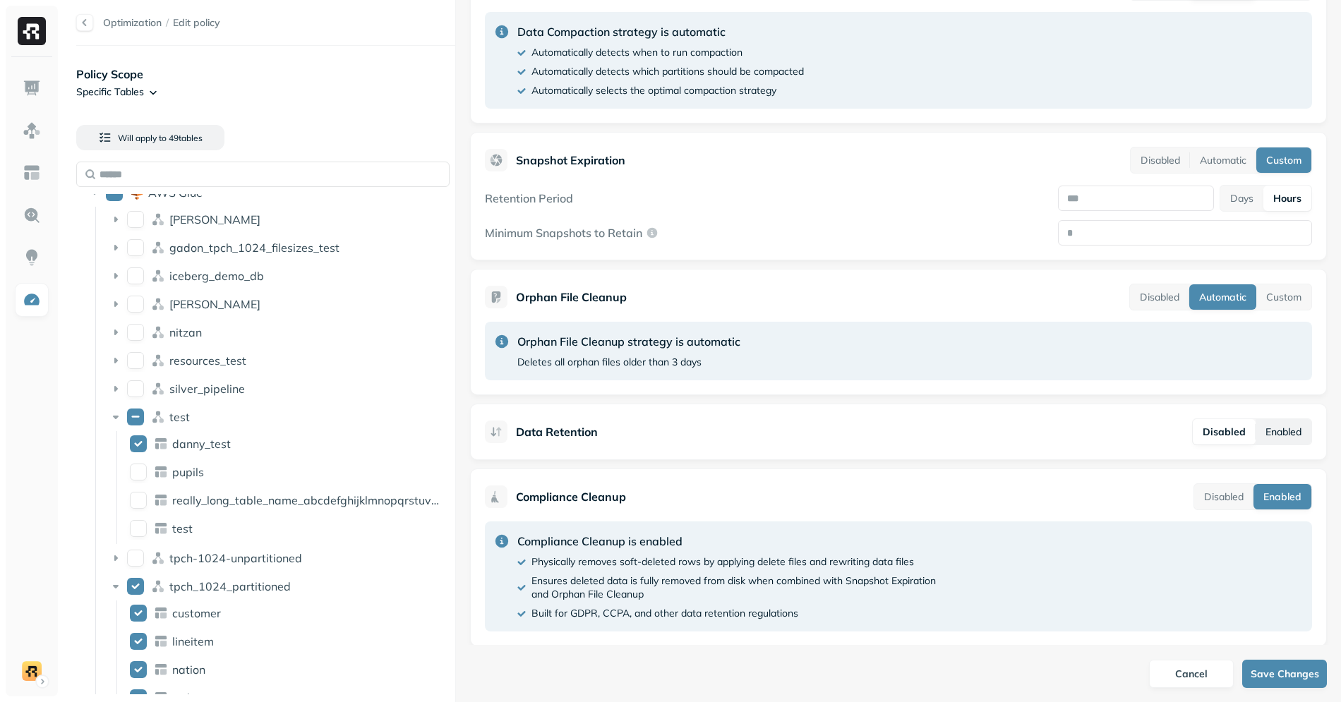
click at [1268, 440] on button "Enabled" at bounding box center [1284, 431] width 56 height 25
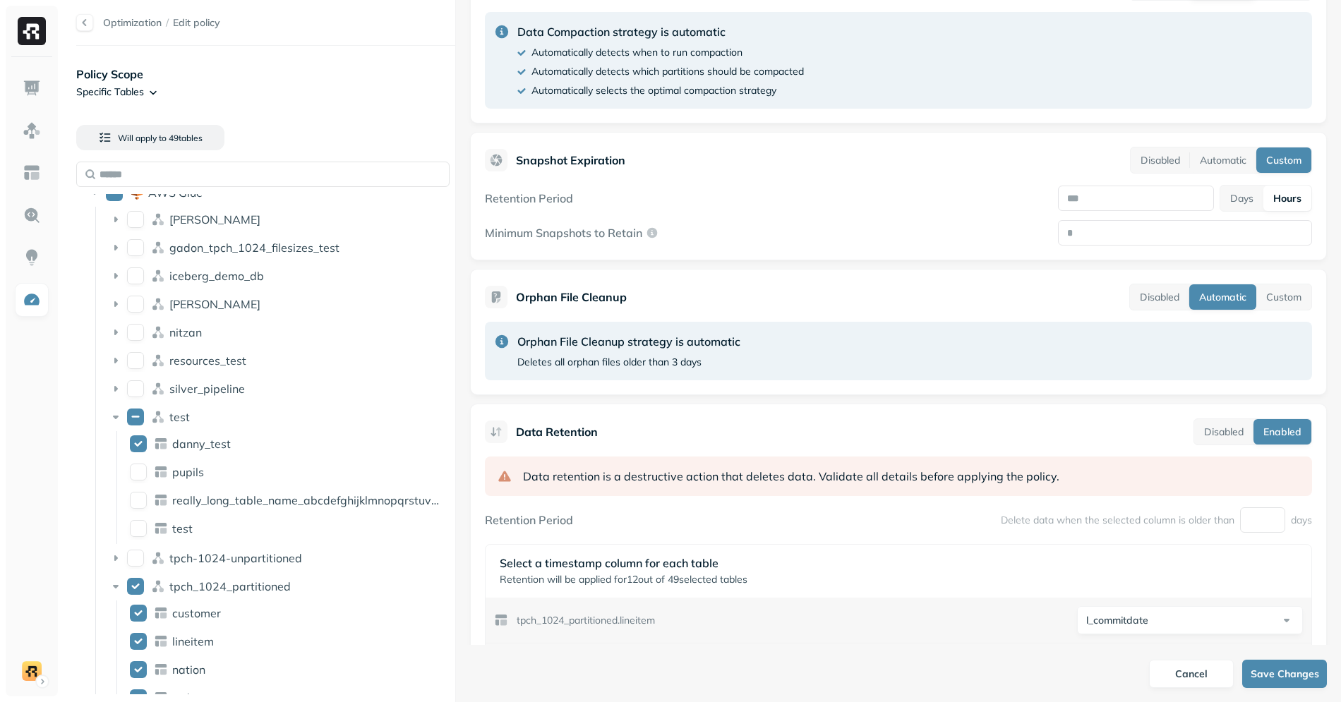
scroll to position [387, 0]
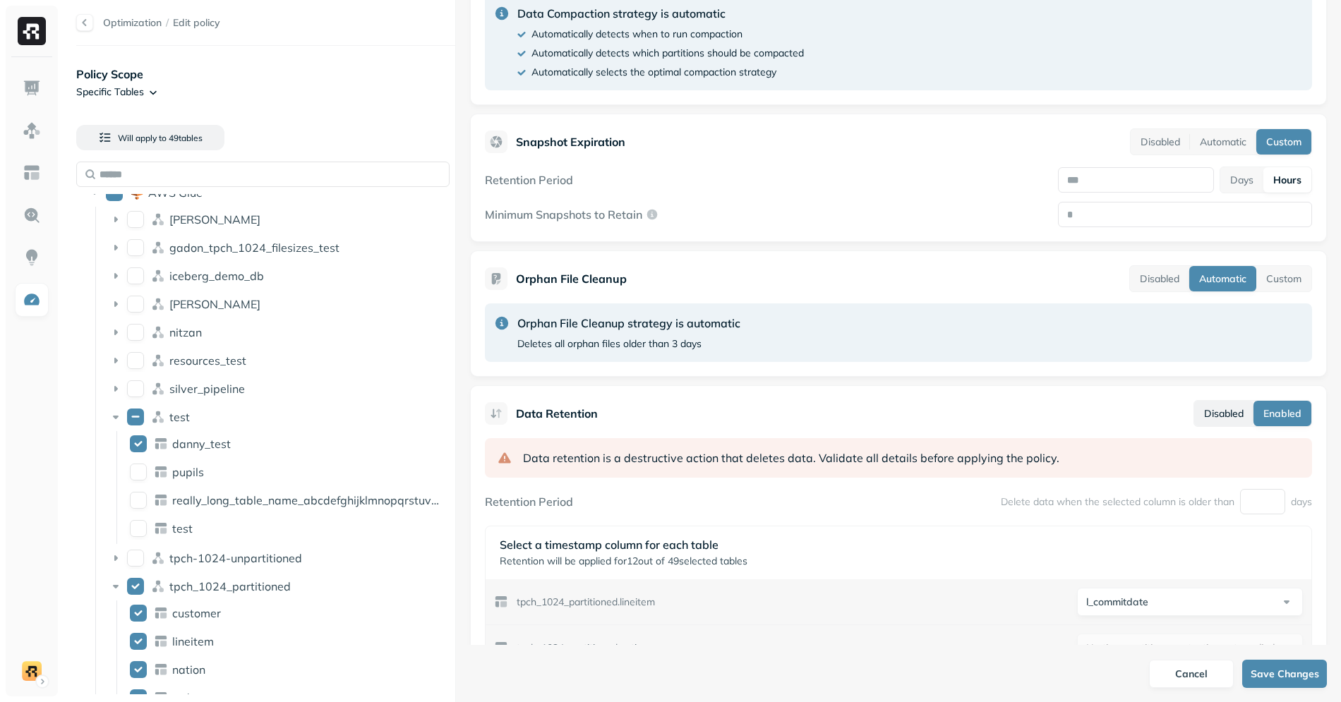
click at [1219, 420] on button "Disabled" at bounding box center [1223, 413] width 59 height 25
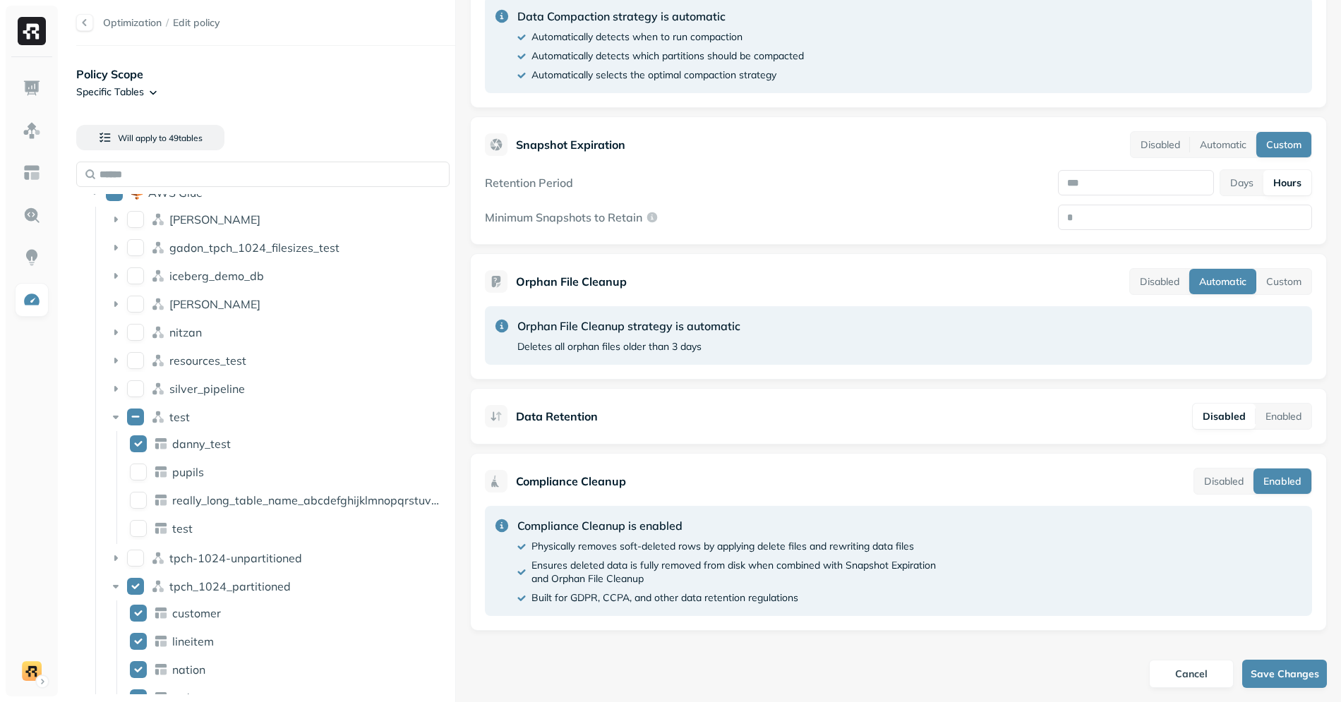
click at [1003, 453] on div "Compliance Cleanup Disabled Enabled Compliance Cleanup is enabled Physically re…" at bounding box center [898, 542] width 857 height 178
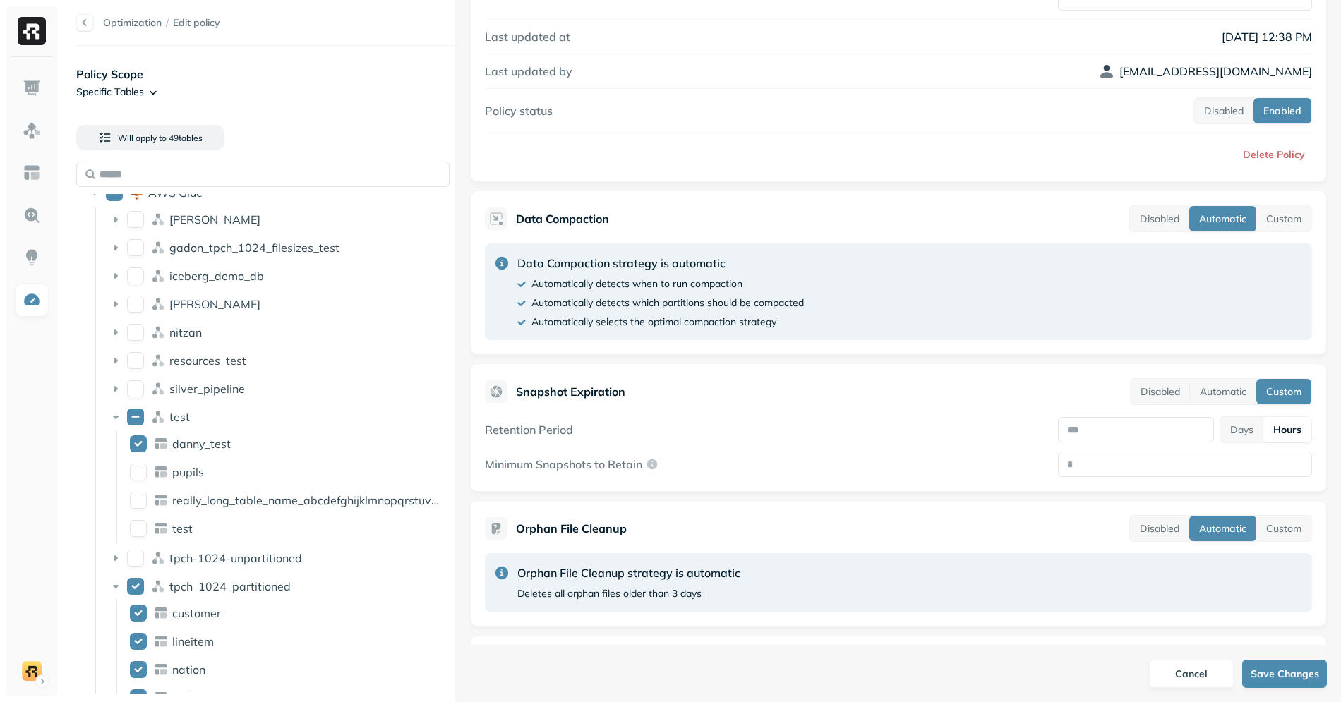
click at [617, 384] on p "Snapshot Expiration" at bounding box center [570, 391] width 109 height 17
click at [685, 396] on div "Snapshot Expiration Disabled Automatic Custom" at bounding box center [898, 391] width 827 height 27
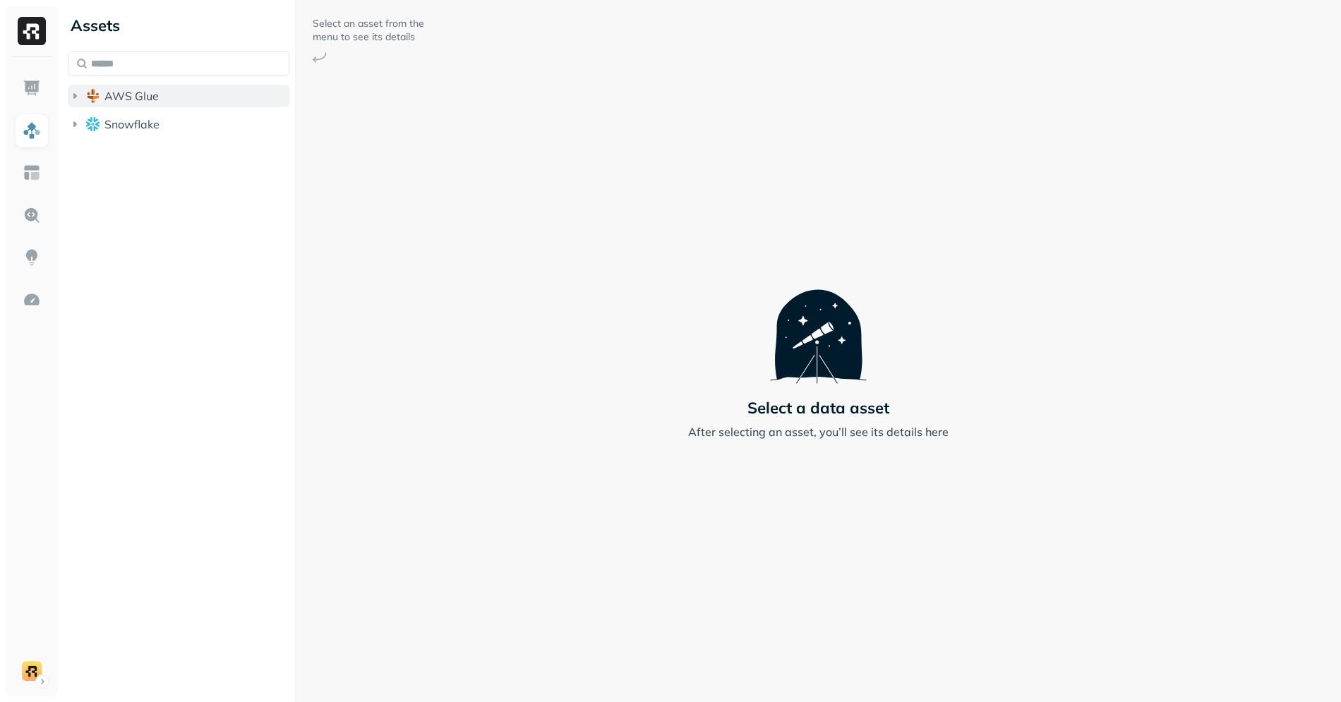
click at [163, 85] on button "AWS Glue" at bounding box center [179, 96] width 222 height 23
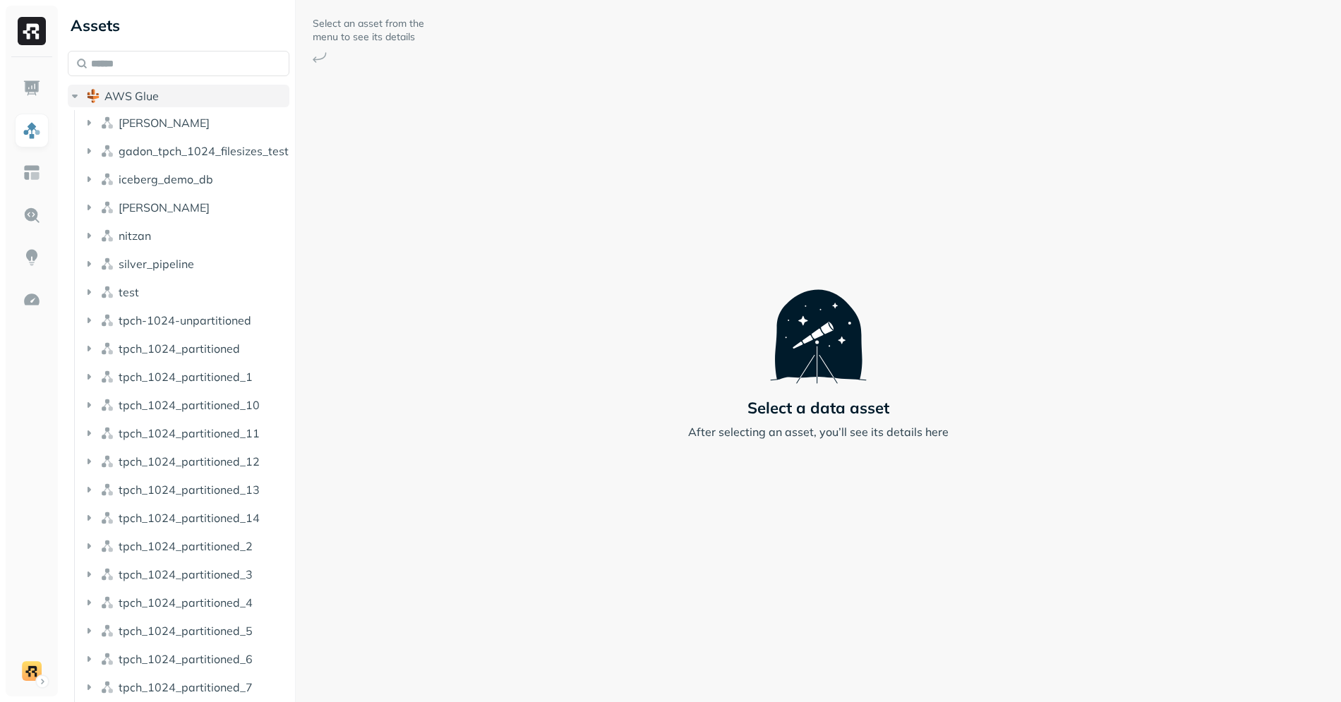
click at [163, 91] on button "AWS Glue" at bounding box center [179, 96] width 222 height 23
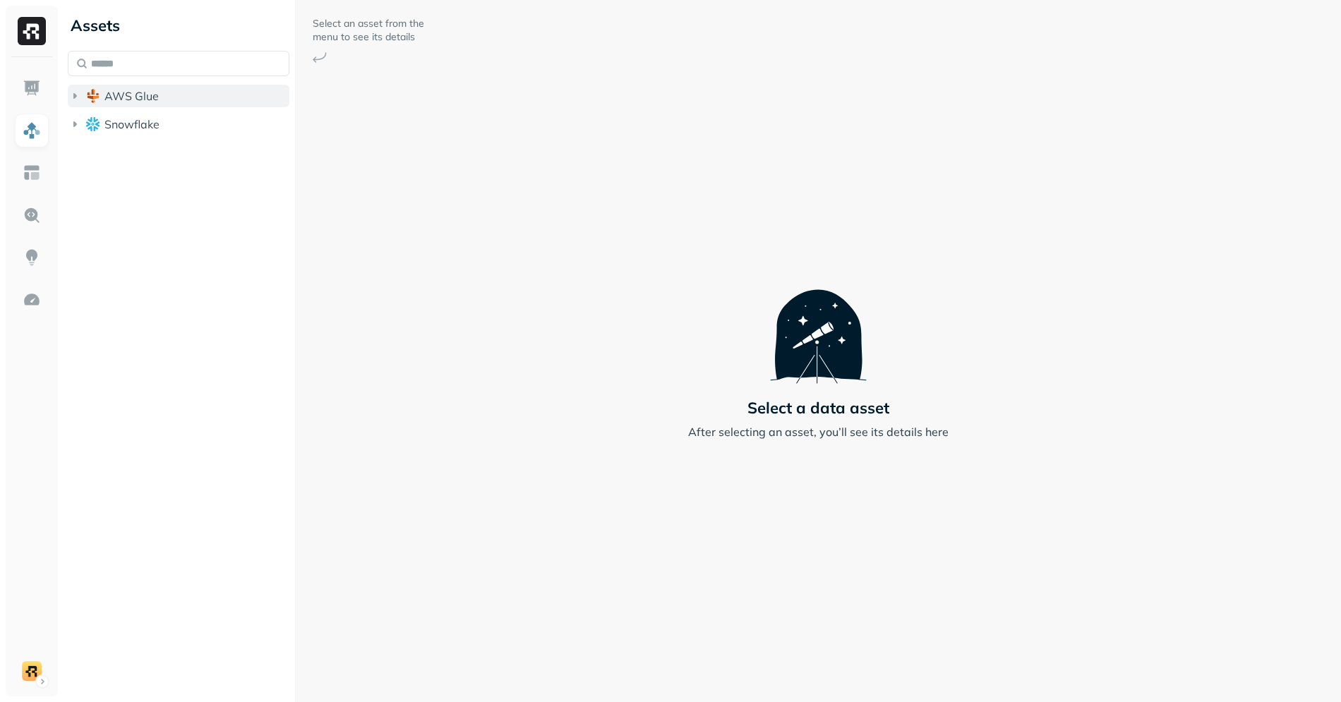
click at [163, 91] on button "AWS Glue" at bounding box center [179, 96] width 222 height 23
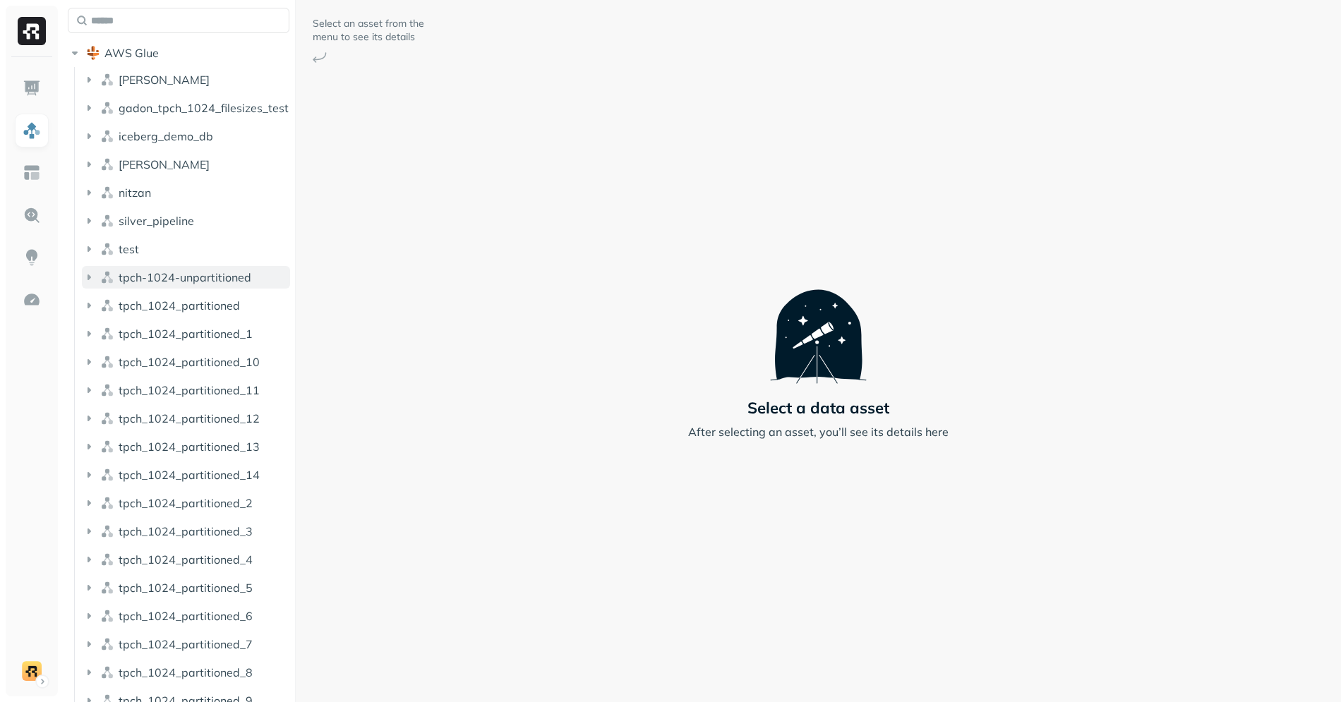
scroll to position [47, 0]
click at [169, 292] on button "tpch_1024_partitioned" at bounding box center [186, 302] width 208 height 23
click at [197, 325] on button "Tables ( 8 )" at bounding box center [193, 329] width 195 height 23
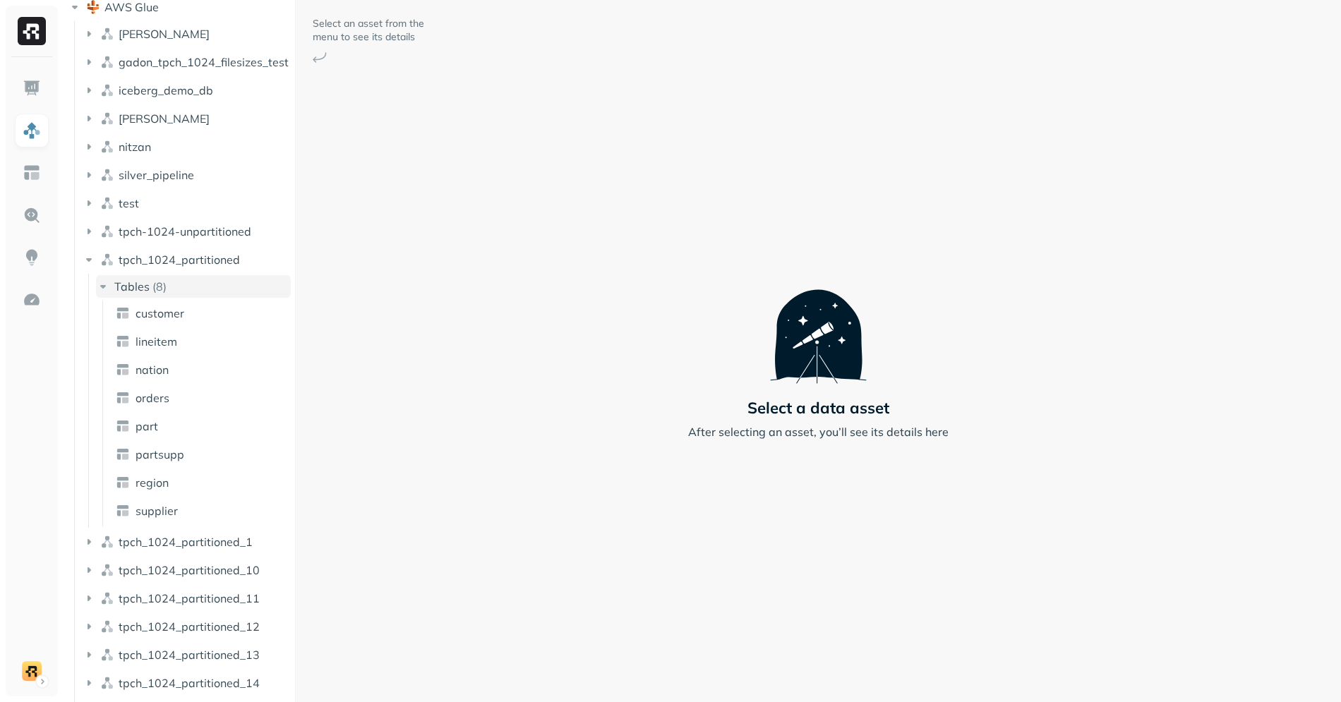
scroll to position [110, 0]
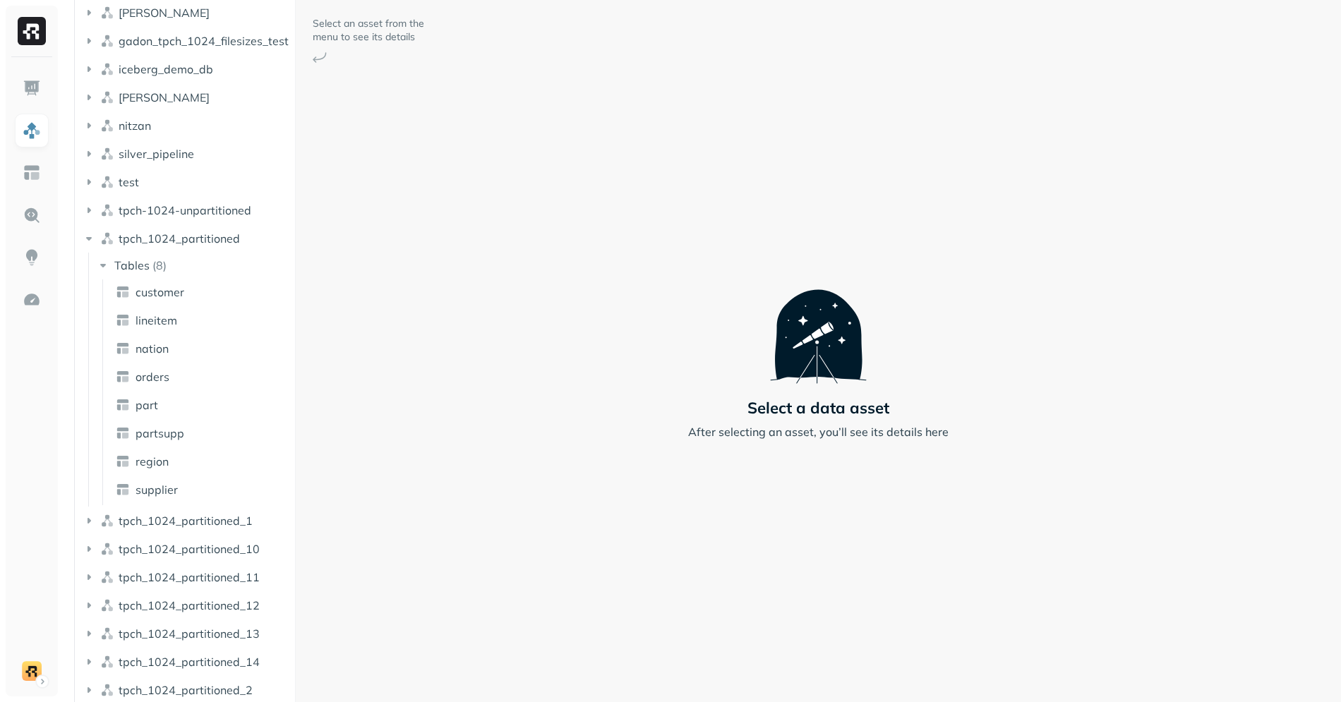
click at [519, 348] on div "Select an asset from the menu to see its details Select a data asset After sele…" at bounding box center [818, 351] width 1045 height 702
